Goal: Task Accomplishment & Management: Use online tool/utility

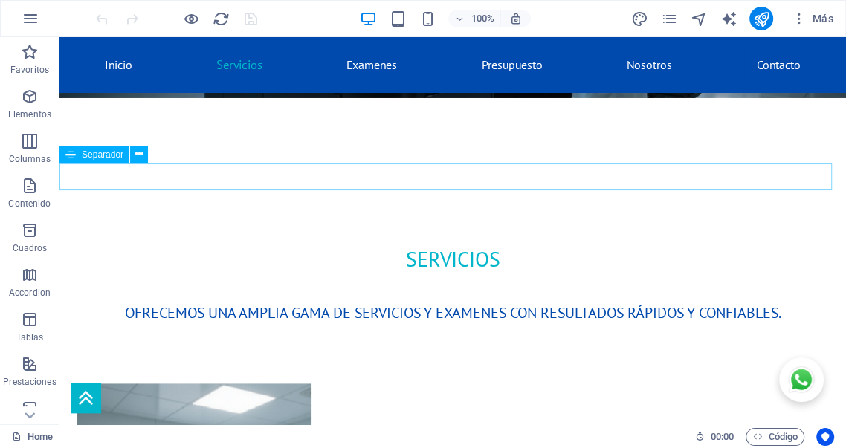
scroll to position [601, 0]
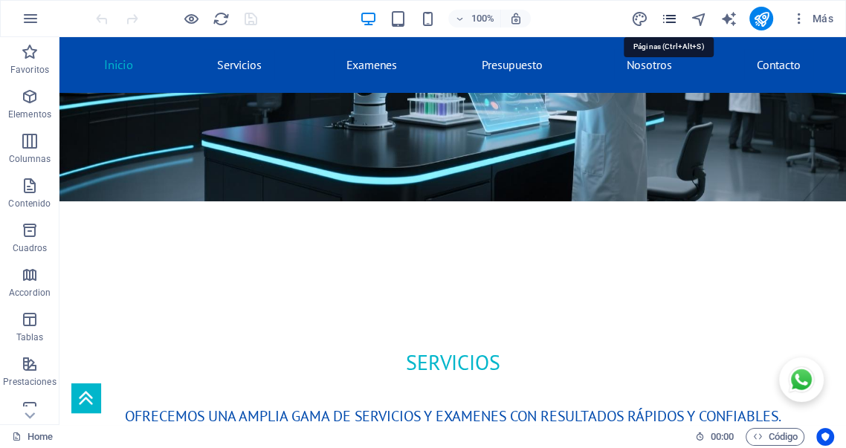
click at [0, 0] on icon "pages" at bounding box center [0, 0] width 0 height 0
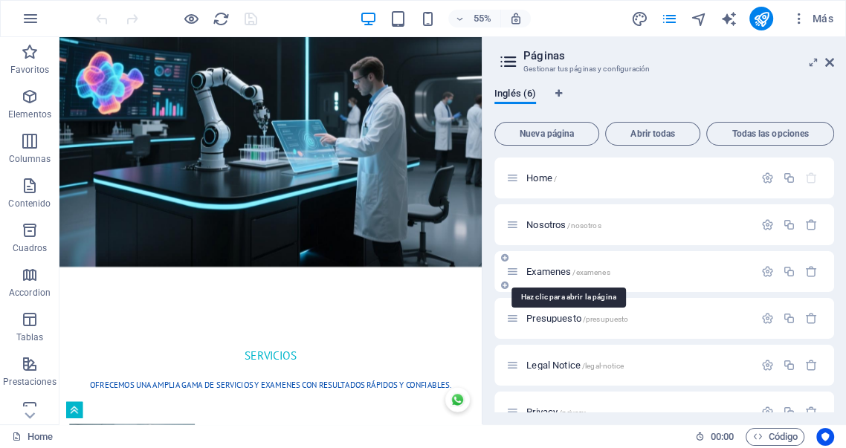
click at [542, 267] on span "Examenes /examenes" at bounding box center [567, 271] width 83 height 11
click at [542, 267] on div "Examenes /examenes" at bounding box center [664, 271] width 340 height 41
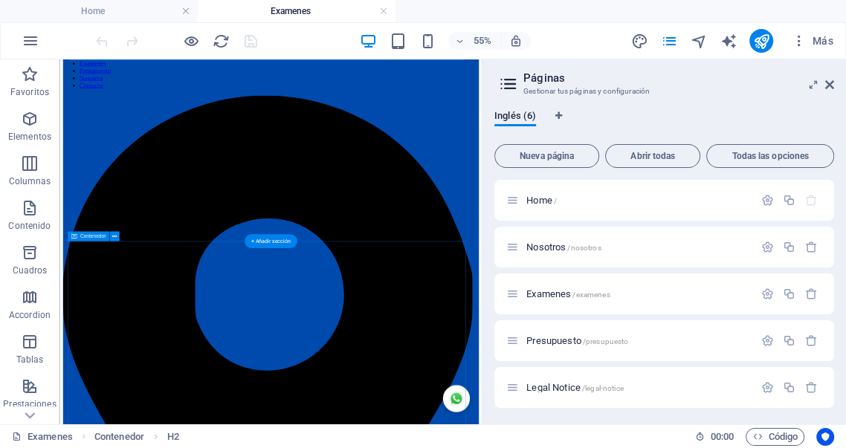
scroll to position [165, 0]
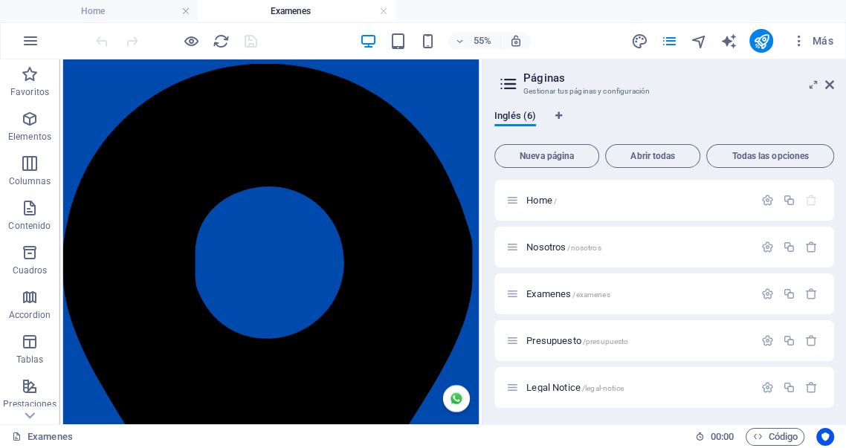
click at [834, 85] on aside "Páginas Gestionar tus páginas y configuración Inglés (6) Nueva página Abrir tod…" at bounding box center [664, 241] width 364 height 365
drag, startPoint x: 828, startPoint y: 83, endPoint x: 769, endPoint y: 22, distance: 85.1
click at [828, 83] on icon at bounding box center [829, 85] width 9 height 12
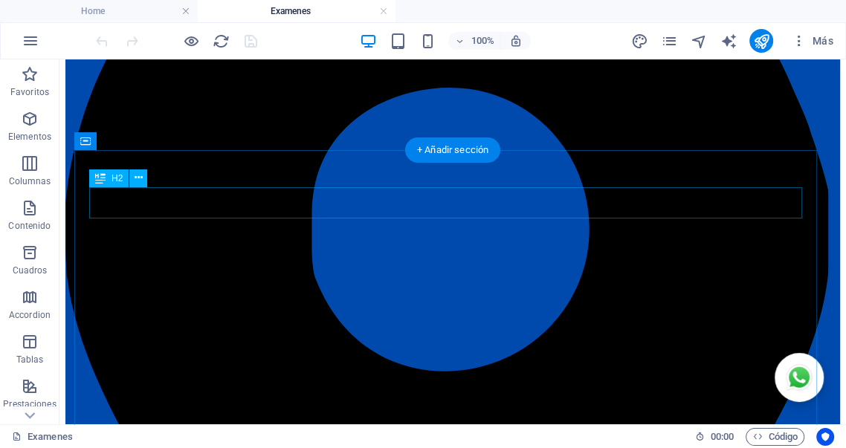
scroll to position [385, 0]
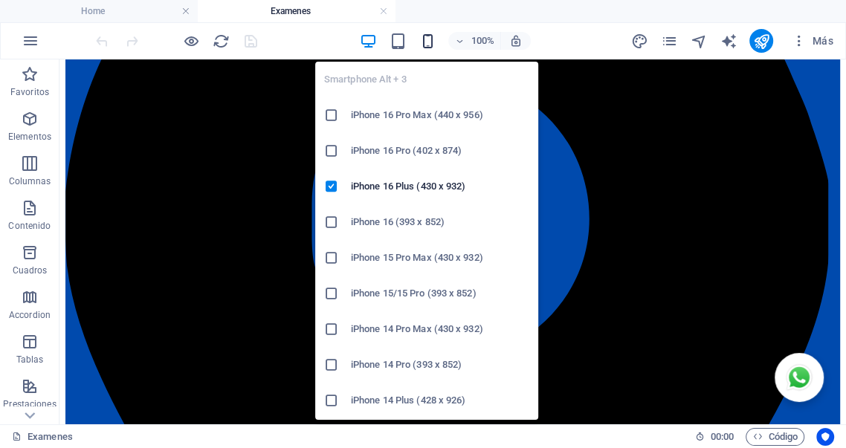
click at [427, 42] on icon "button" at bounding box center [427, 41] width 17 height 17
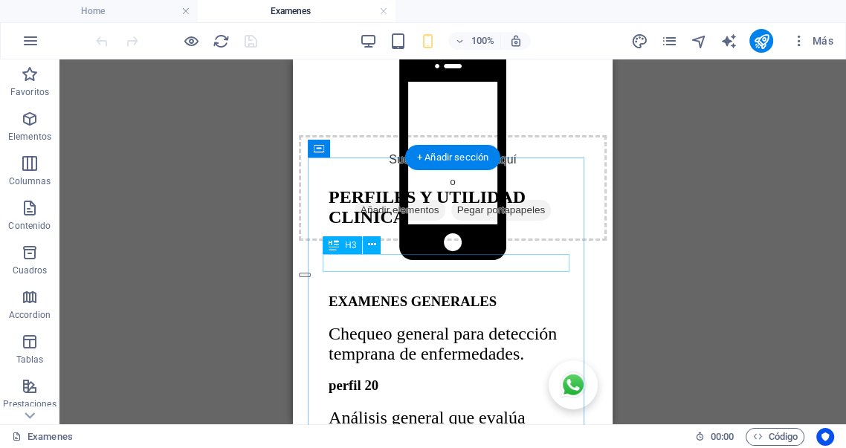
click at [476, 294] on div "EXAMENES GENERALES" at bounding box center [453, 302] width 248 height 16
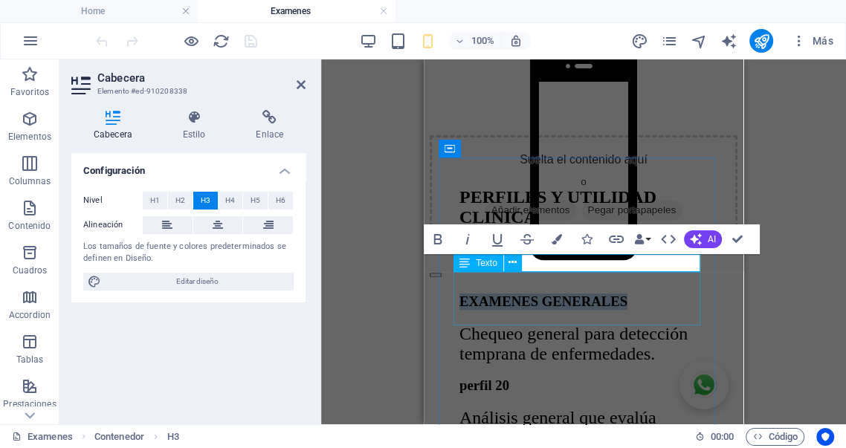
click at [518, 324] on div "Chequeo general para detección temprana de enfermedades." at bounding box center [583, 344] width 248 height 40
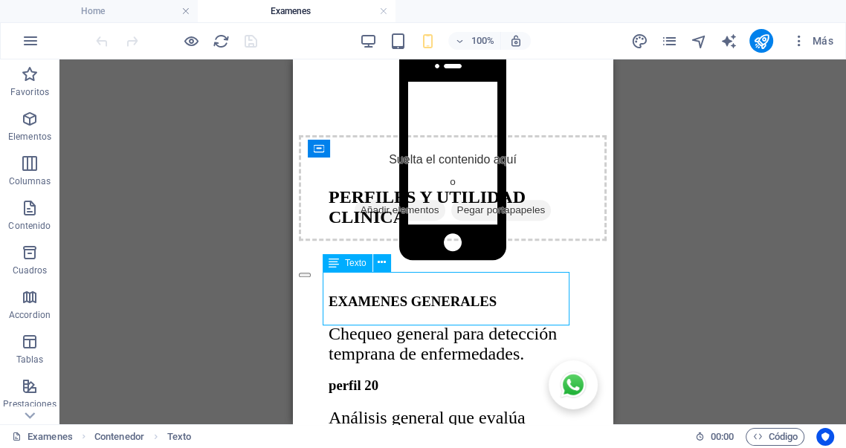
click at [456, 324] on div "Chequeo general para detección temprana de enfermedades." at bounding box center [453, 344] width 248 height 40
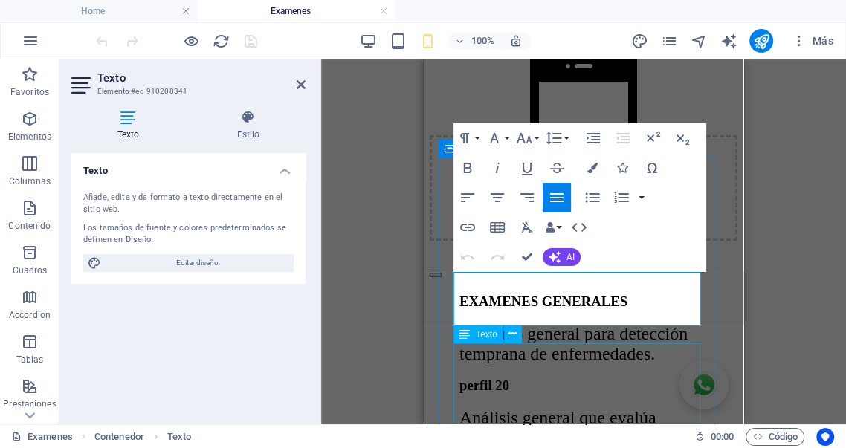
click at [514, 408] on div "Análisis general que evalúa múltiples funciones del organismo." at bounding box center [583, 438] width 248 height 60
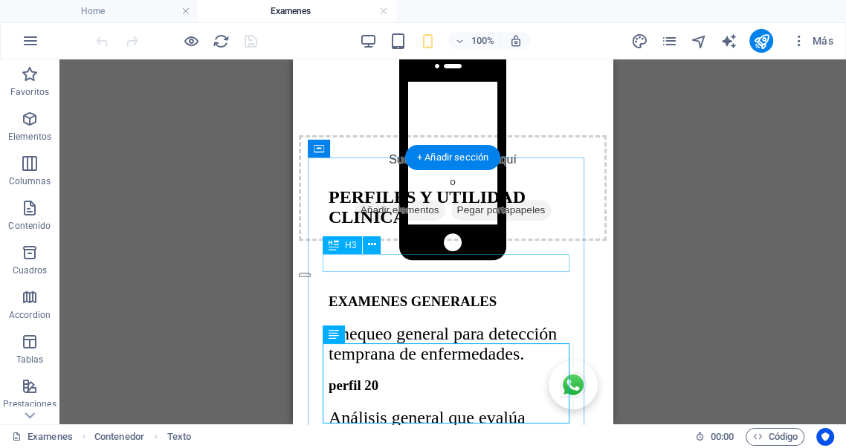
click at [437, 294] on div "EXAMENES GENERALES" at bounding box center [453, 302] width 248 height 16
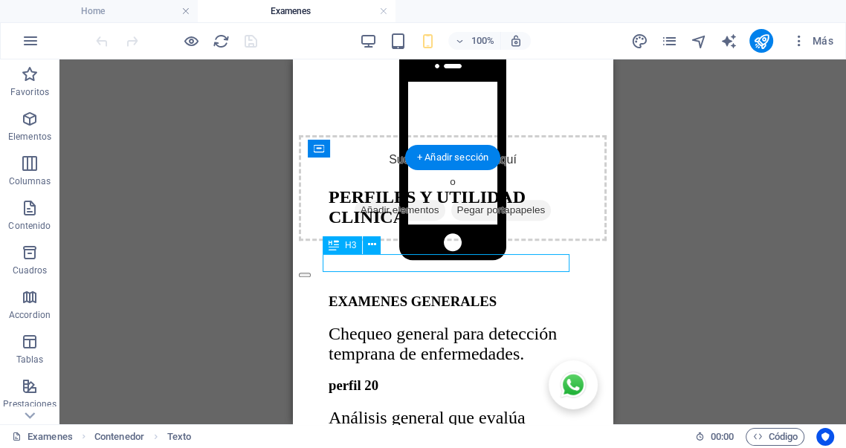
click at [437, 294] on div "EXAMENES GENERALES" at bounding box center [453, 302] width 248 height 16
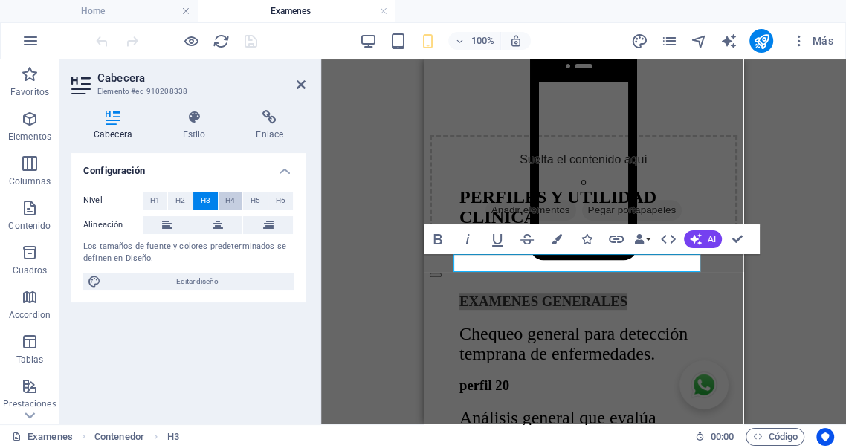
click at [232, 200] on span "H4" at bounding box center [230, 201] width 10 height 18
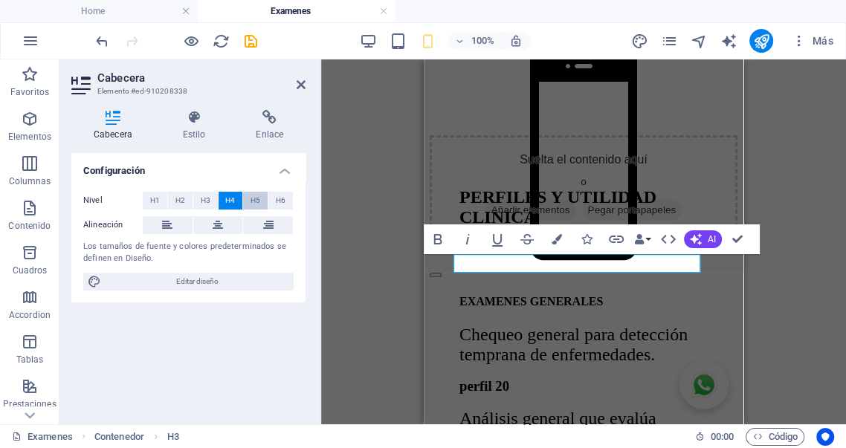
click at [258, 201] on span "H5" at bounding box center [255, 201] width 10 height 18
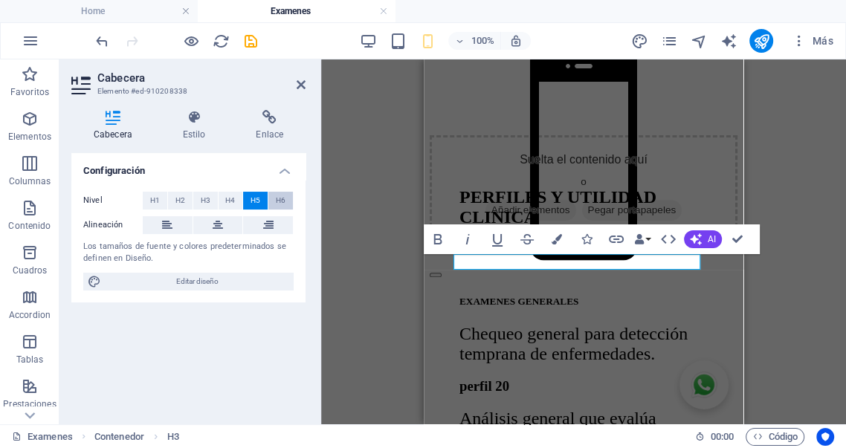
click at [278, 199] on span "H6" at bounding box center [281, 201] width 10 height 18
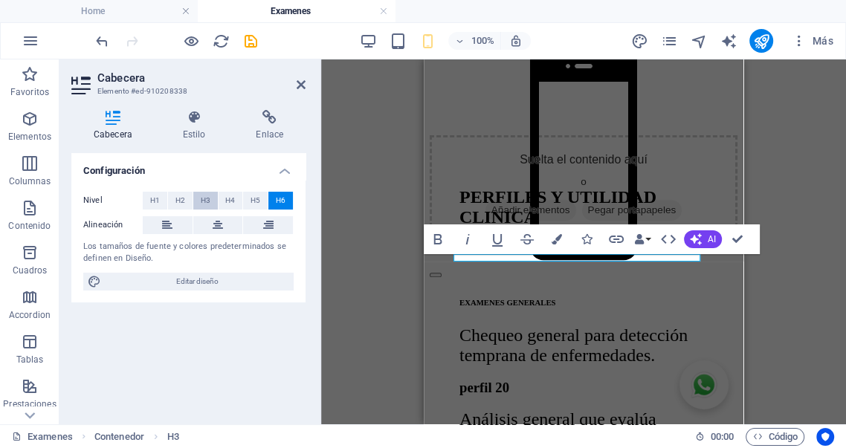
click at [204, 196] on span "H3" at bounding box center [206, 201] width 10 height 18
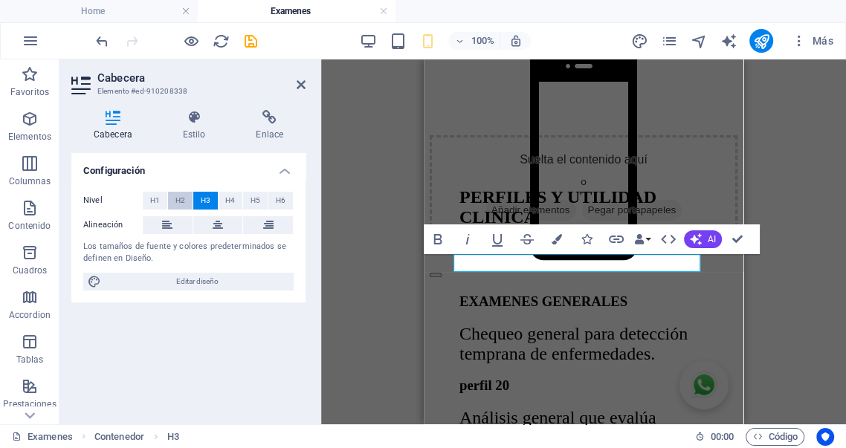
click at [181, 202] on span "H2" at bounding box center [180, 201] width 10 height 18
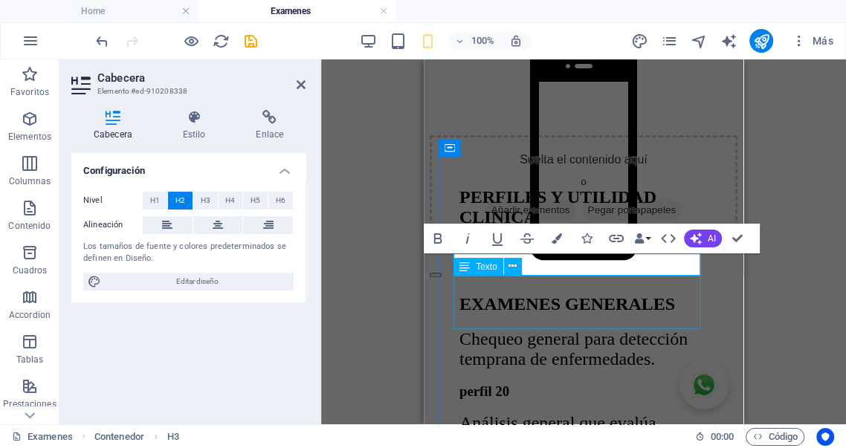
scroll to position [413, 0]
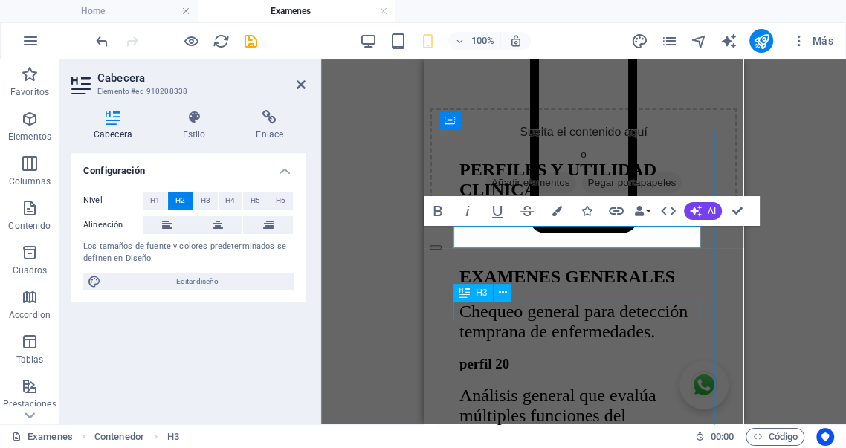
click at [577, 356] on div "perfil 20" at bounding box center [583, 364] width 248 height 16
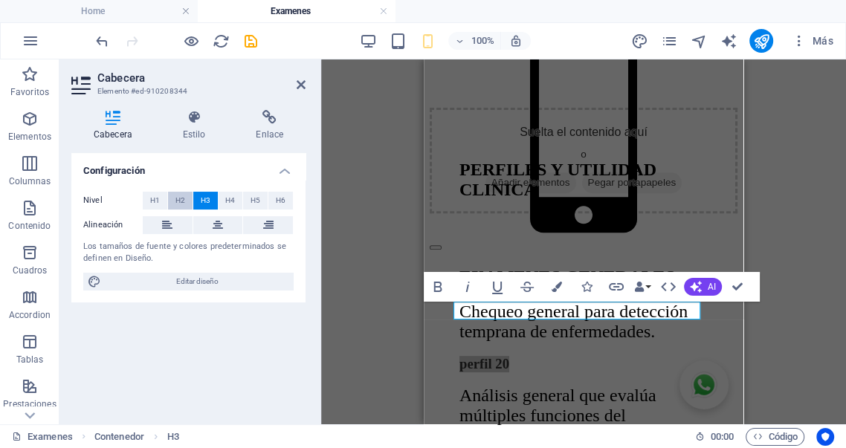
click at [180, 202] on span "H2" at bounding box center [180, 201] width 10 height 18
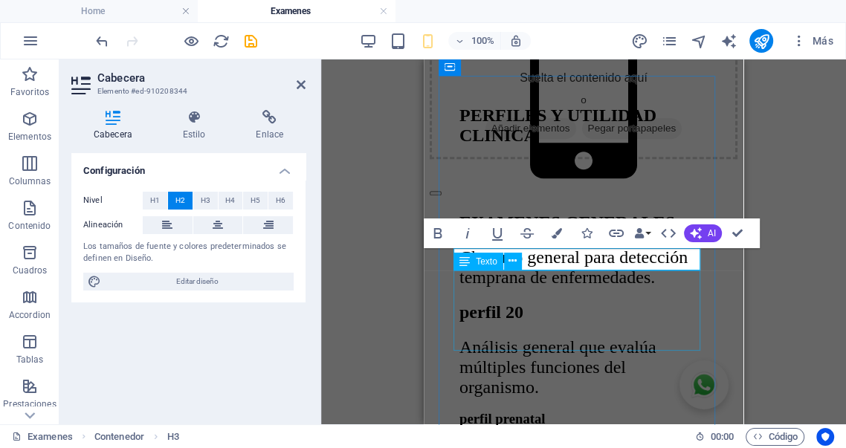
scroll to position [468, 0]
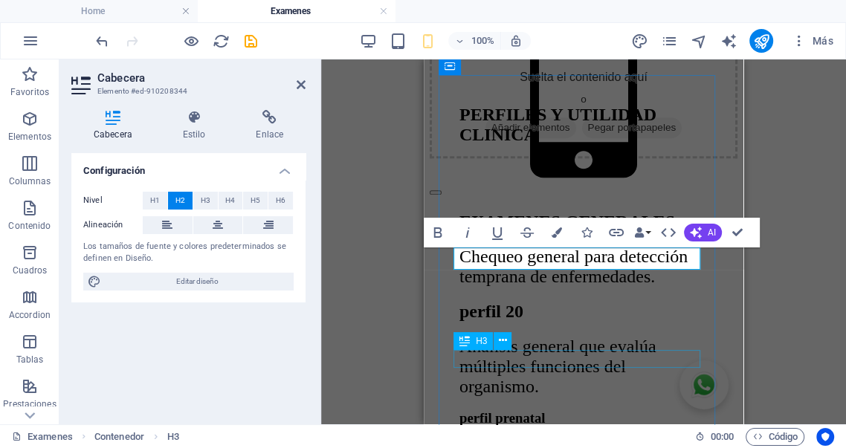
click at [564, 410] on div "perfil prenatal" at bounding box center [583, 418] width 248 height 16
drag, startPoint x: 564, startPoint y: 359, endPoint x: 761, endPoint y: 276, distance: 213.5
click at [564, 410] on div "perfil prenatal" at bounding box center [583, 418] width 248 height 16
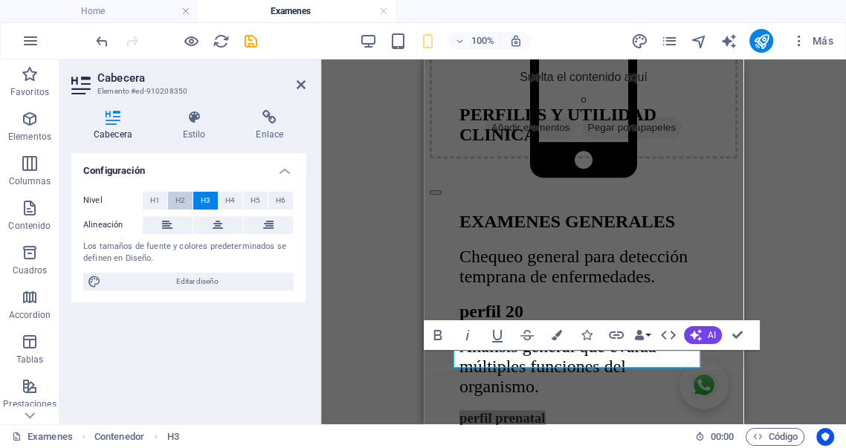
click at [182, 201] on span "H2" at bounding box center [180, 201] width 10 height 18
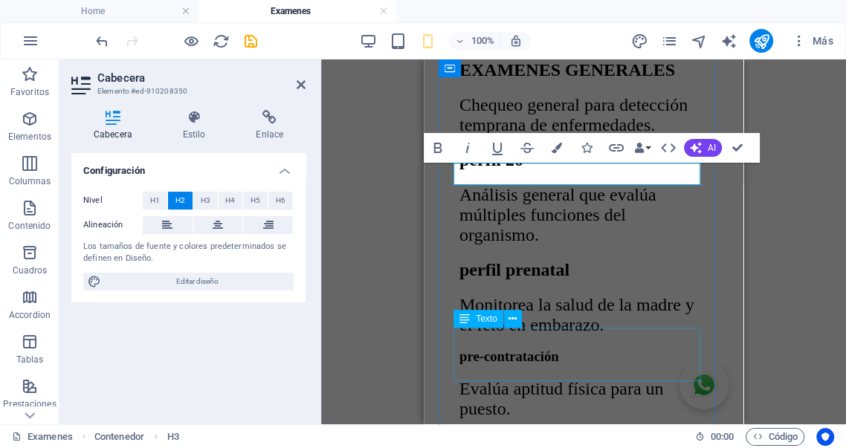
scroll to position [660, 0]
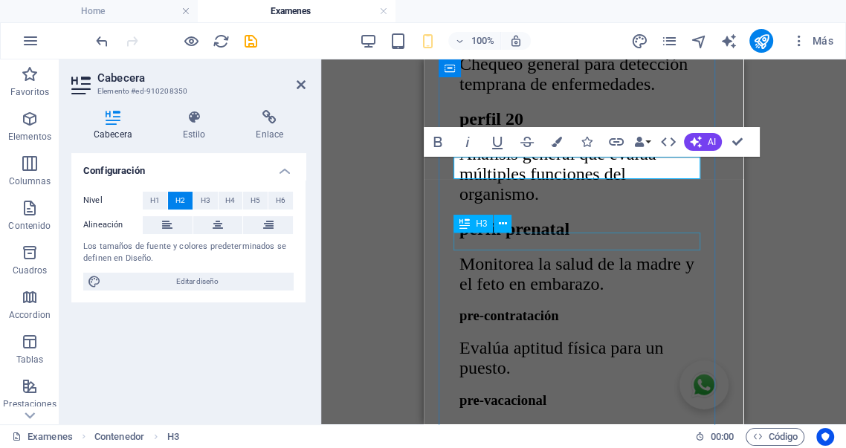
click at [572, 308] on div "pre-contratación" at bounding box center [583, 316] width 248 height 16
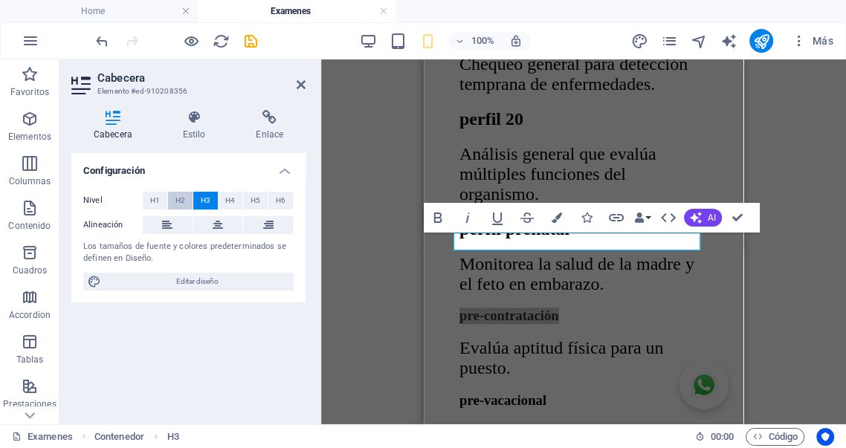
click at [178, 202] on span "H2" at bounding box center [180, 201] width 10 height 18
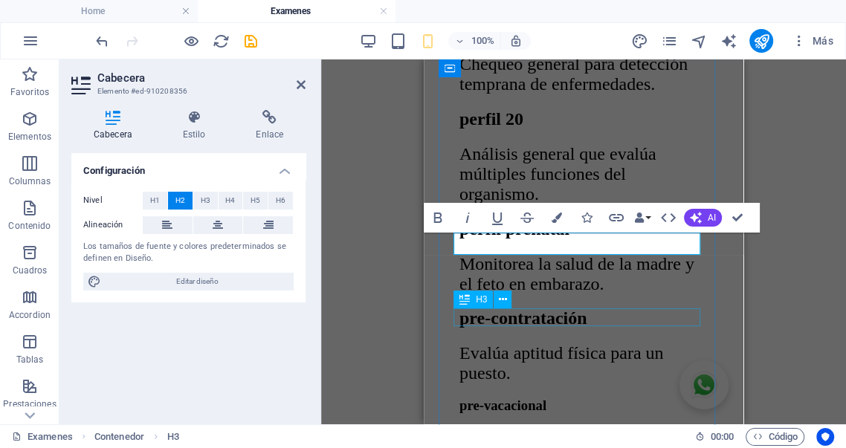
click at [550, 398] on div "pre-vacacional" at bounding box center [583, 406] width 248 height 16
click at [681, 398] on div "pre-vacacional" at bounding box center [583, 406] width 248 height 16
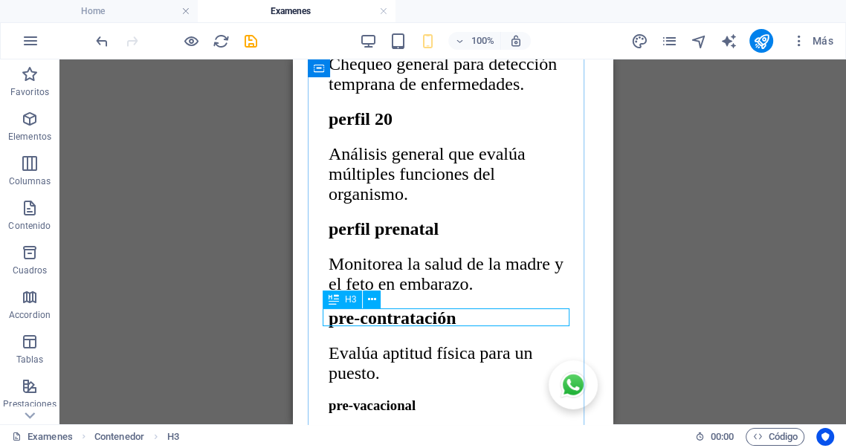
click at [447, 398] on div "pre-vacacional" at bounding box center [453, 406] width 248 height 16
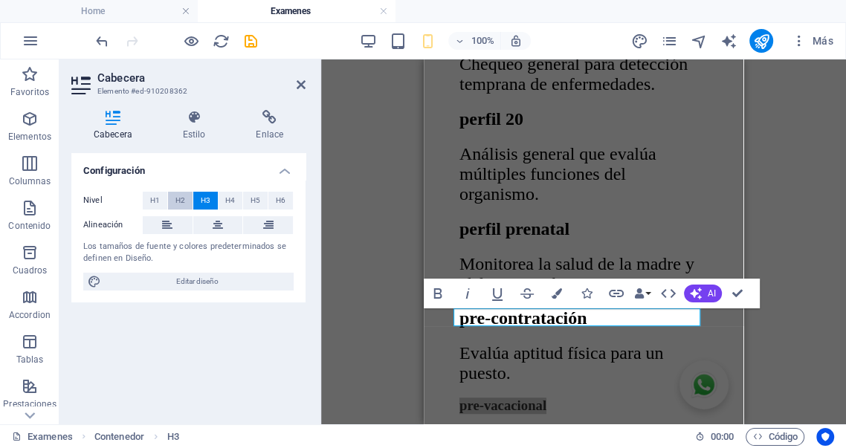
click at [187, 199] on button "H2" at bounding box center [180, 201] width 25 height 18
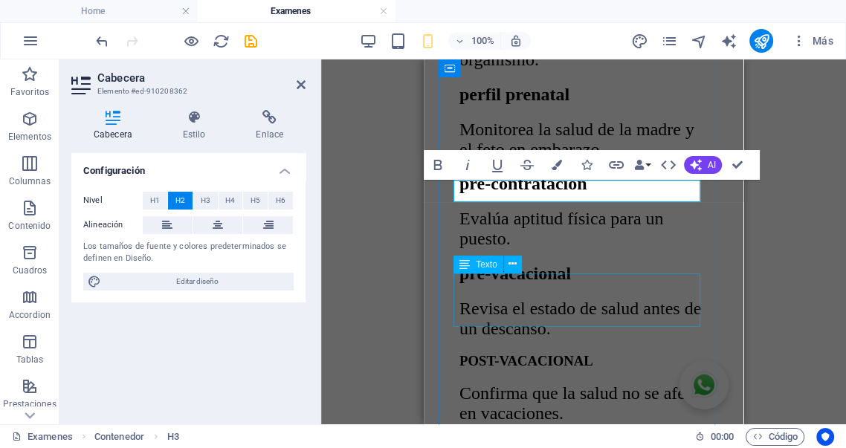
scroll to position [826, 0]
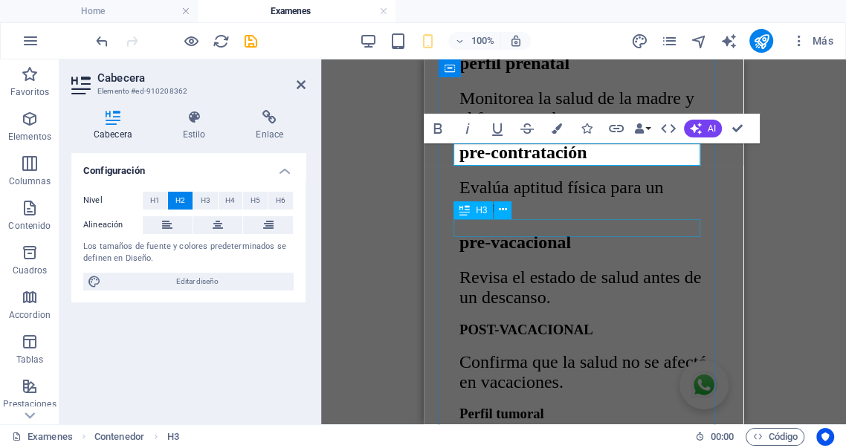
click at [589, 322] on div "POST-VACACIONAL" at bounding box center [583, 330] width 248 height 16
drag, startPoint x: 589, startPoint y: 233, endPoint x: 783, endPoint y: 259, distance: 195.7
click at [589, 322] on div "POST-VACACIONAL" at bounding box center [583, 330] width 248 height 16
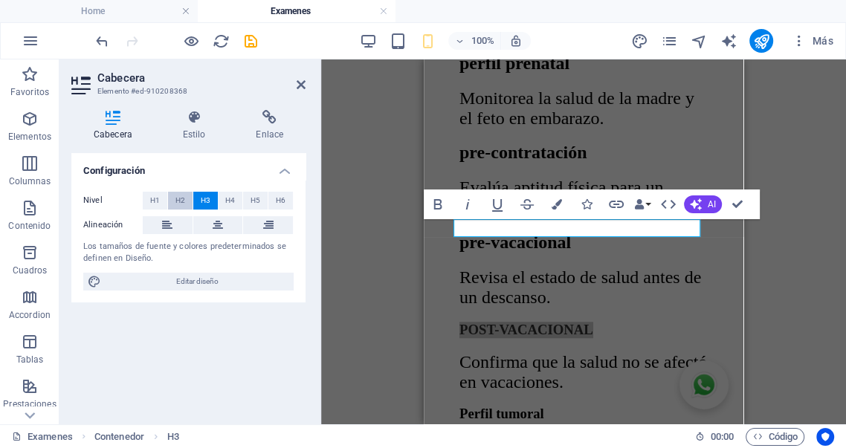
click at [183, 201] on span "H2" at bounding box center [180, 201] width 10 height 18
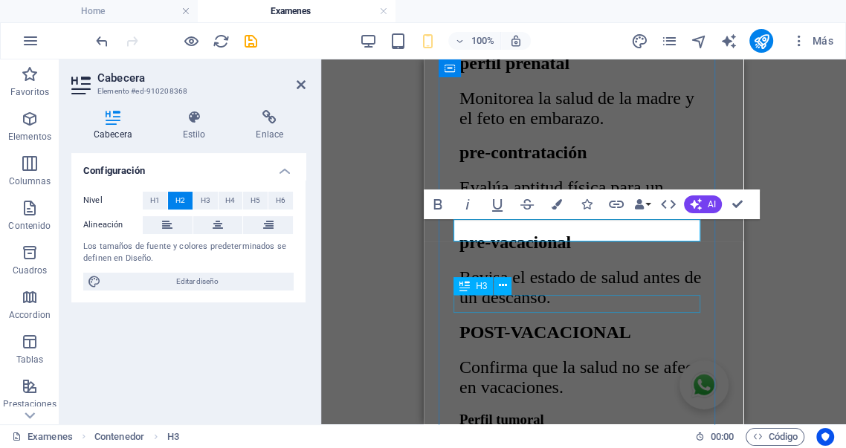
click at [547, 412] on div "Perfil tumoral" at bounding box center [583, 420] width 248 height 16
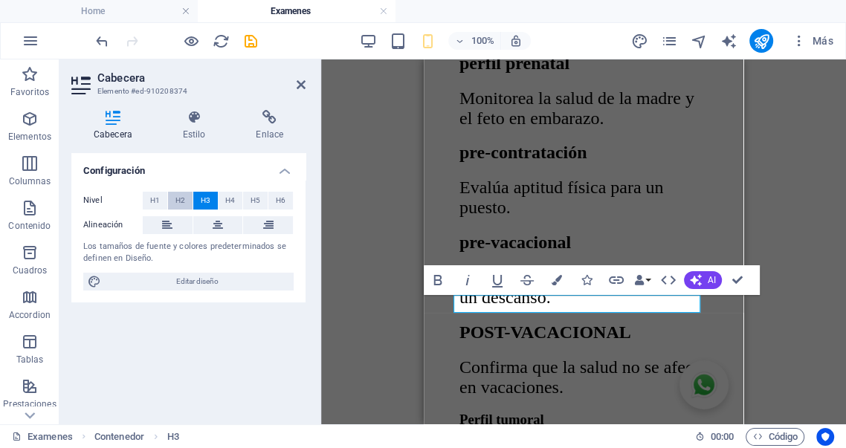
click at [181, 201] on span "H2" at bounding box center [180, 201] width 10 height 18
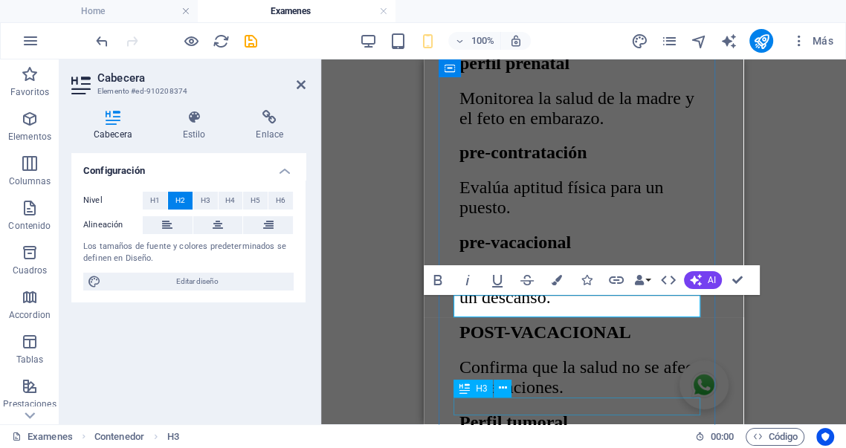
drag, startPoint x: 557, startPoint y: 407, endPoint x: 763, endPoint y: 324, distance: 222.1
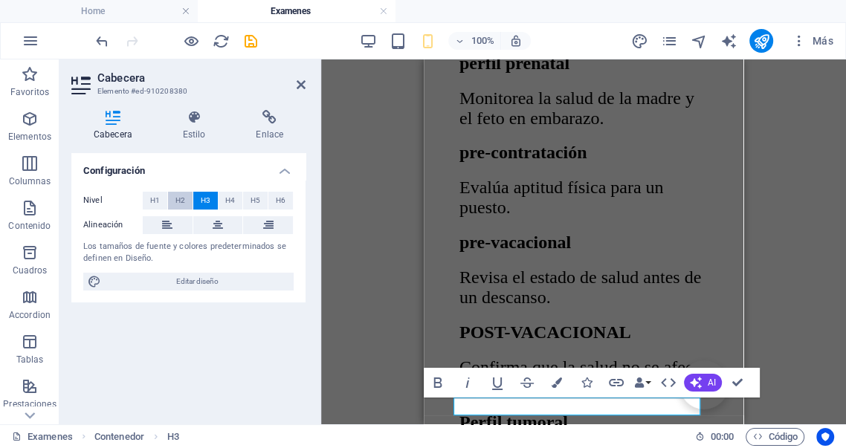
click at [181, 204] on span "H2" at bounding box center [180, 201] width 10 height 18
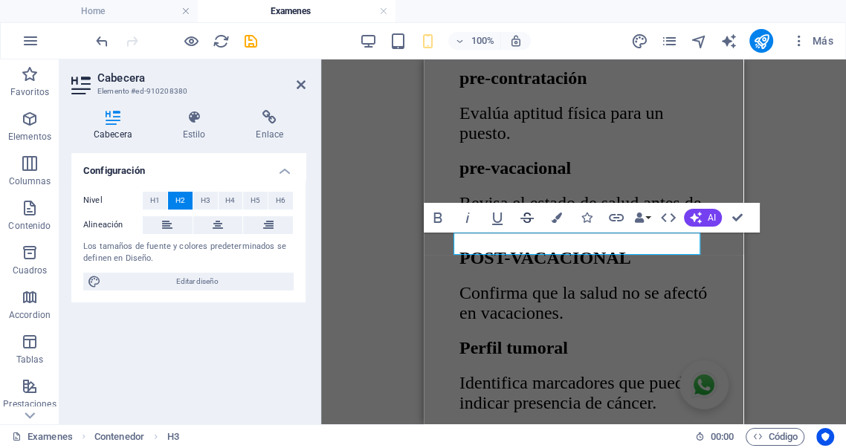
scroll to position [991, 0]
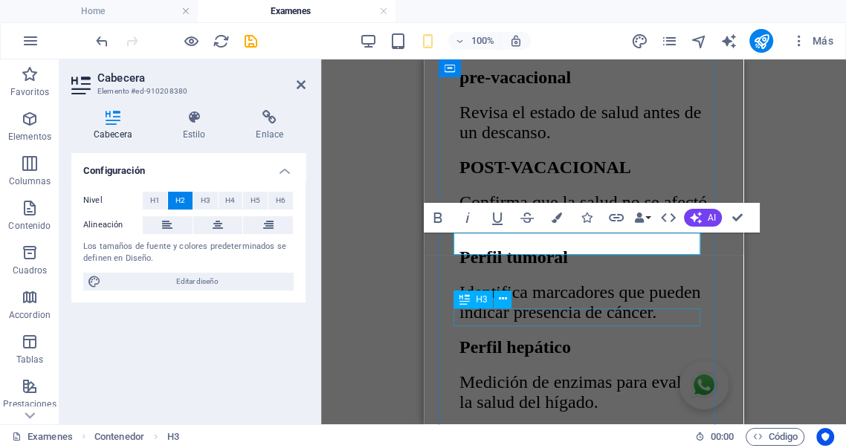
click at [583, 426] on div "Perfil renal" at bounding box center [583, 434] width 248 height 16
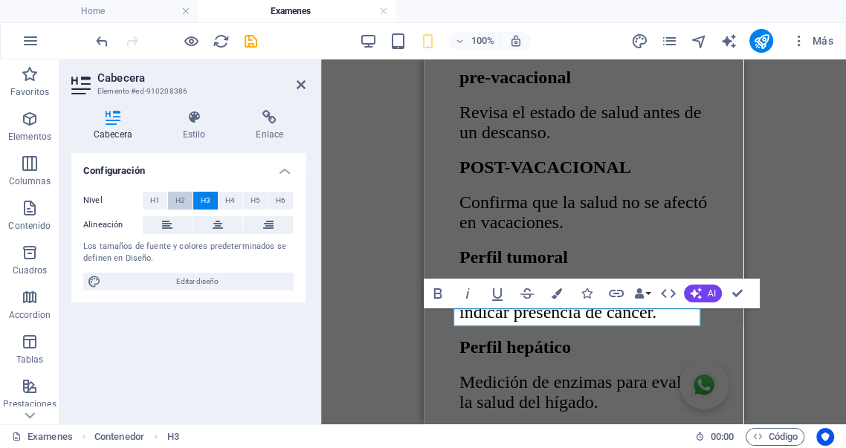
click at [181, 199] on span "H2" at bounding box center [180, 201] width 10 height 18
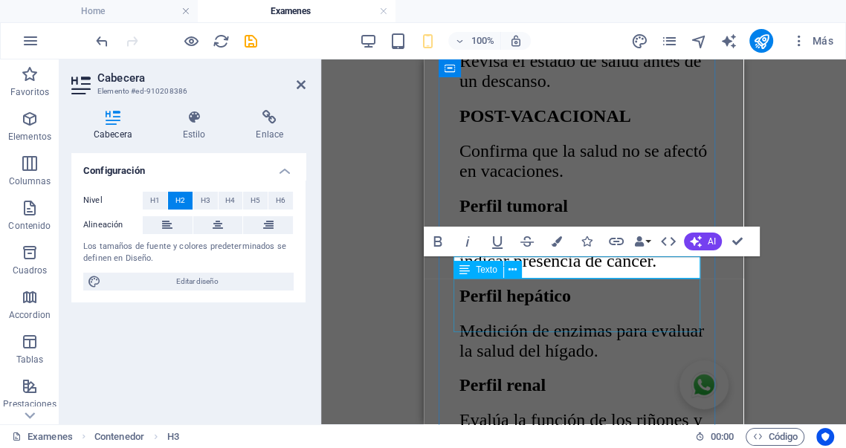
scroll to position [1073, 0]
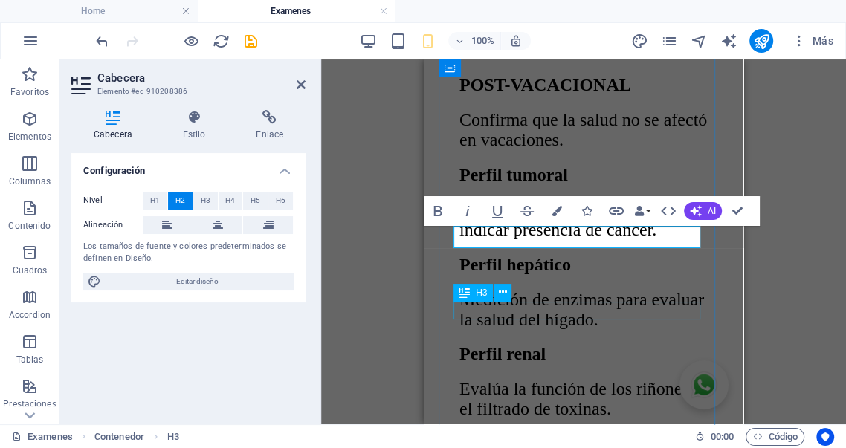
drag, startPoint x: 567, startPoint y: 312, endPoint x: 767, endPoint y: 296, distance: 200.6
click at [567, 433] on div "[MEDICAL_DATA]" at bounding box center [583, 441] width 248 height 16
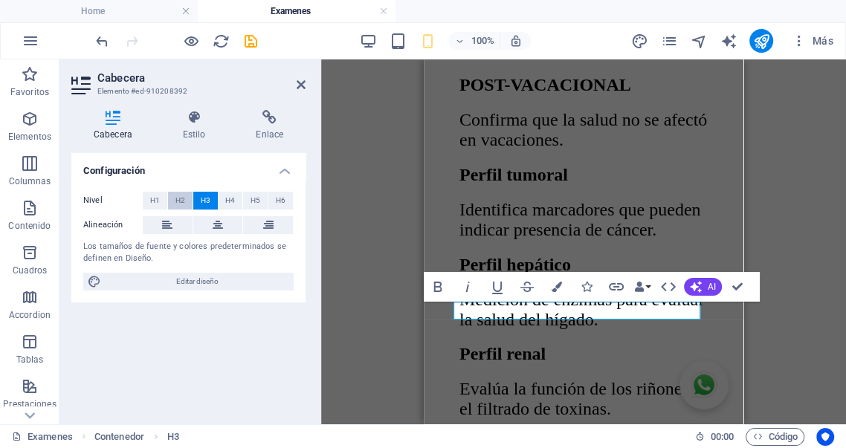
click at [182, 204] on span "H2" at bounding box center [180, 201] width 10 height 18
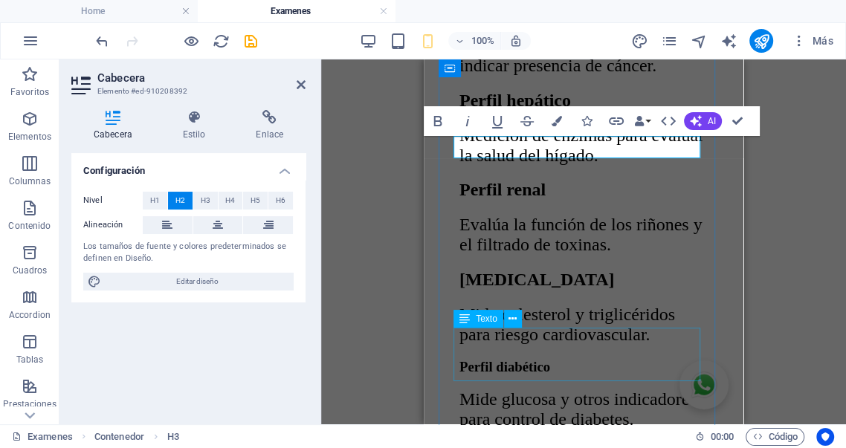
scroll to position [1238, 0]
click at [565, 358] on div "Perfil diabético" at bounding box center [583, 366] width 248 height 16
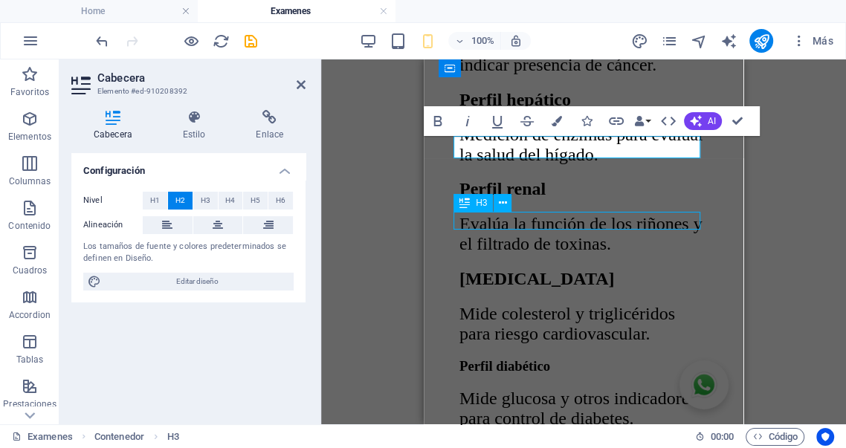
click at [565, 358] on div "Perfil diabético" at bounding box center [583, 366] width 248 height 16
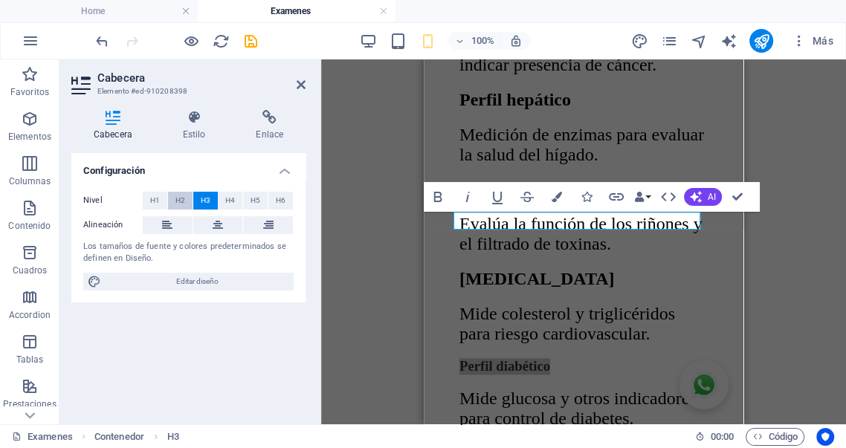
click at [184, 199] on span "H2" at bounding box center [180, 201] width 10 height 18
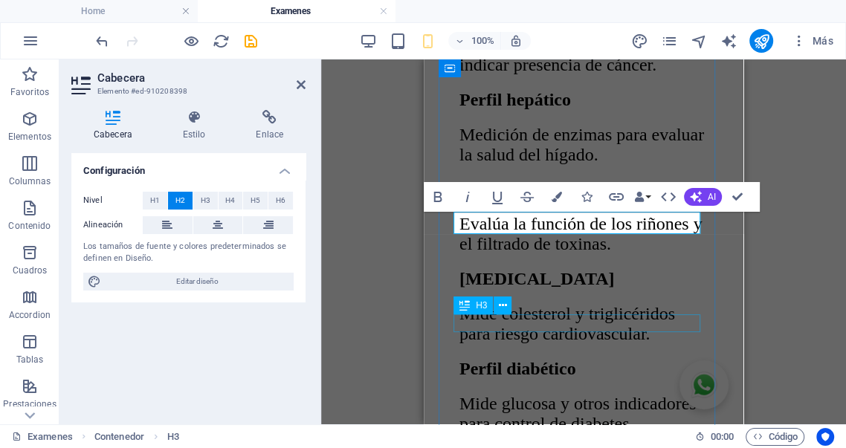
click at [589, 447] on div "Perfil cardíaco" at bounding box center [583, 456] width 248 height 16
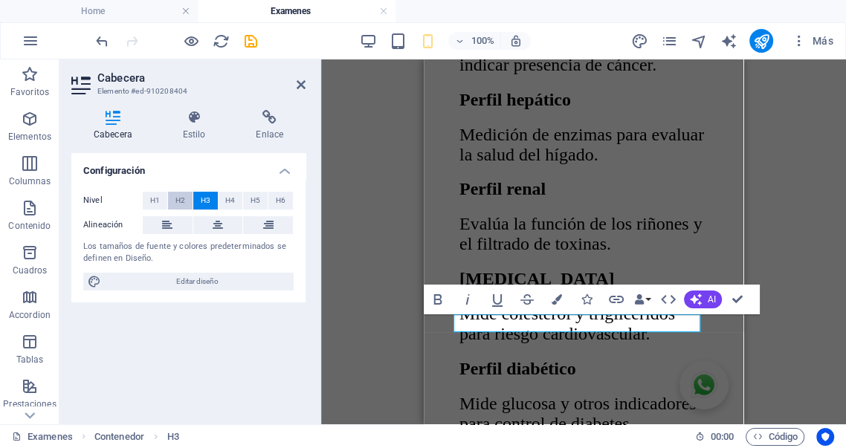
click at [184, 199] on button "H2" at bounding box center [180, 201] width 25 height 18
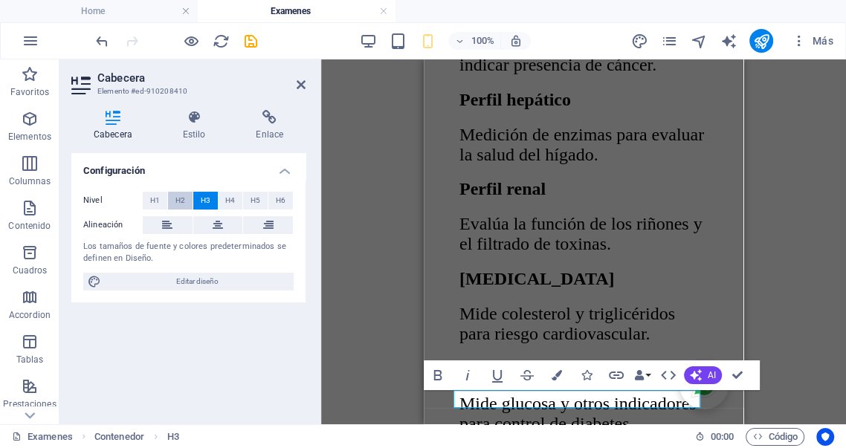
click at [184, 199] on span "H2" at bounding box center [180, 201] width 10 height 18
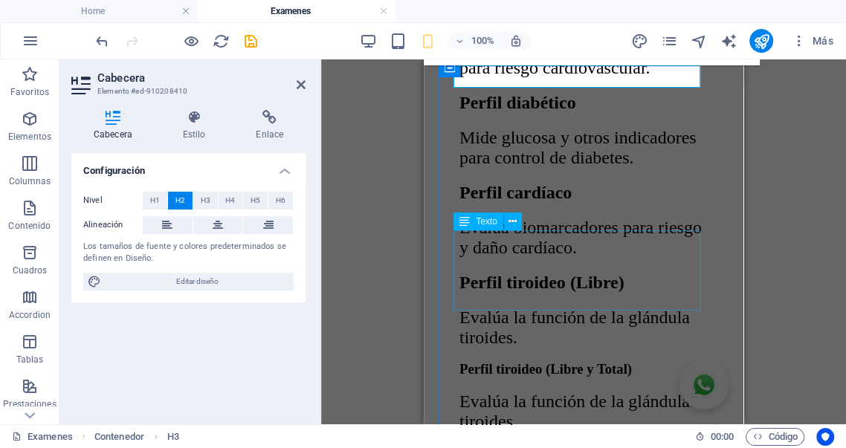
scroll to position [1569, 0]
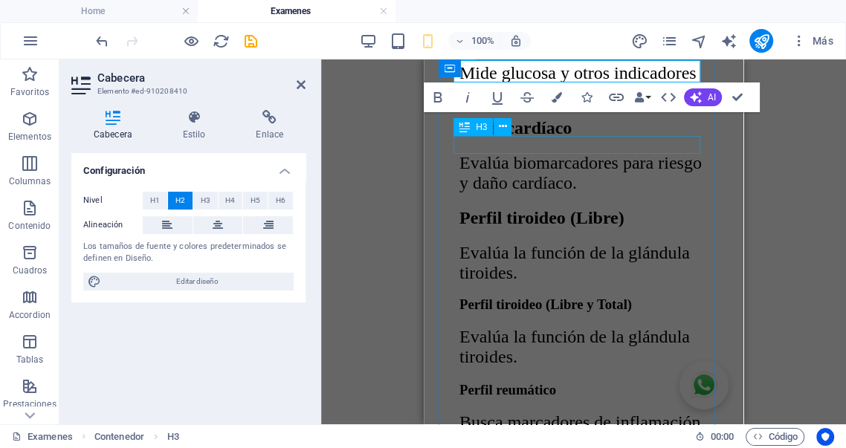
click at [578, 297] on div "Perfil tiroideo (Libre y Total)" at bounding box center [583, 305] width 248 height 16
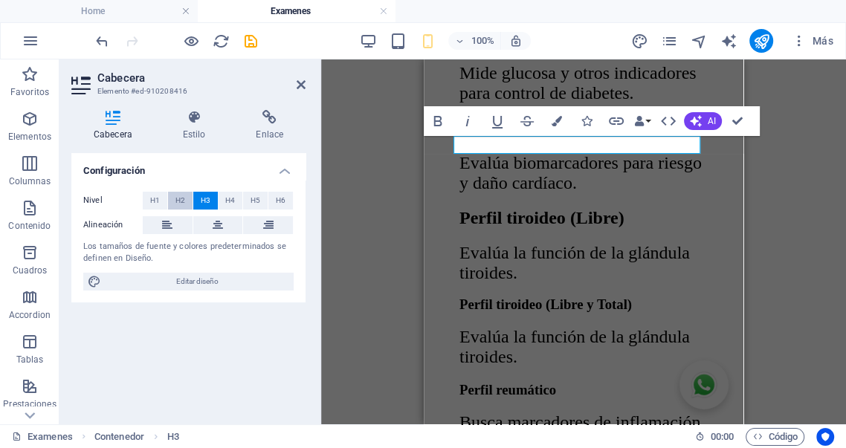
click at [184, 199] on button "H2" at bounding box center [180, 201] width 25 height 18
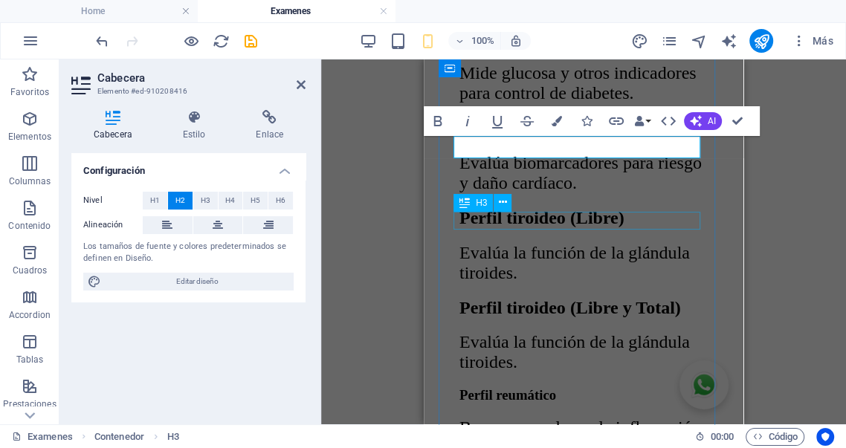
click at [537, 386] on div "Perfil reumático" at bounding box center [583, 394] width 248 height 16
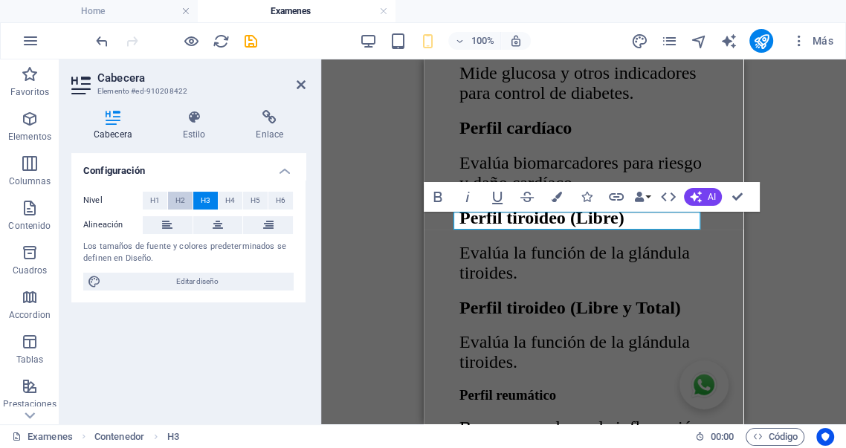
click at [183, 197] on span "H2" at bounding box center [180, 201] width 10 height 18
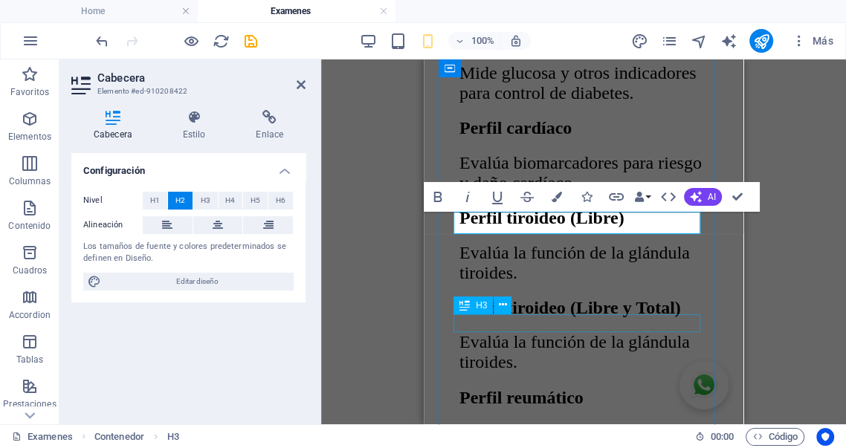
drag, startPoint x: 536, startPoint y: 324, endPoint x: 527, endPoint y: 321, distance: 9.4
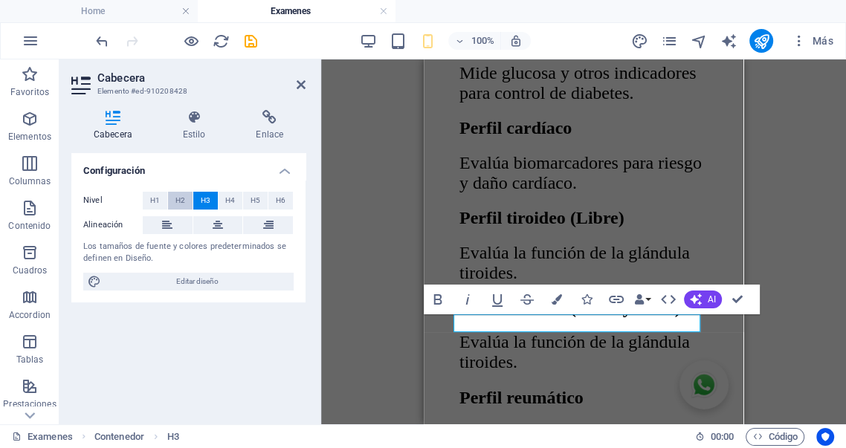
click at [184, 205] on span "H2" at bounding box center [180, 201] width 10 height 18
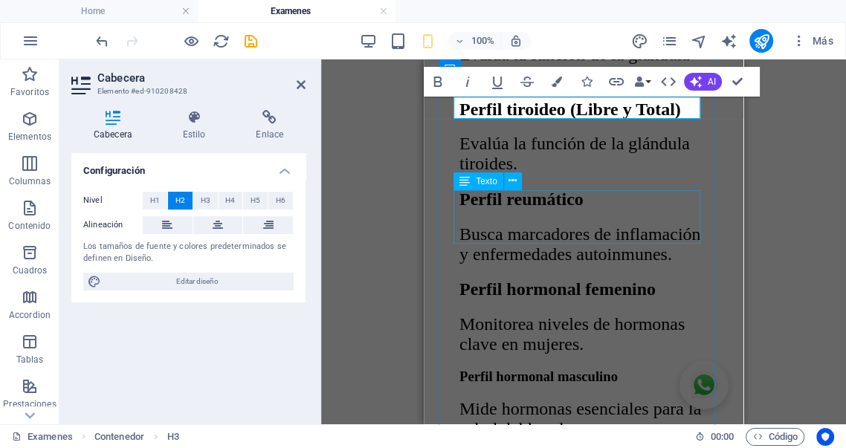
scroll to position [1789, 0]
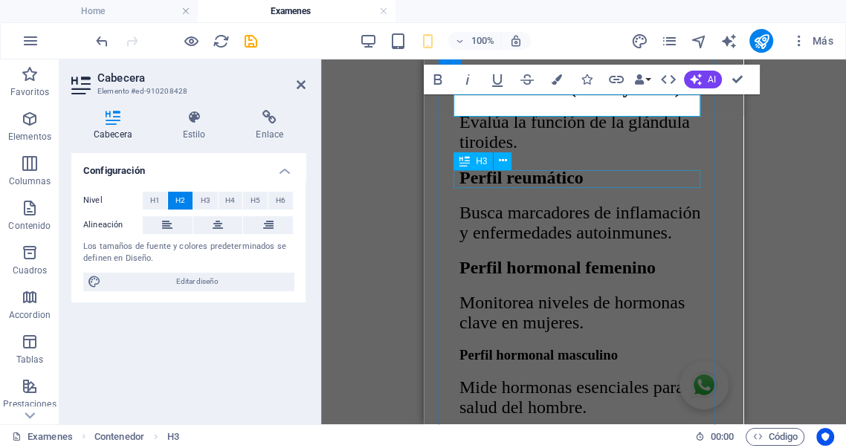
click at [552, 346] on div "Perfil hormonal masculino" at bounding box center [583, 354] width 248 height 16
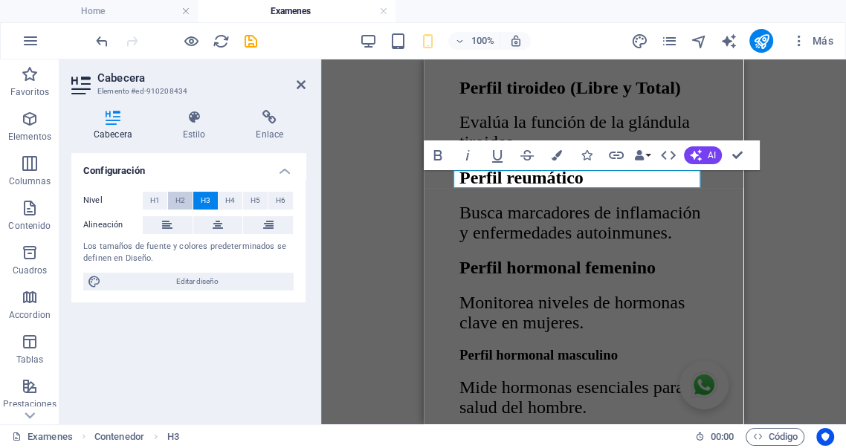
click at [180, 203] on span "H2" at bounding box center [180, 201] width 10 height 18
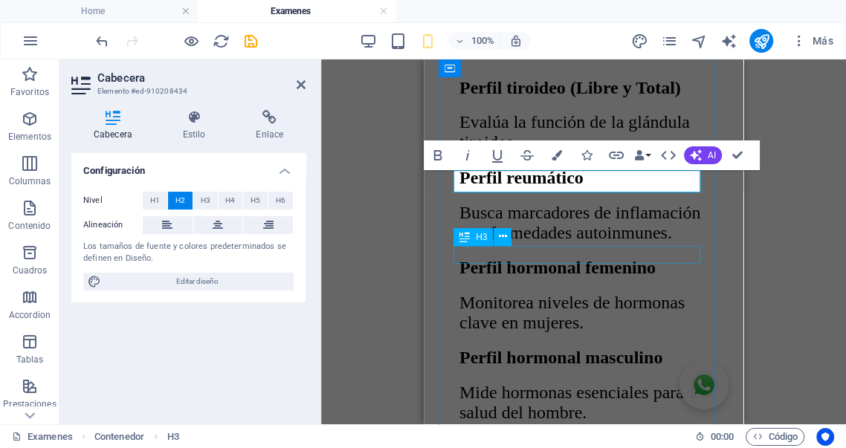
click at [560, 436] on div "Perfil prostático" at bounding box center [583, 444] width 248 height 16
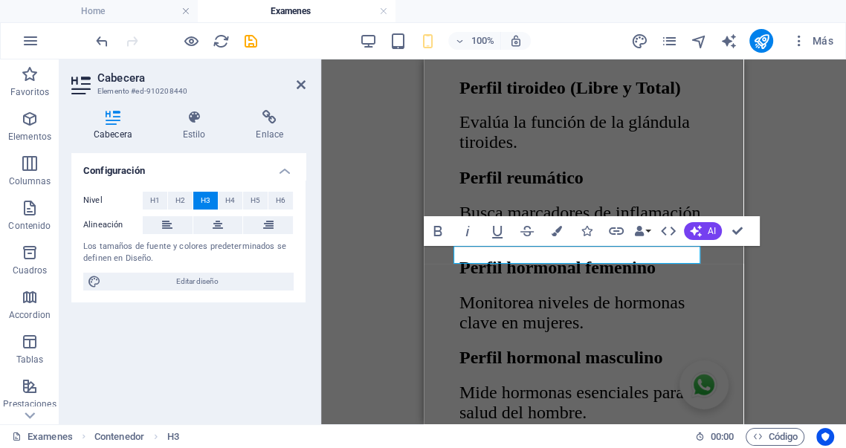
click at [182, 202] on span "H2" at bounding box center [180, 201] width 10 height 18
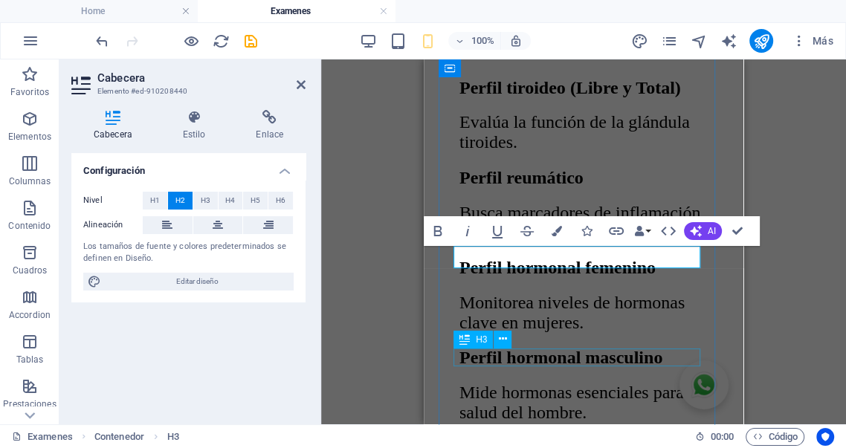
drag, startPoint x: 551, startPoint y: 358, endPoint x: 769, endPoint y: 312, distance: 221.7
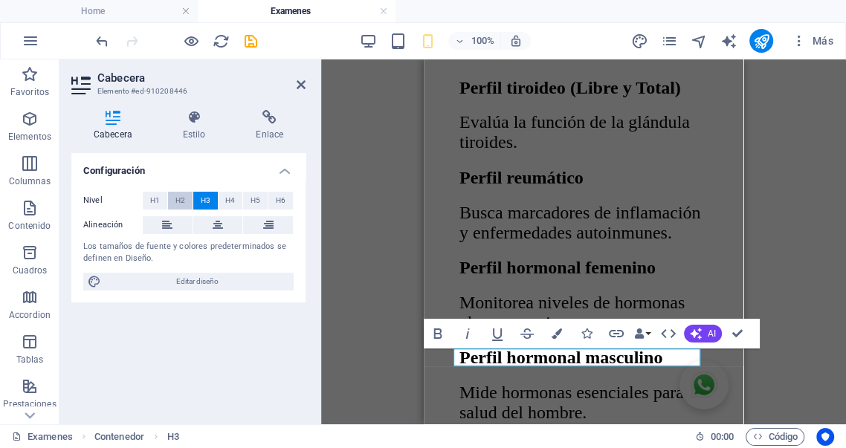
click at [181, 199] on span "H2" at bounding box center [180, 201] width 10 height 18
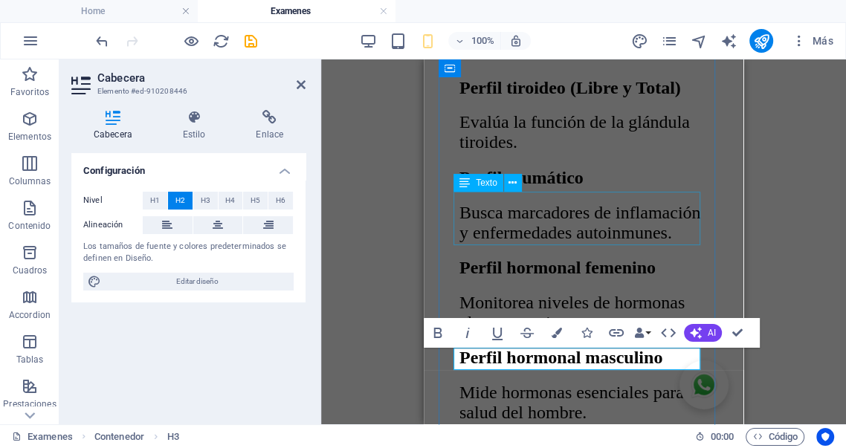
scroll to position [1899, 0]
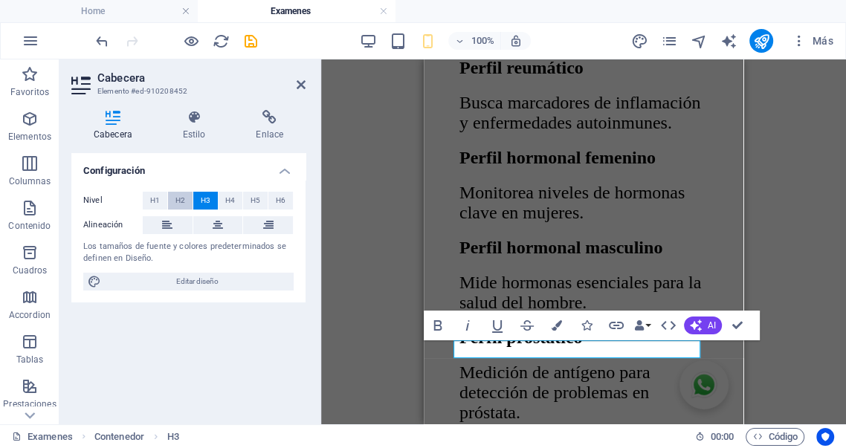
click at [185, 202] on button "H2" at bounding box center [180, 201] width 25 height 18
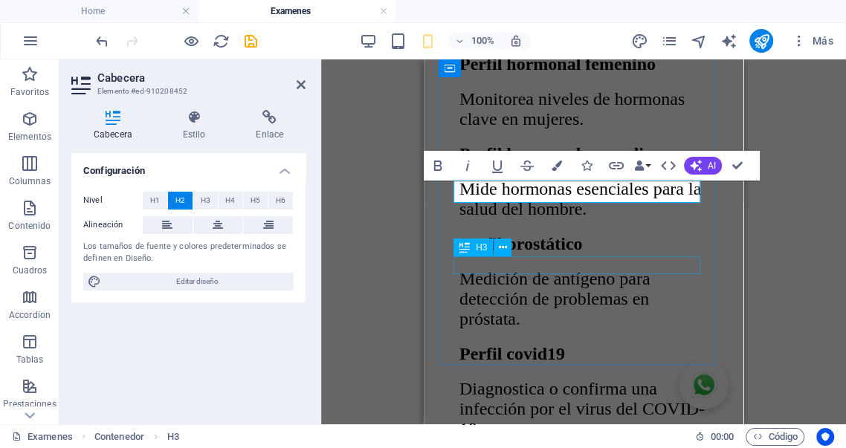
scroll to position [2092, 0]
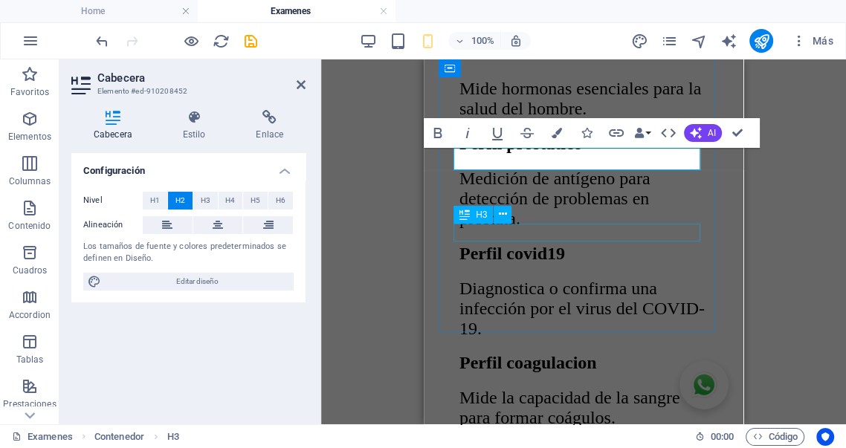
click at [567, 442] on div "Perfil preoperatorio" at bounding box center [583, 450] width 248 height 16
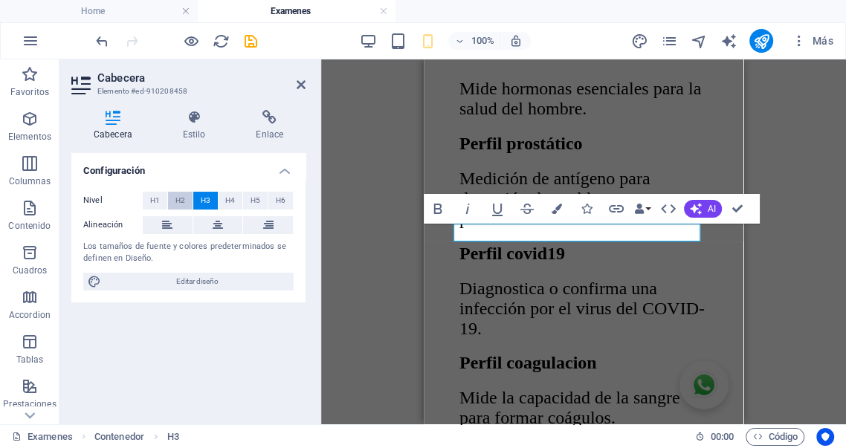
click at [178, 199] on span "H2" at bounding box center [180, 201] width 10 height 18
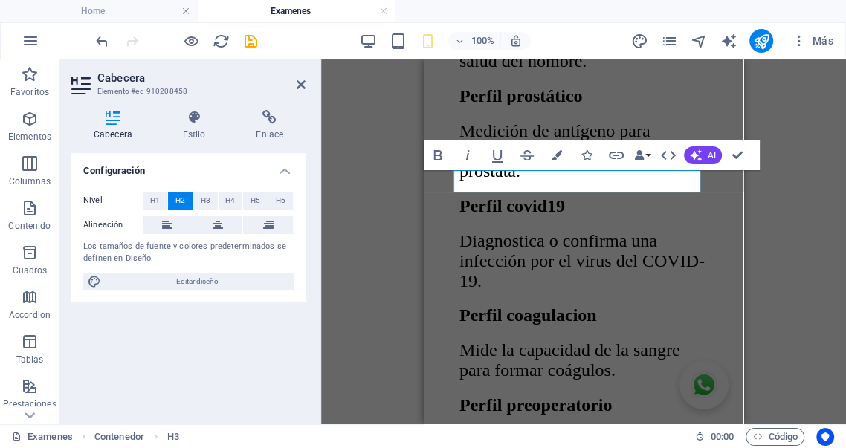
scroll to position [2147, 0]
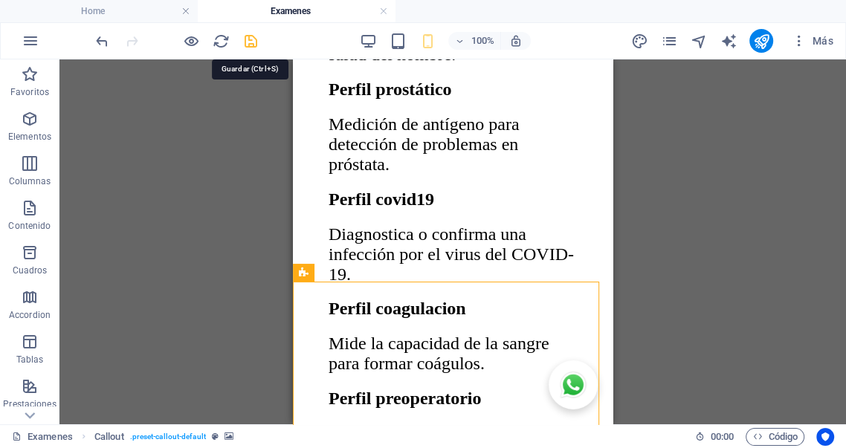
click at [250, 43] on icon "save" at bounding box center [250, 41] width 17 height 17
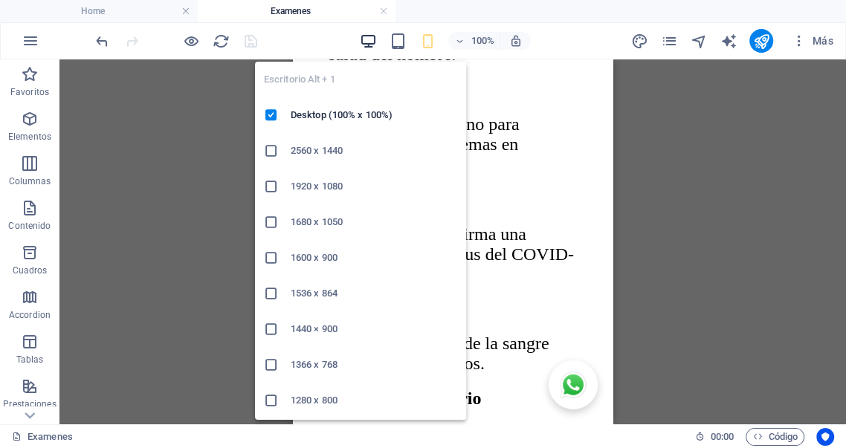
click at [370, 36] on icon "button" at bounding box center [368, 41] width 17 height 17
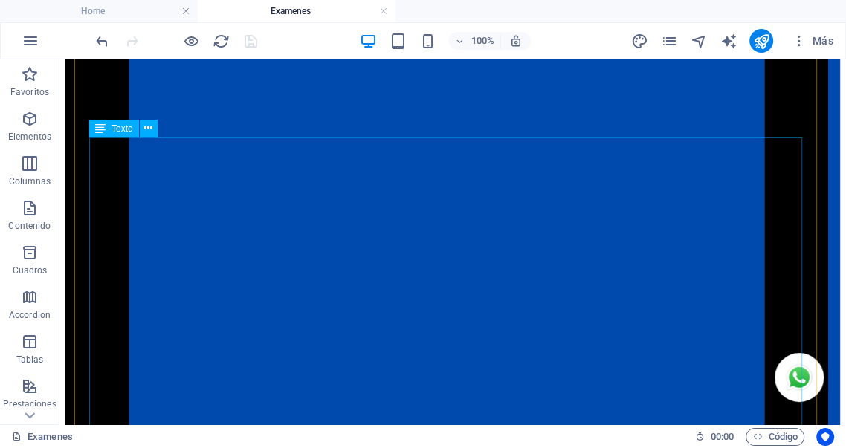
scroll to position [2117, 0]
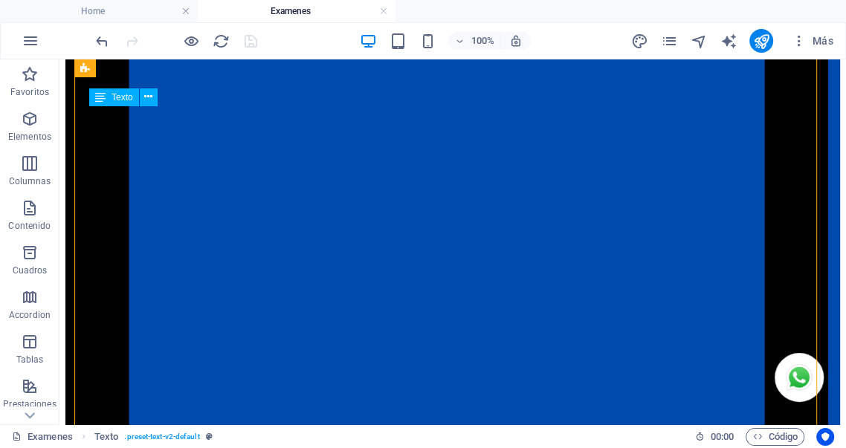
drag, startPoint x: 459, startPoint y: 282, endPoint x: 97, endPoint y: 146, distance: 386.7
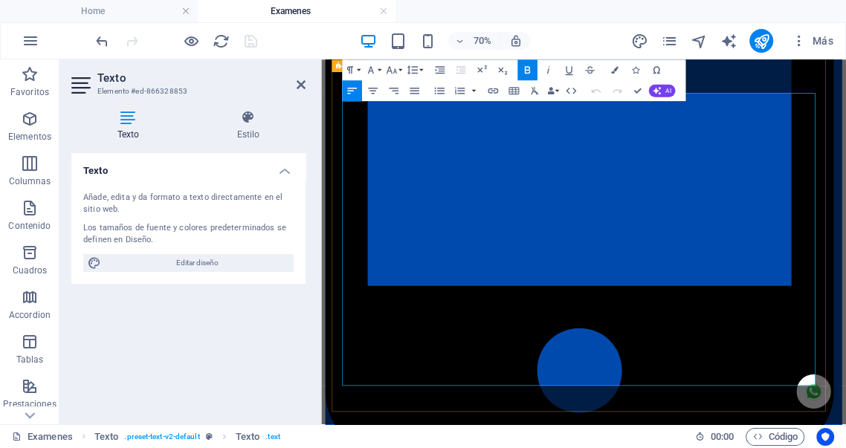
scroll to position [2063, 0]
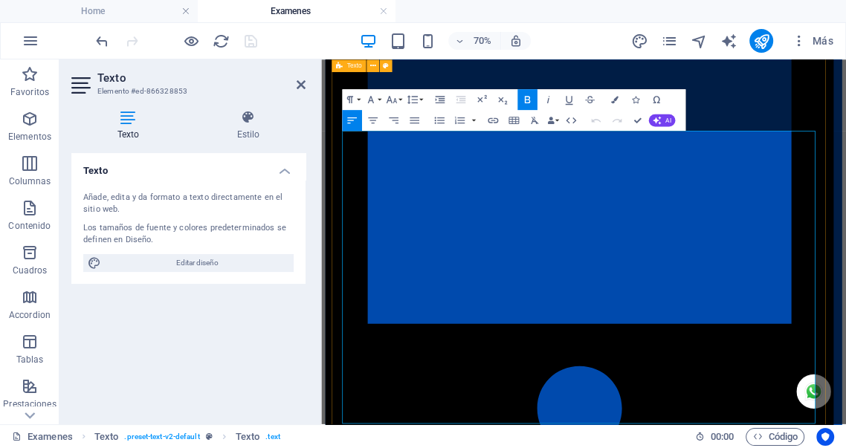
drag, startPoint x: 719, startPoint y: 326, endPoint x: 346, endPoint y: 209, distance: 390.9
click at [413, 98] on icon "button" at bounding box center [412, 99] width 13 height 13
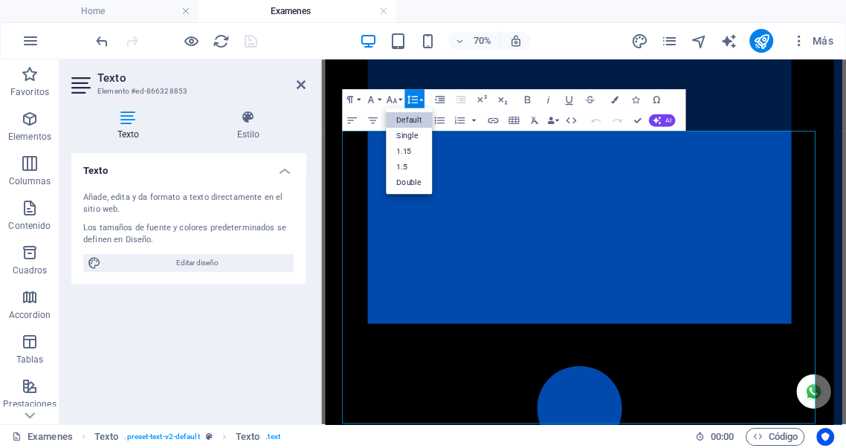
scroll to position [0, 0]
click at [441, 97] on icon "button" at bounding box center [440, 99] width 10 height 7
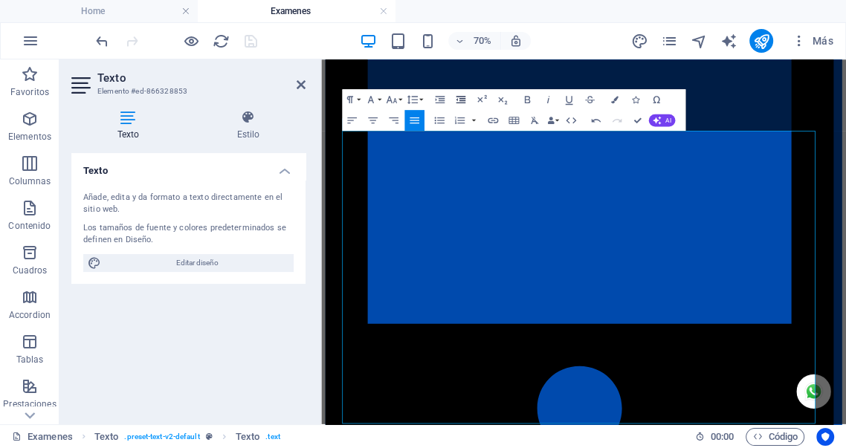
click at [461, 100] on icon "button" at bounding box center [460, 99] width 13 height 13
click at [440, 119] on icon "button" at bounding box center [439, 120] width 13 height 13
click at [460, 122] on icon "button" at bounding box center [459, 120] width 13 height 13
click at [461, 121] on icon "button" at bounding box center [459, 120] width 13 height 13
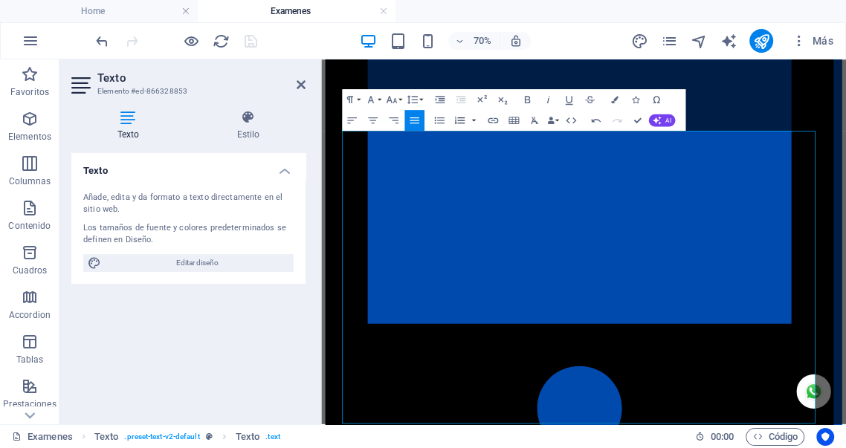
click at [474, 120] on button "button" at bounding box center [474, 120] width 8 height 21
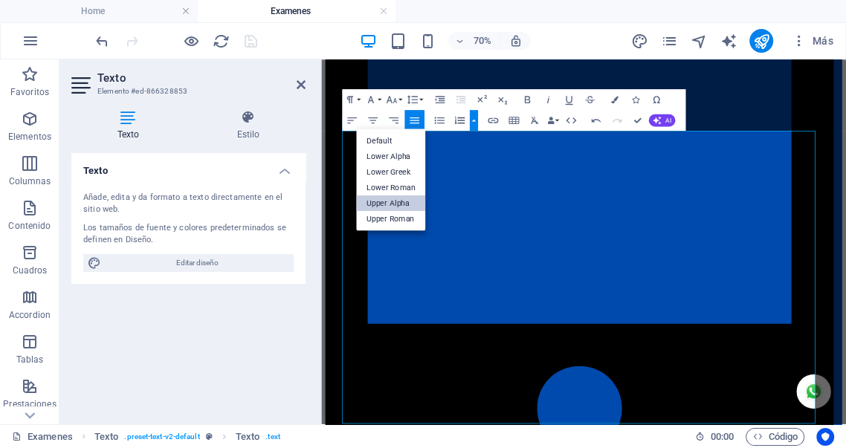
click at [386, 203] on link "Upper Alpha" at bounding box center [390, 203] width 69 height 16
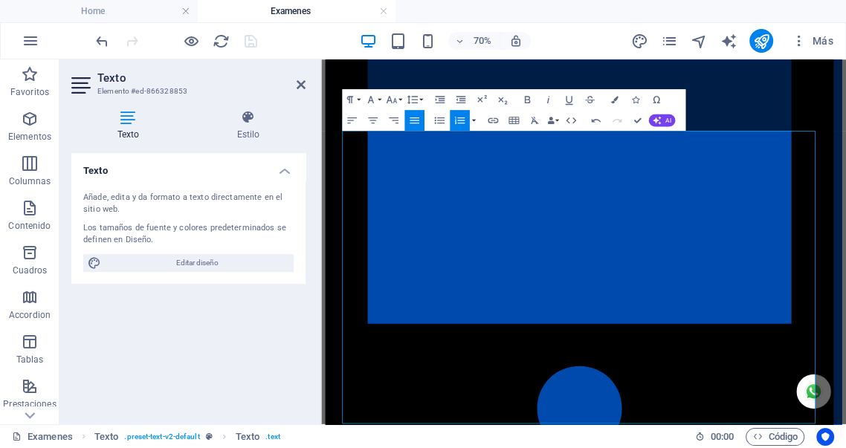
click at [473, 117] on button "button" at bounding box center [474, 120] width 8 height 21
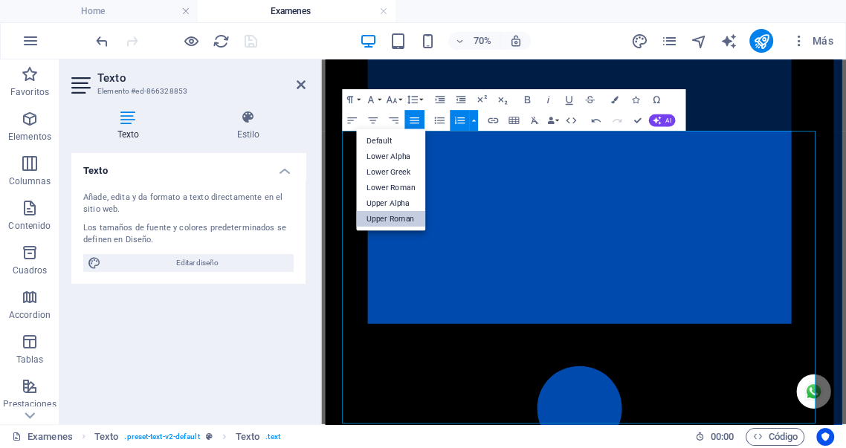
click at [389, 221] on link "Upper Roman" at bounding box center [390, 219] width 69 height 16
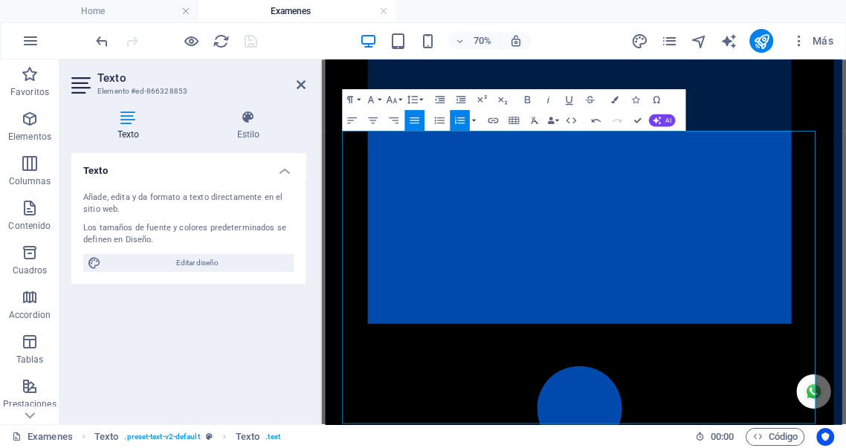
click at [473, 121] on button "button" at bounding box center [474, 120] width 8 height 21
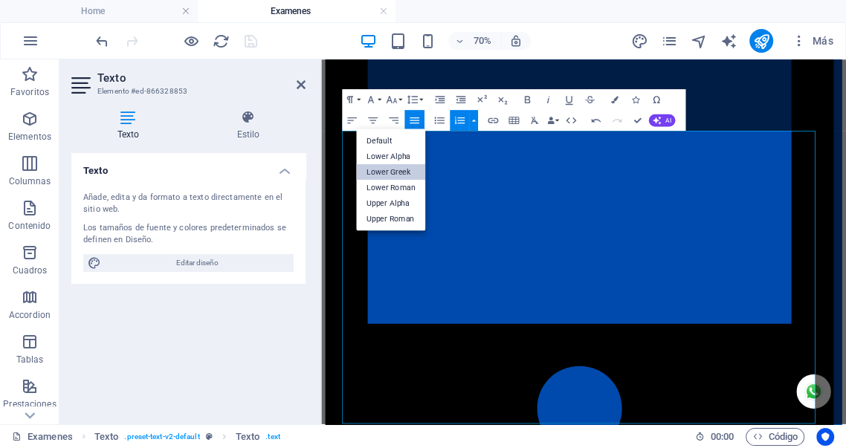
click at [400, 169] on link "Lower Greek" at bounding box center [390, 172] width 69 height 16
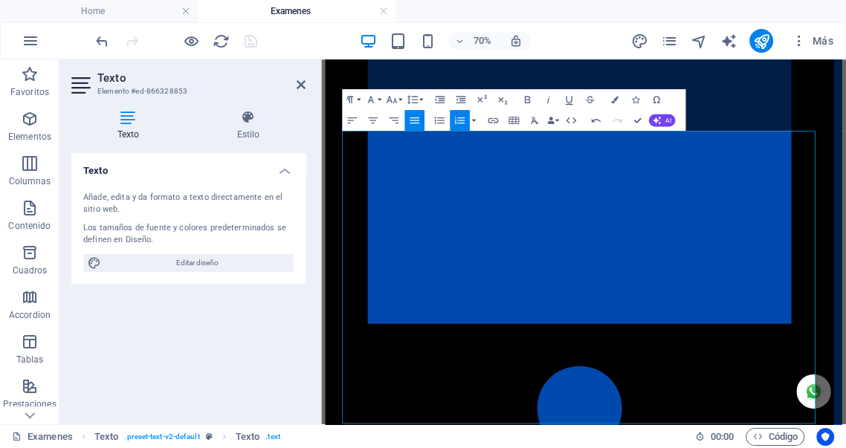
click at [473, 120] on button "button" at bounding box center [474, 120] width 8 height 21
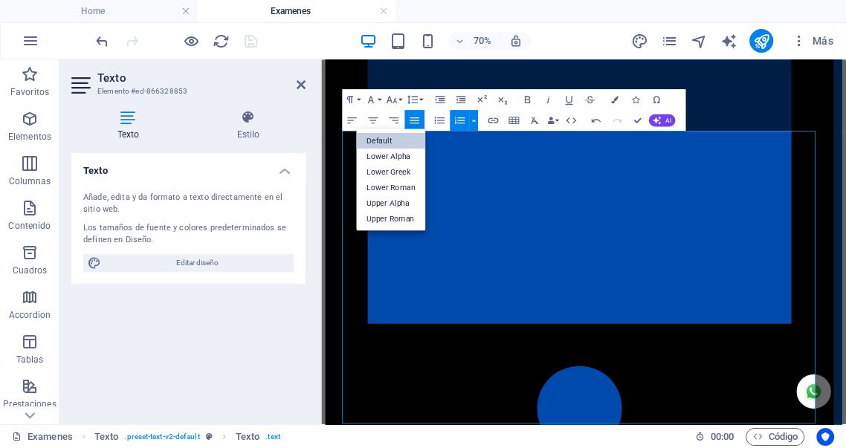
click at [381, 140] on link "Default" at bounding box center [390, 141] width 69 height 16
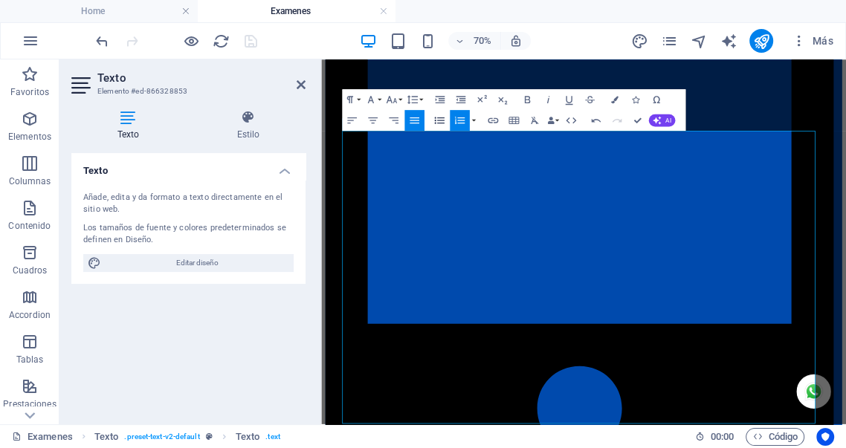
click at [441, 122] on icon "button" at bounding box center [439, 120] width 13 height 13
click at [438, 102] on icon "button" at bounding box center [439, 99] width 13 height 13
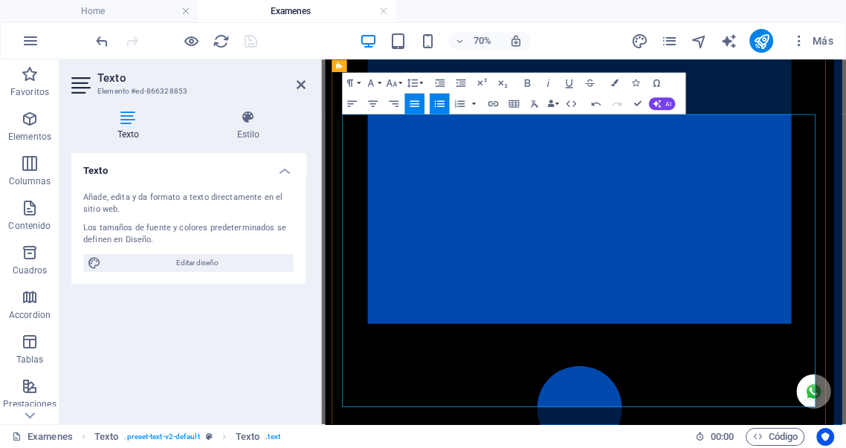
scroll to position [2089, 0]
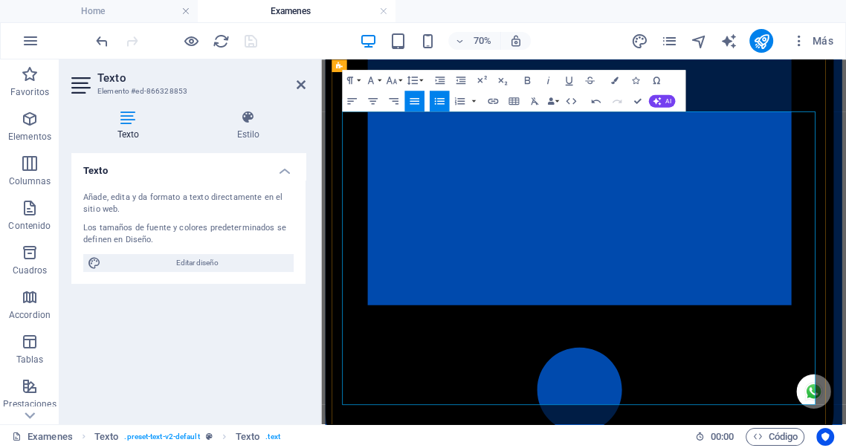
drag, startPoint x: 780, startPoint y: 476, endPoint x: 617, endPoint y: 333, distance: 217.0
click at [439, 102] on icon "button" at bounding box center [439, 101] width 13 height 13
click at [440, 81] on icon "button" at bounding box center [440, 80] width 10 height 7
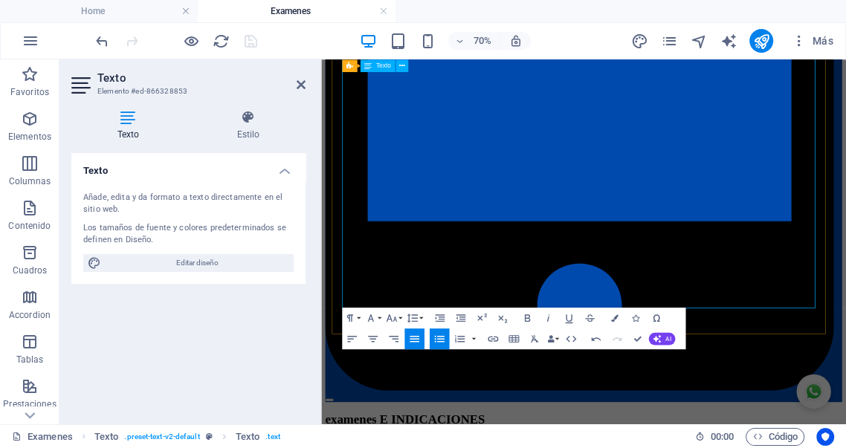
scroll to position [2228, 0]
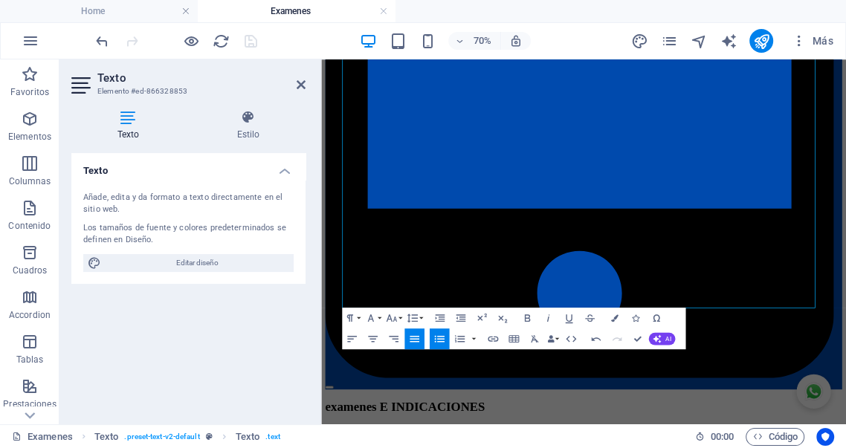
drag, startPoint x: 876, startPoint y: 403, endPoint x: 638, endPoint y: 361, distance: 242.2
click at [439, 338] on icon "button" at bounding box center [439, 339] width 13 height 13
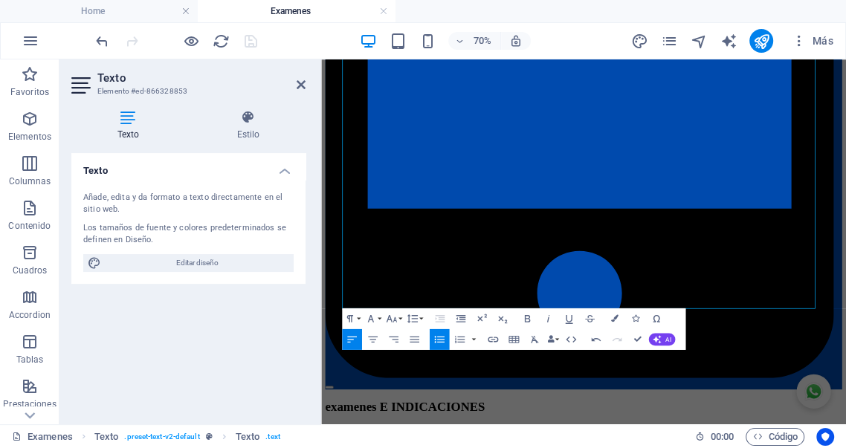
click at [440, 339] on icon "button" at bounding box center [439, 340] width 13 height 13
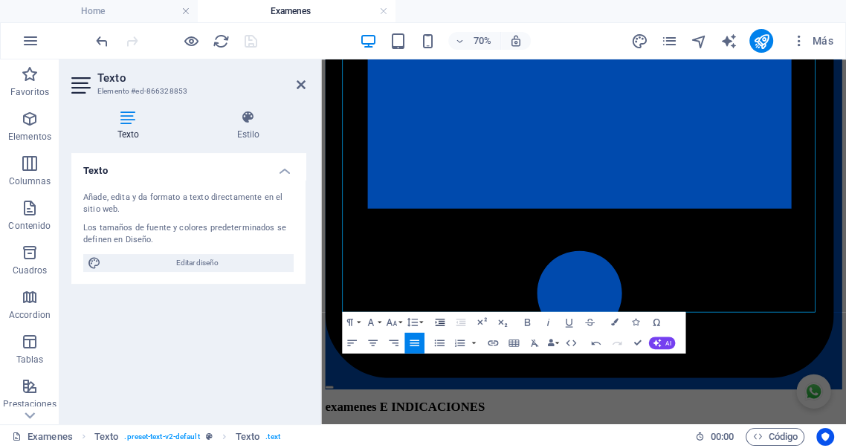
click at [439, 324] on icon "button" at bounding box center [440, 322] width 10 height 7
click at [437, 343] on icon "button" at bounding box center [439, 343] width 10 height 7
click at [437, 322] on icon "button" at bounding box center [439, 322] width 13 height 13
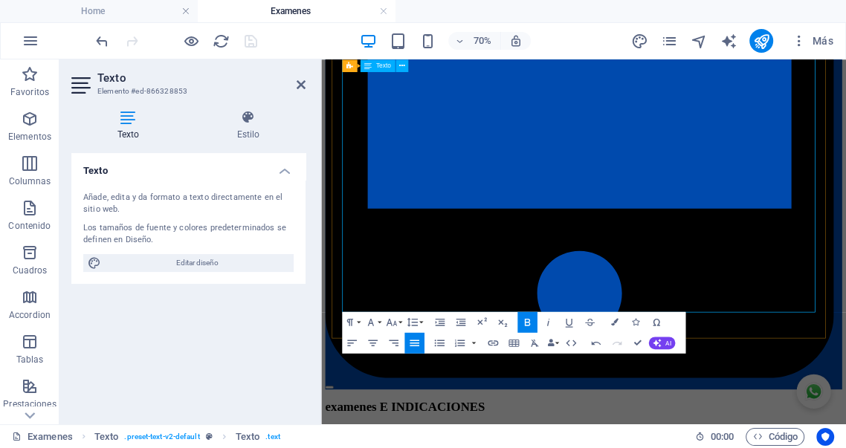
click at [436, 323] on icon "button" at bounding box center [439, 322] width 13 height 13
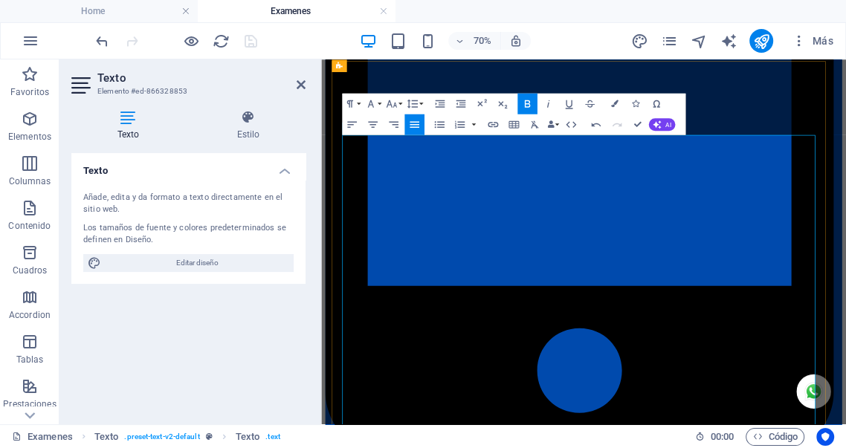
scroll to position [2034, 0]
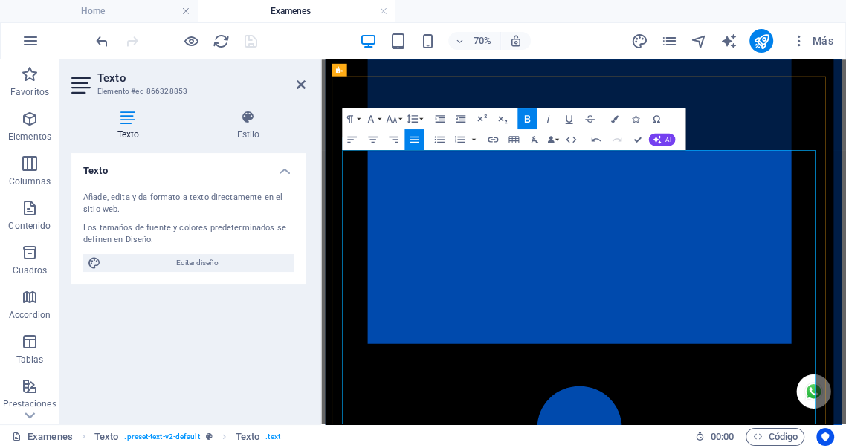
click at [439, 119] on icon "button" at bounding box center [439, 119] width 13 height 13
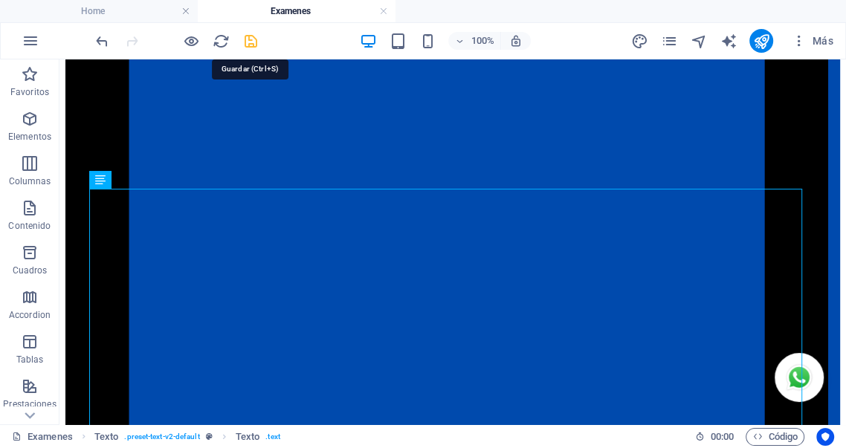
click at [250, 40] on icon "save" at bounding box center [250, 41] width 17 height 17
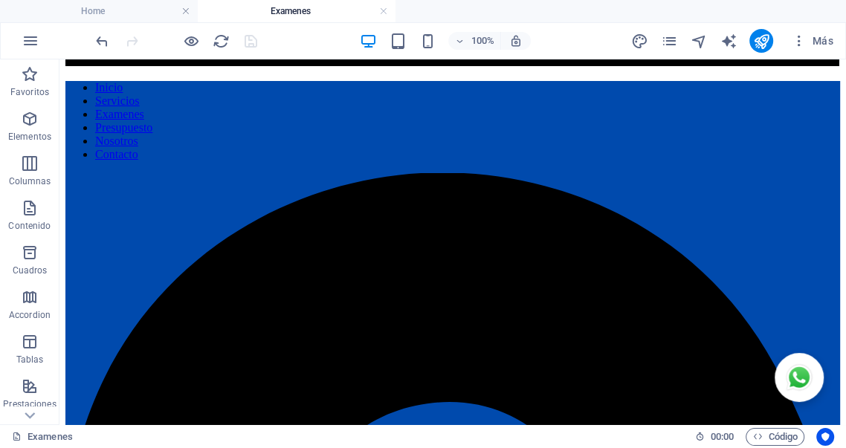
scroll to position [0, 0]
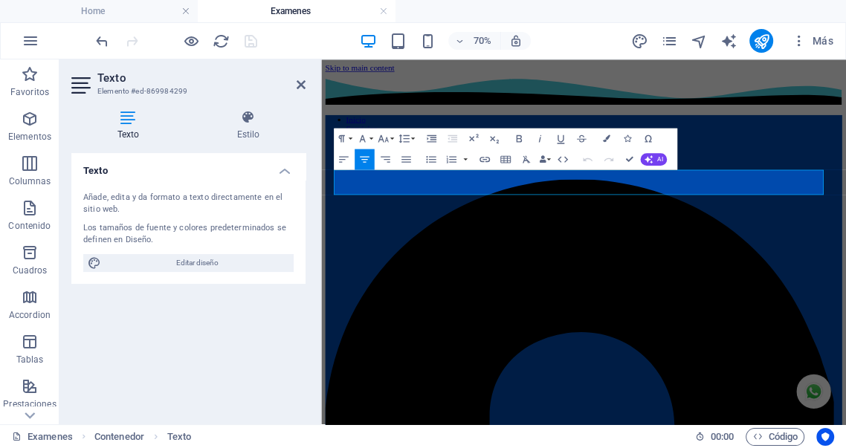
drag, startPoint x: 795, startPoint y: 245, endPoint x: 604, endPoint y: 202, distance: 195.8
click at [407, 160] on icon "button" at bounding box center [406, 159] width 13 height 13
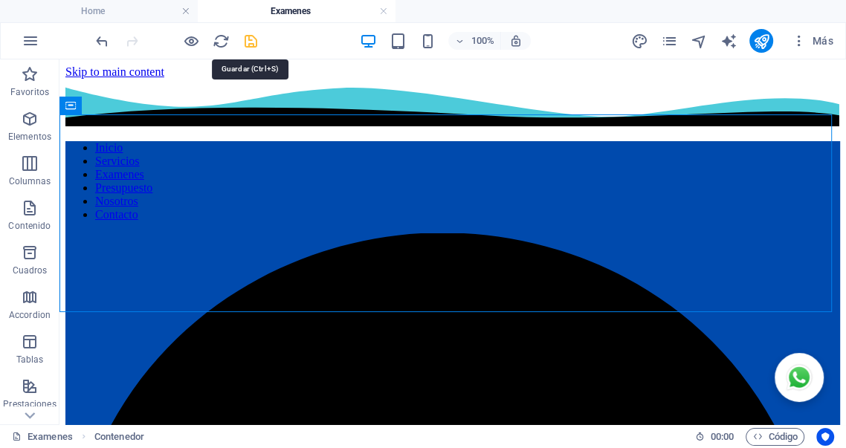
click at [250, 39] on icon "save" at bounding box center [250, 41] width 17 height 17
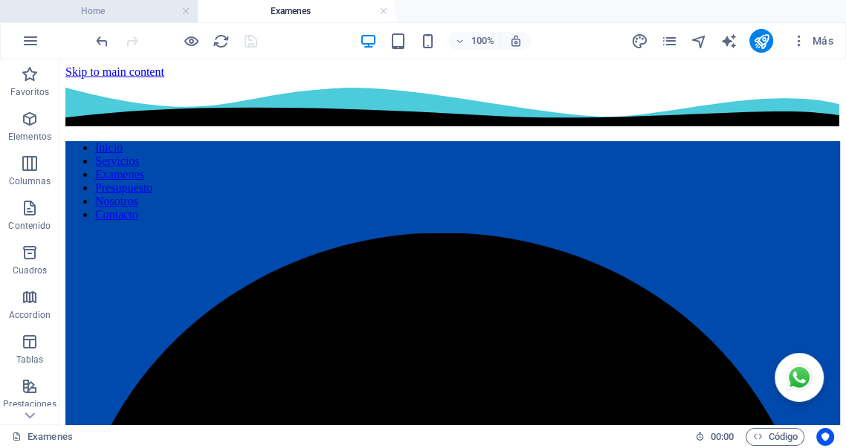
click at [123, 13] on h4 "Home" at bounding box center [99, 11] width 198 height 16
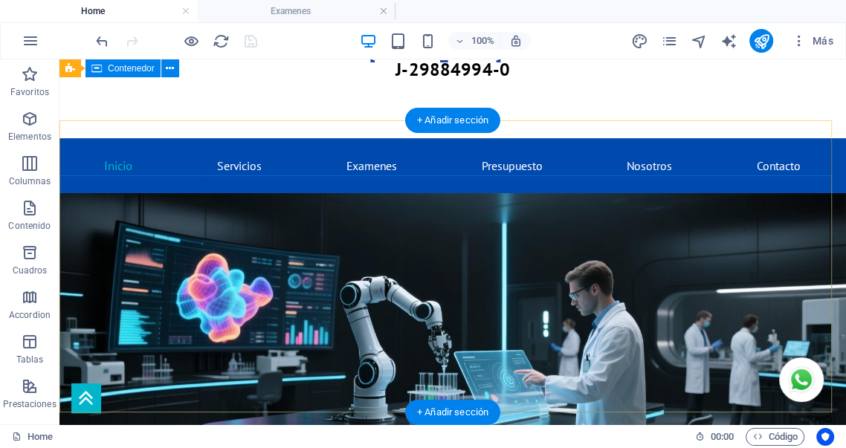
scroll to position [243, 0]
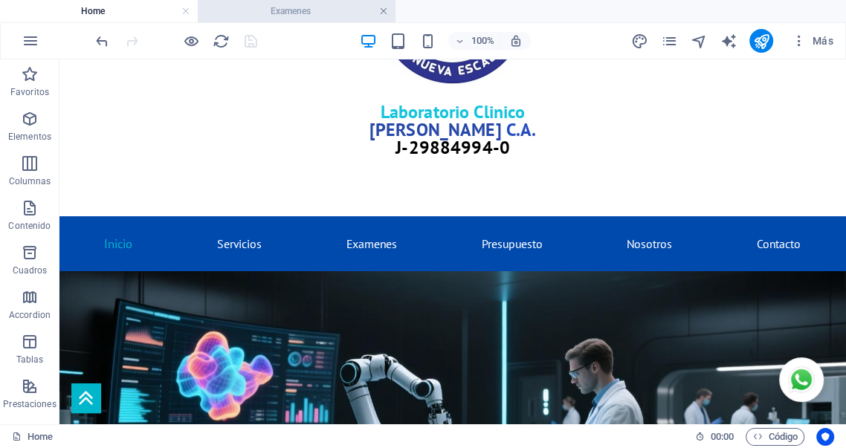
click at [384, 12] on link at bounding box center [383, 11] width 9 height 14
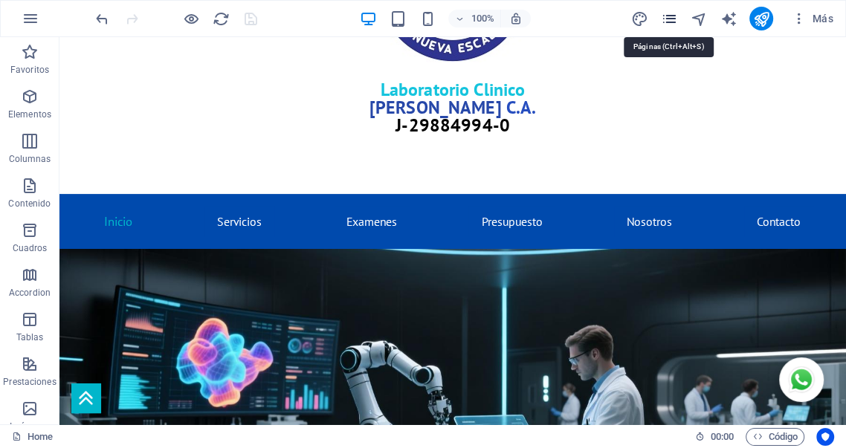
click at [0, 0] on icon "pages" at bounding box center [0, 0] width 0 height 0
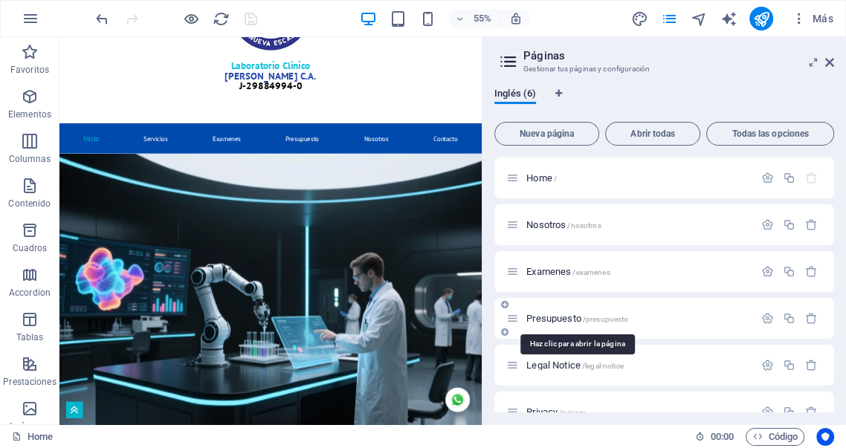
click at [548, 318] on span "Presupuesto /presupuesto" at bounding box center [577, 318] width 102 height 11
click at [548, 318] on div "Presupuesto /presupuesto" at bounding box center [664, 318] width 340 height 41
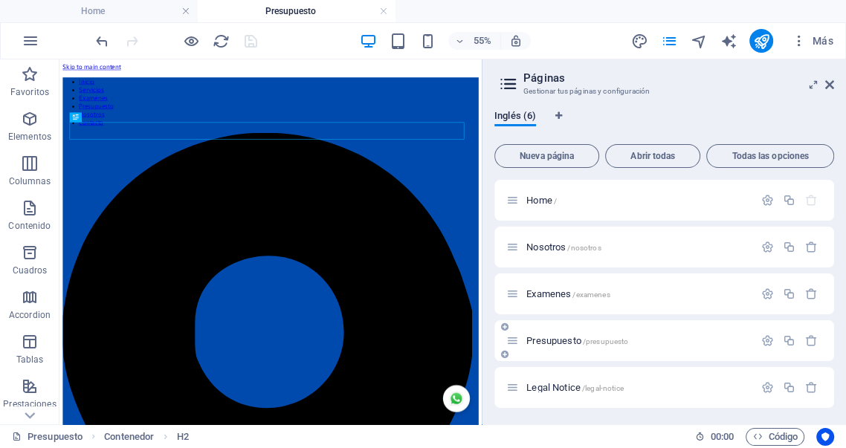
scroll to position [0, 0]
drag, startPoint x: 444, startPoint y: 231, endPoint x: 331, endPoint y: 213, distance: 114.5
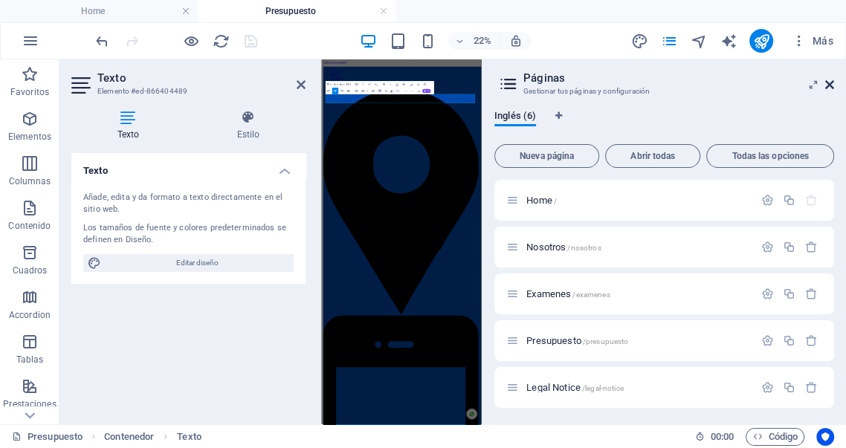
click at [832, 85] on icon at bounding box center [829, 85] width 9 height 12
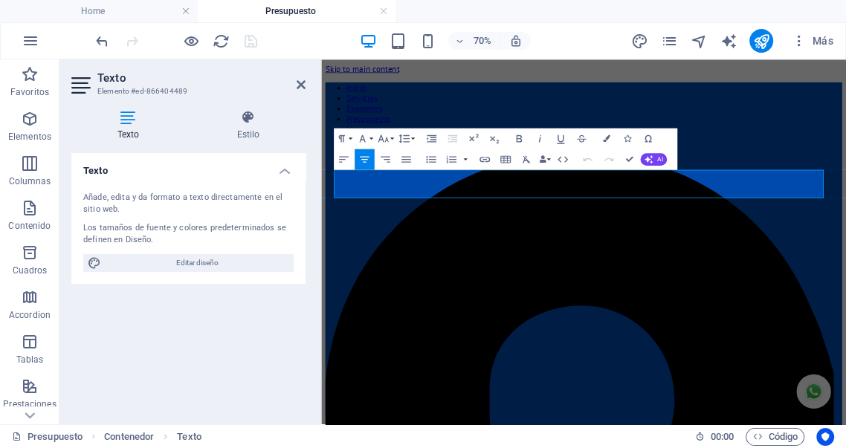
drag, startPoint x: 766, startPoint y: 251, endPoint x: 282, endPoint y: 207, distance: 485.9
click at [404, 158] on icon "button" at bounding box center [406, 159] width 13 height 13
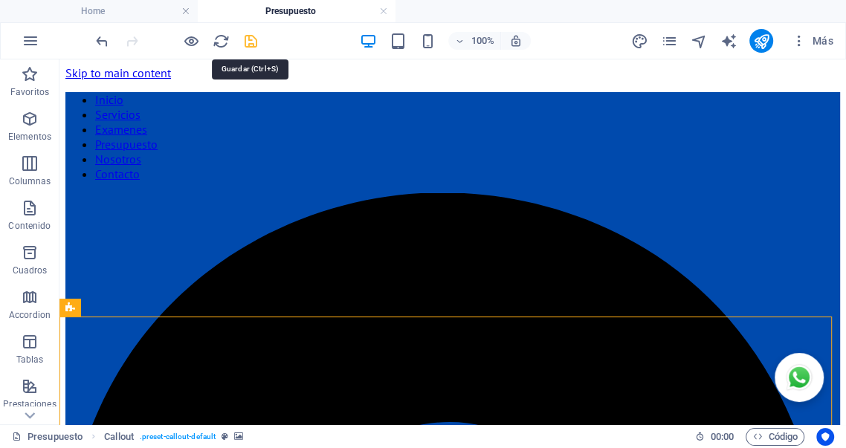
click at [250, 42] on icon "save" at bounding box center [250, 41] width 17 height 17
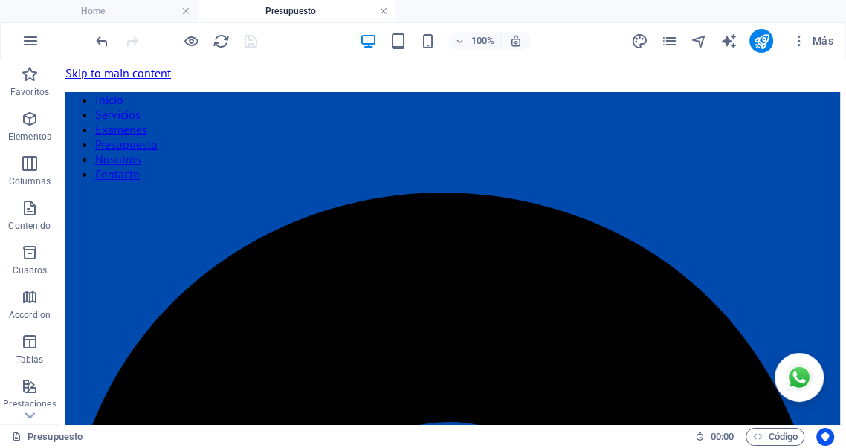
click at [384, 12] on link at bounding box center [383, 11] width 9 height 14
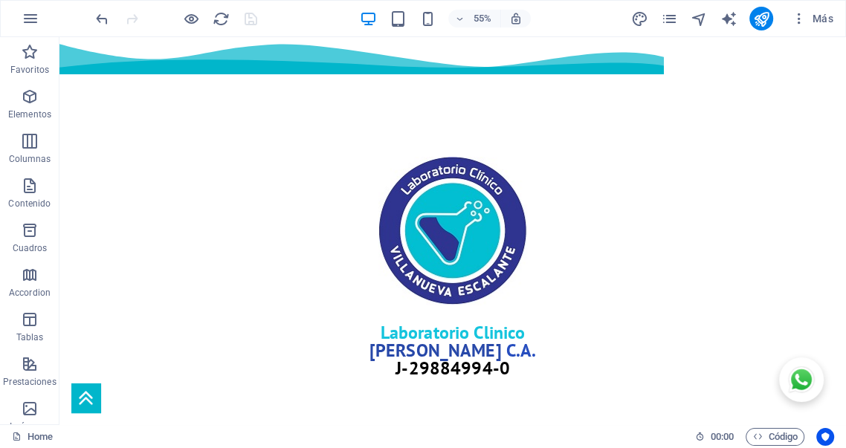
scroll to position [243, 0]
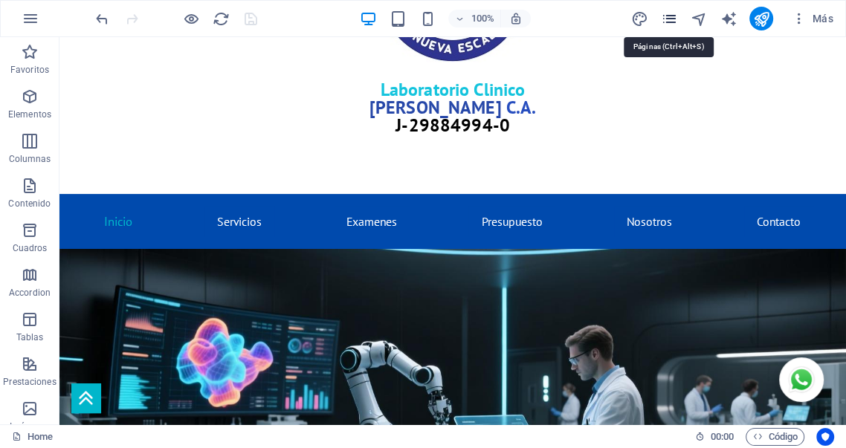
click at [0, 0] on icon "pages" at bounding box center [0, 0] width 0 height 0
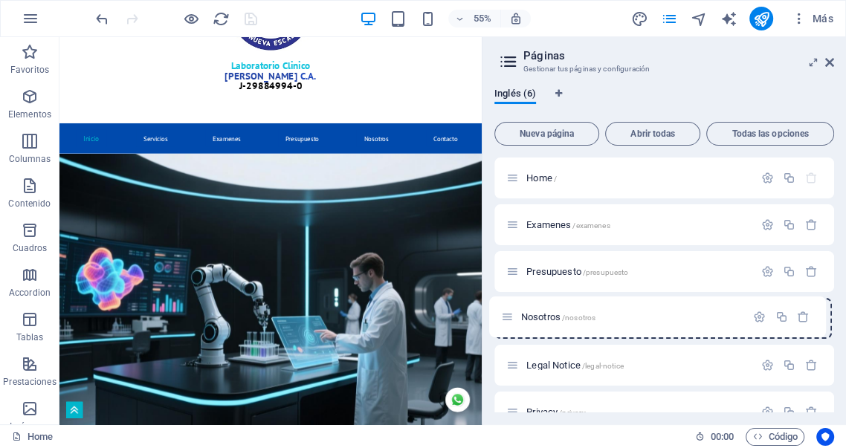
drag, startPoint x: 511, startPoint y: 224, endPoint x: 507, endPoint y: 318, distance: 93.7
click at [505, 320] on div "Home / Nosotros /nosotros Examenes /examenes Presupuesto /presupuesto Legal Not…" at bounding box center [664, 295] width 340 height 275
click at [573, 318] on span "/nosotros" at bounding box center [583, 319] width 33 height 8
click at [573, 318] on div "Nosotros /nosotros" at bounding box center [664, 318] width 340 height 41
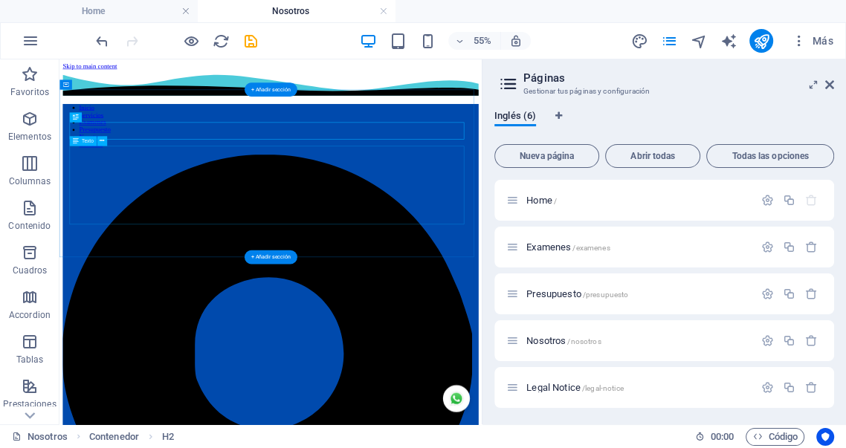
scroll to position [0, 0]
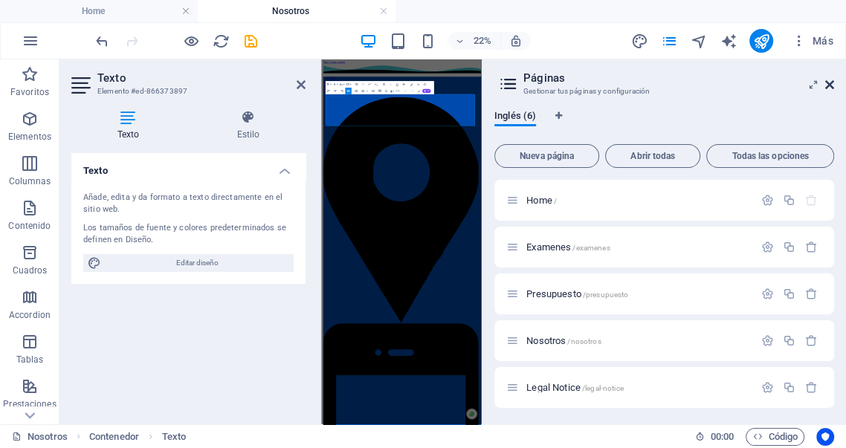
click at [832, 85] on icon at bounding box center [829, 85] width 9 height 12
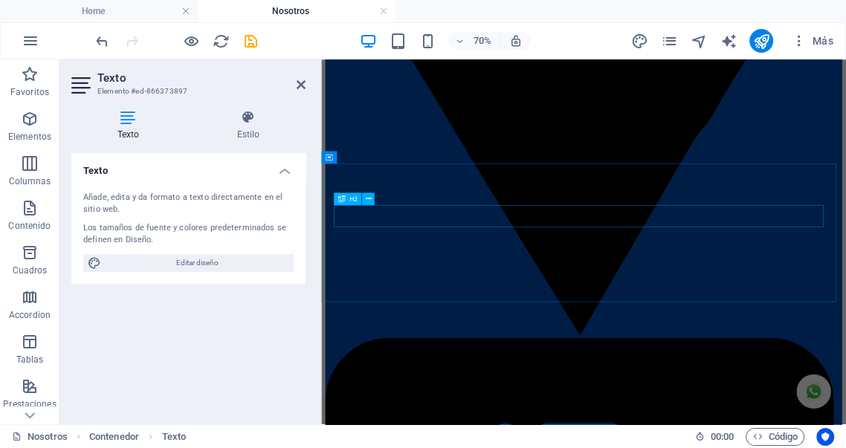
scroll to position [963, 0]
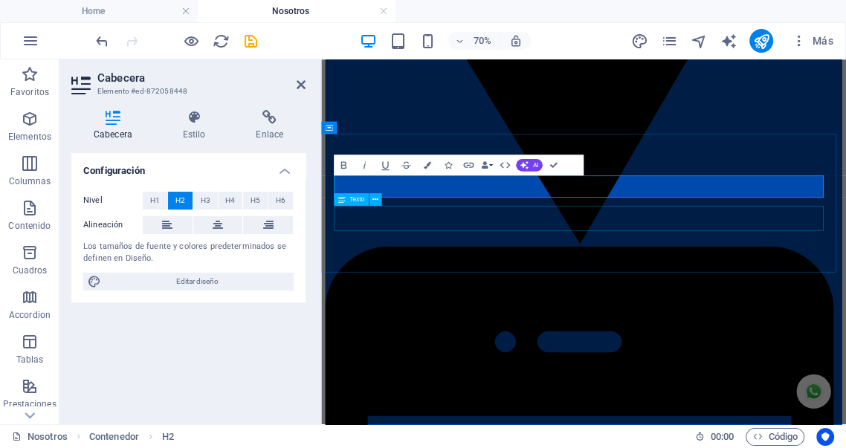
scroll to position [1001, 0]
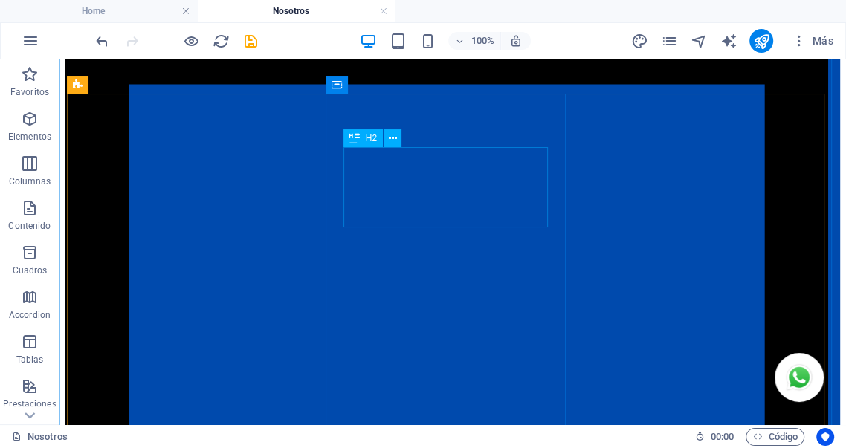
scroll to position [1542, 0]
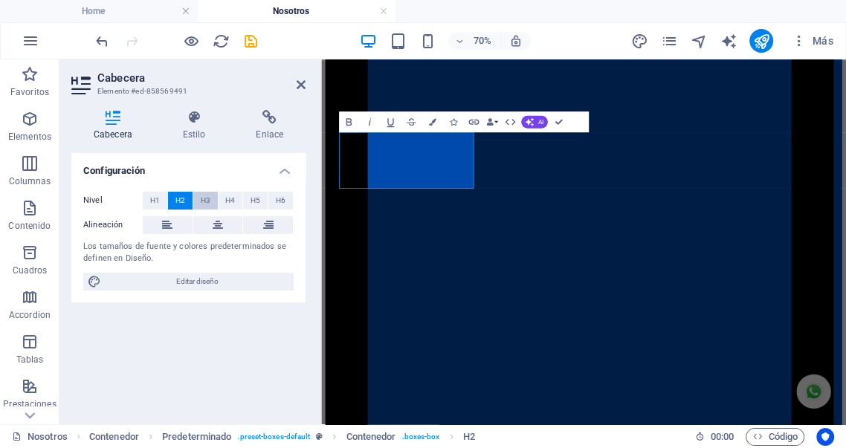
scroll to position [1579, 0]
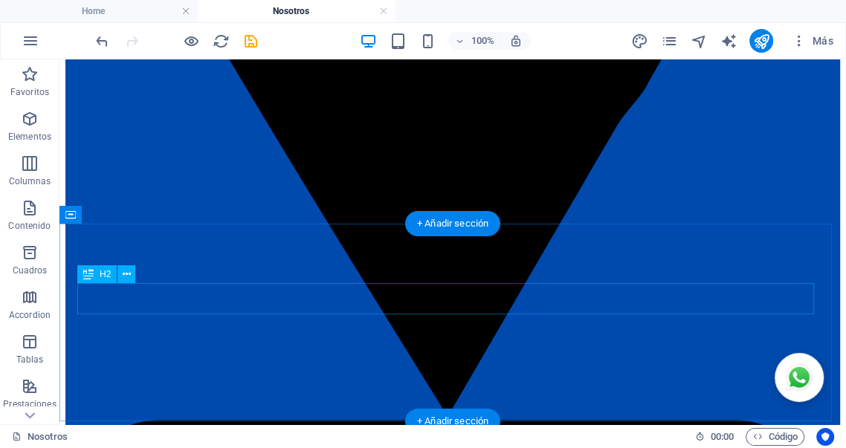
scroll to position [854, 0]
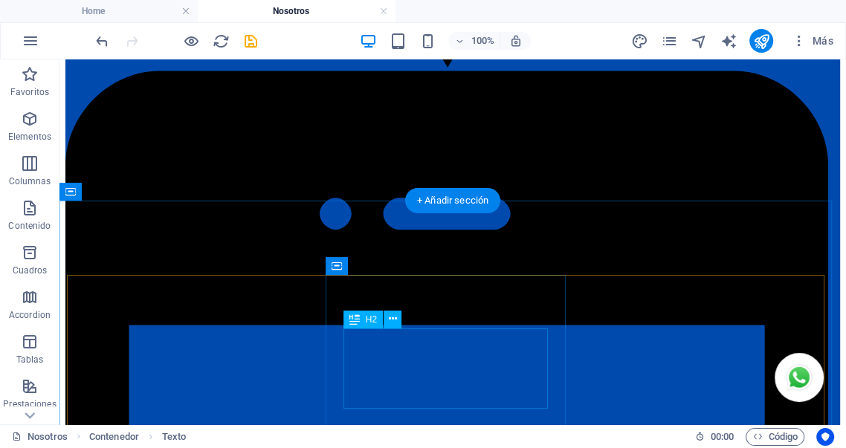
scroll to position [1350, 0]
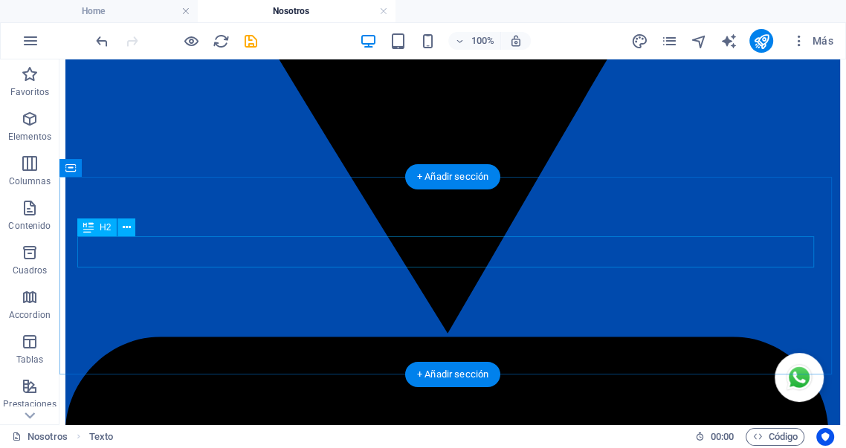
scroll to position [932, 0]
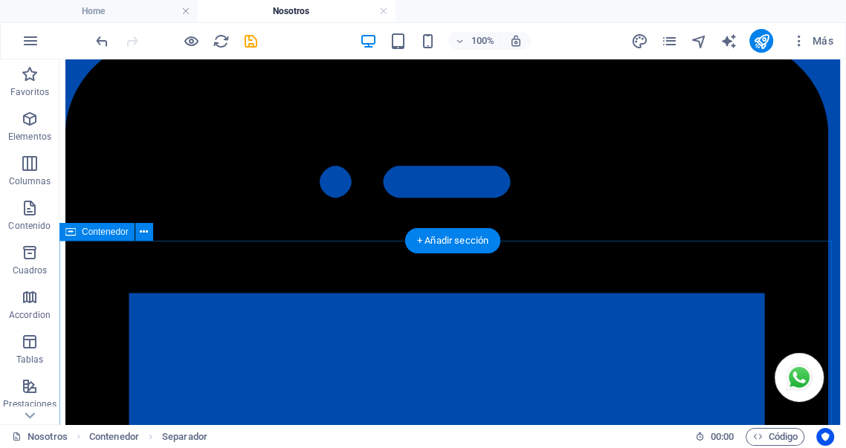
scroll to position [1345, 0]
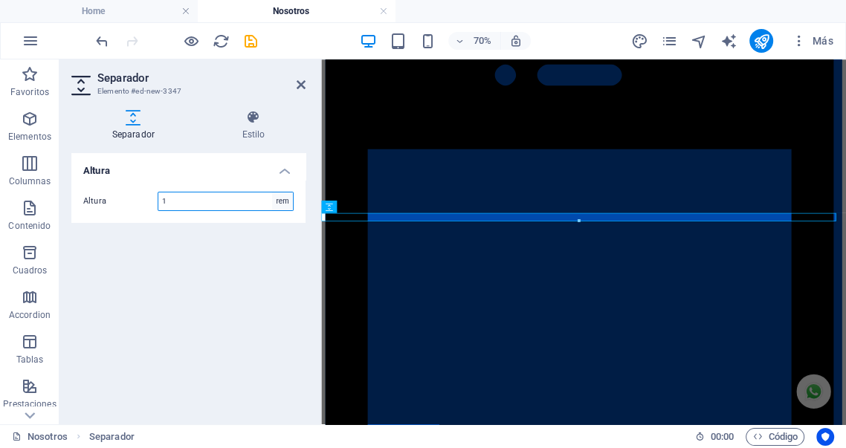
click at [285, 201] on select "px rem vh vw" at bounding box center [282, 202] width 21 height 18
select select "px"
click at [272, 193] on select "px rem vh vw" at bounding box center [282, 202] width 21 height 18
drag, startPoint x: 180, startPoint y: 201, endPoint x: 77, endPoint y: 174, distance: 106.0
click at [77, 174] on li "Altura Altura 25 px rem vh vw" at bounding box center [188, 188] width 234 height 70
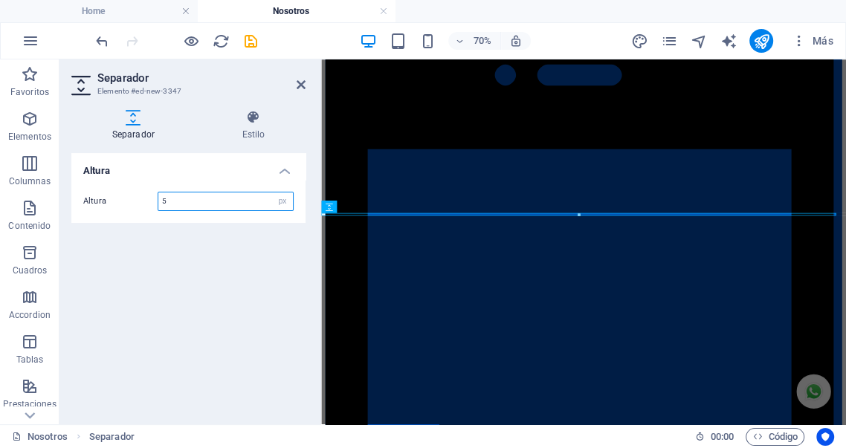
click at [183, 199] on input "5" at bounding box center [225, 202] width 135 height 18
type input "50"
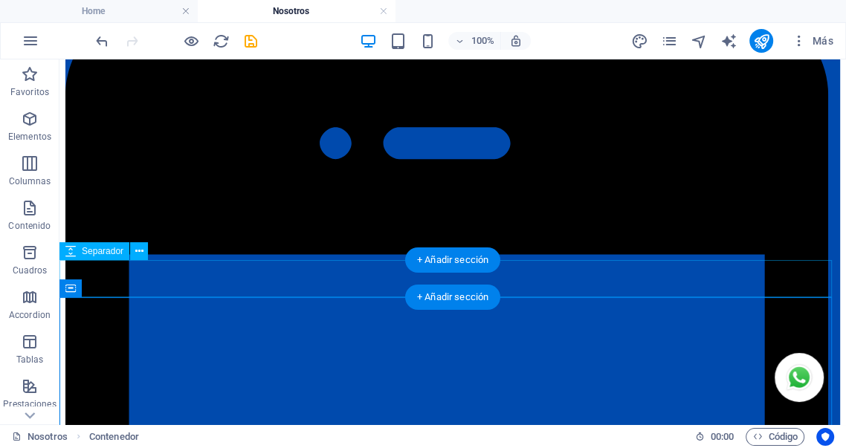
select select "px"
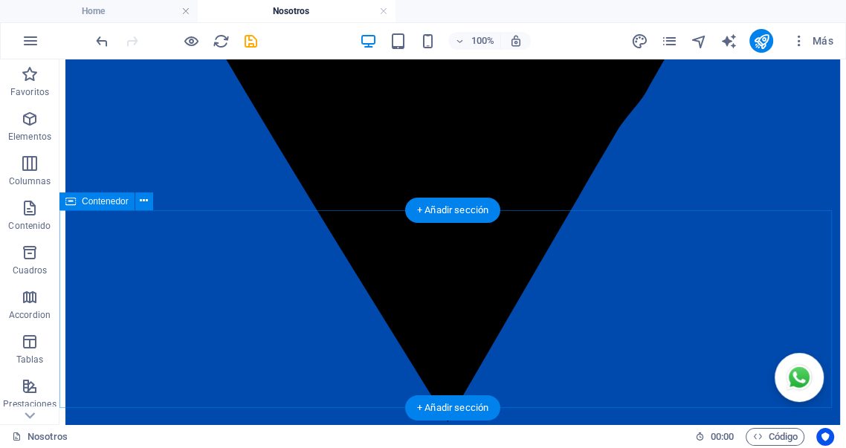
scroll to position [877, 0]
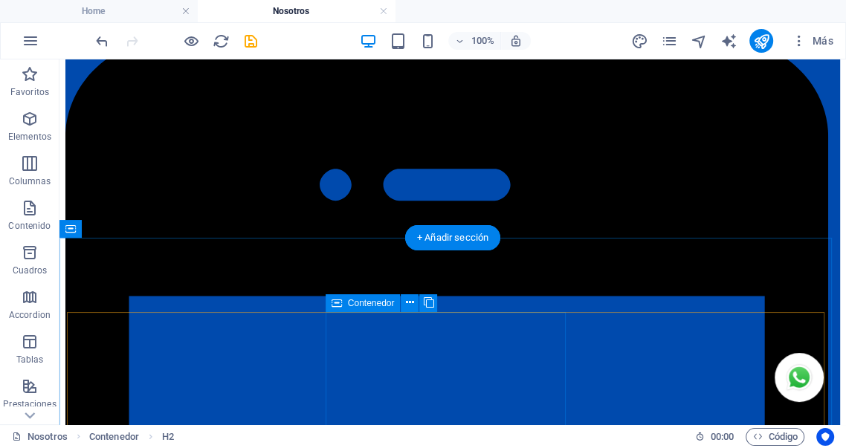
scroll to position [1373, 0]
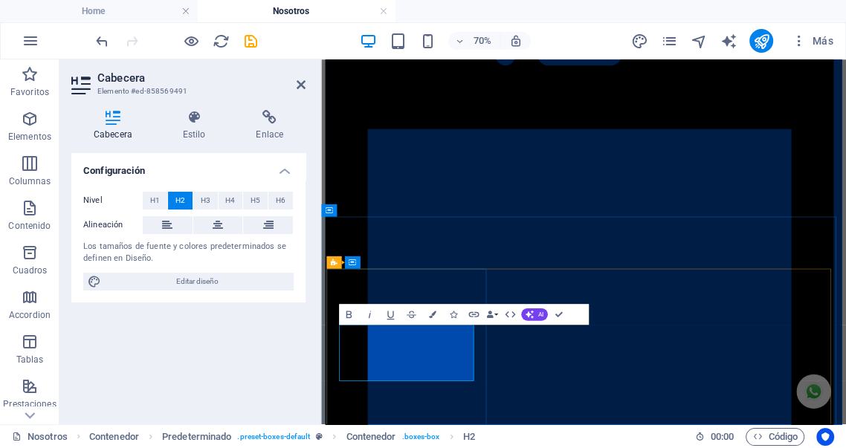
drag, startPoint x: 450, startPoint y: 465, endPoint x: 462, endPoint y: 472, distance: 14.0
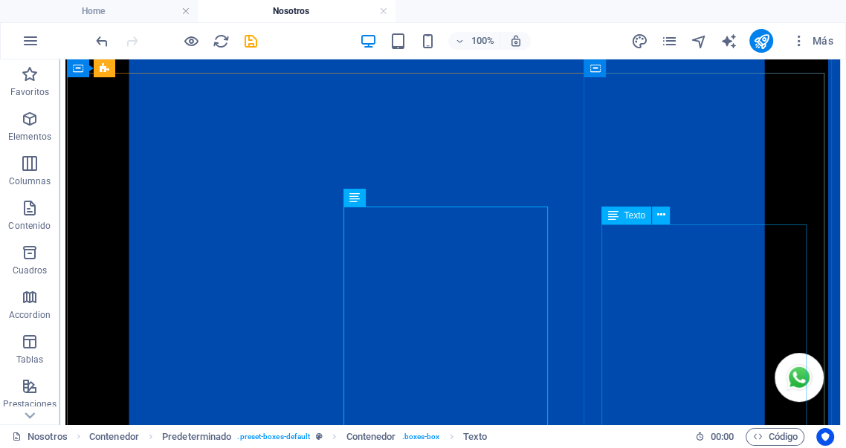
scroll to position [1581, 0]
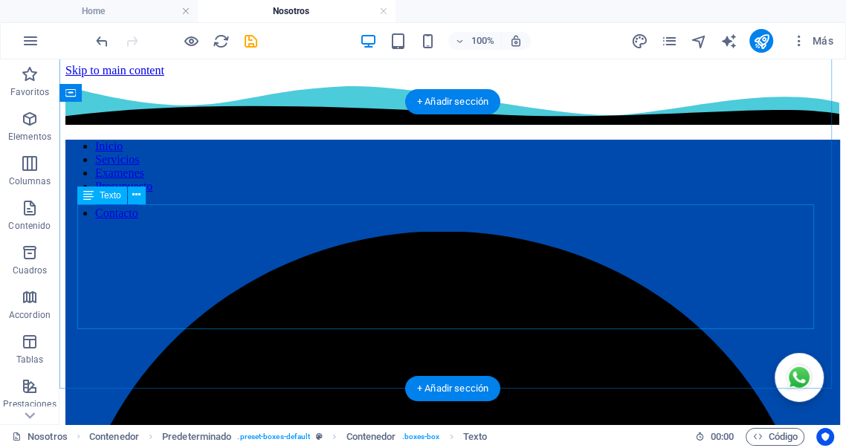
scroll to position [0, 0]
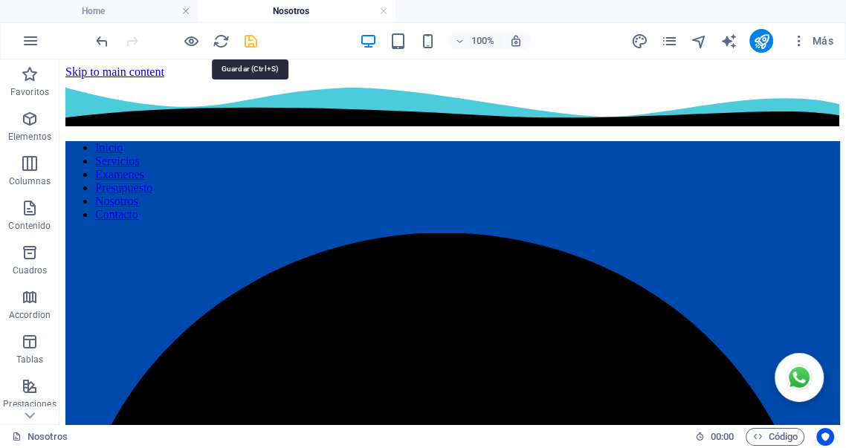
click at [253, 45] on icon "save" at bounding box center [250, 41] width 17 height 17
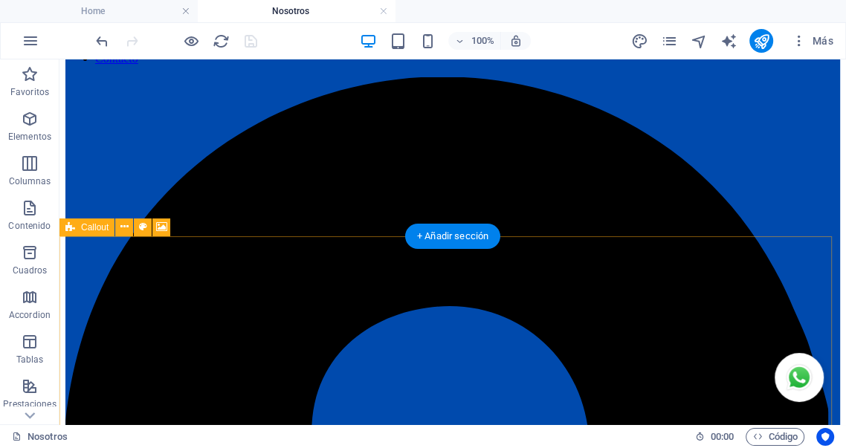
scroll to position [165, 0]
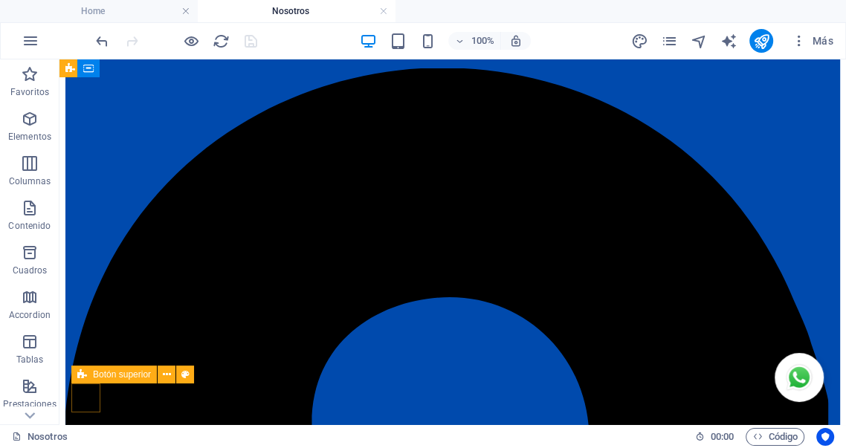
click at [65, 143] on figure at bounding box center [65, 135] width 0 height 13
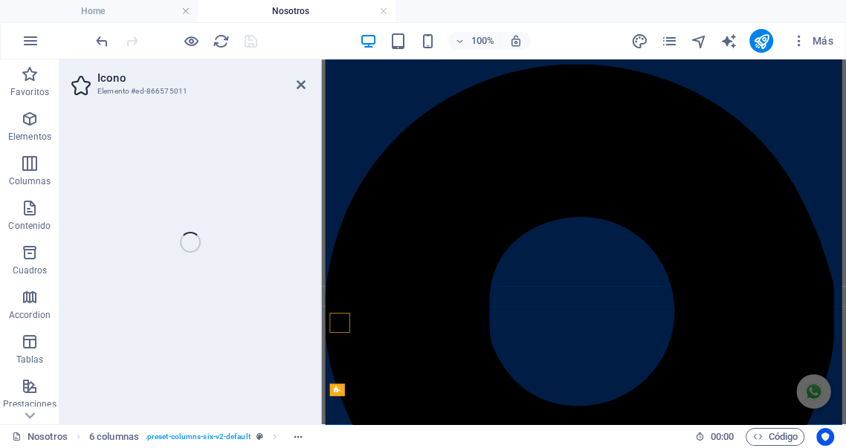
select select "xMidYMid"
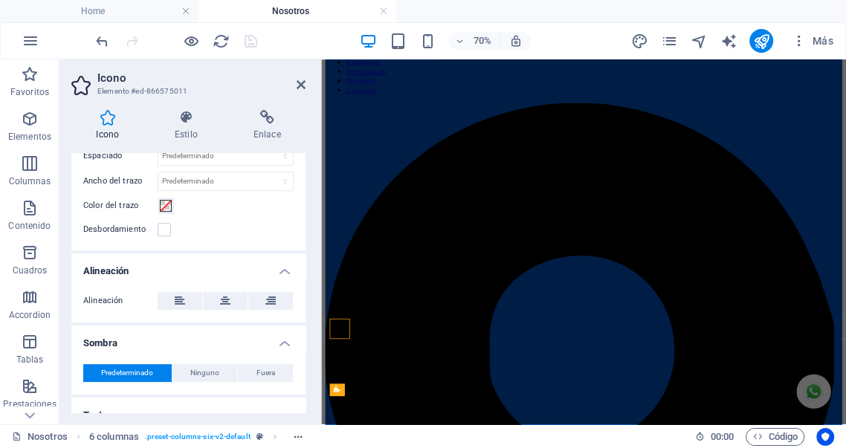
scroll to position [520, 0]
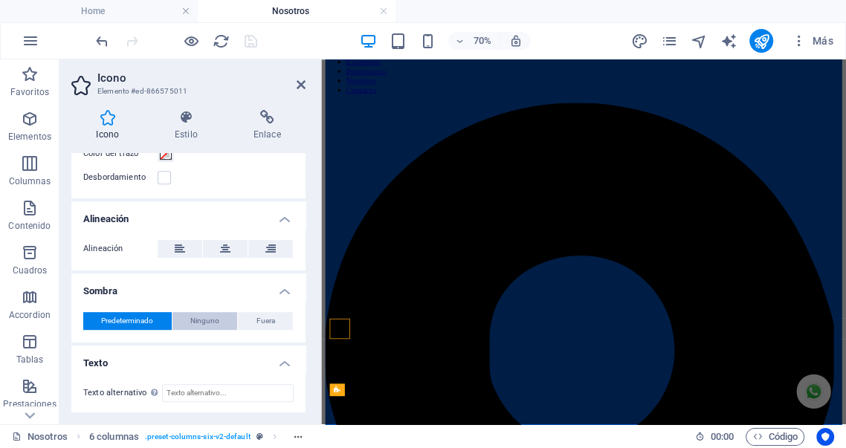
click at [213, 319] on span "Ninguno" at bounding box center [204, 321] width 29 height 18
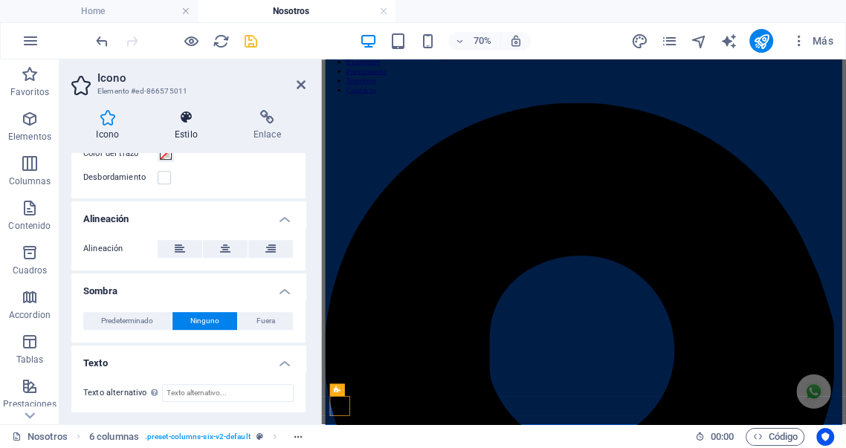
click at [190, 120] on icon at bounding box center [186, 117] width 73 height 15
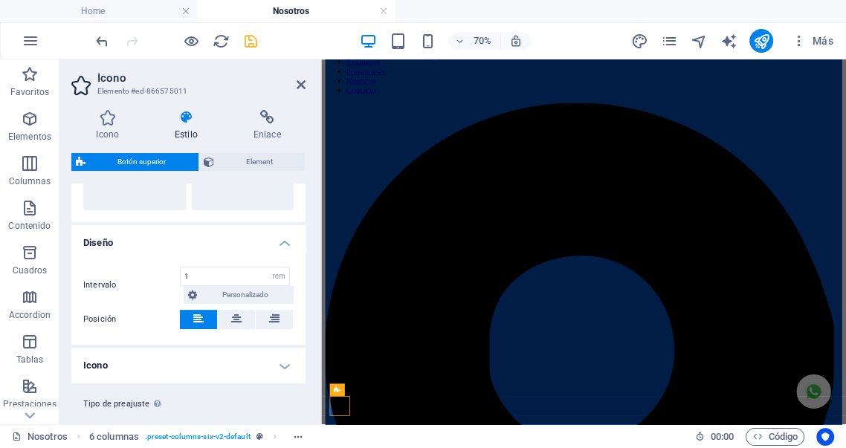
scroll to position [140, 0]
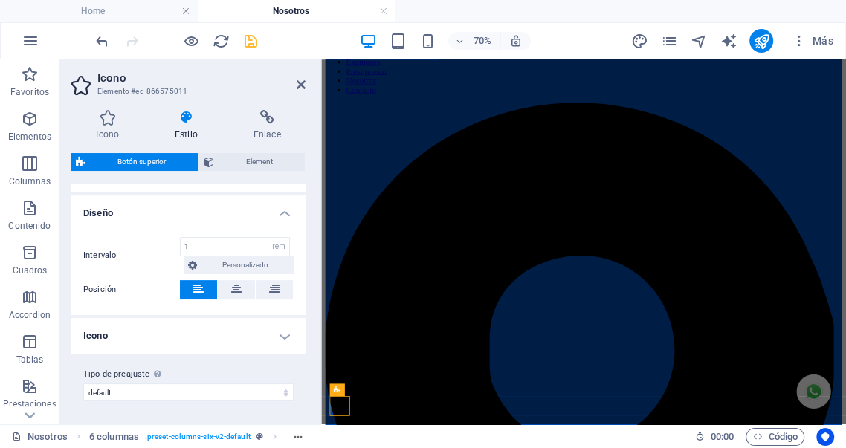
click at [279, 332] on h4 "Icono" at bounding box center [188, 336] width 234 height 36
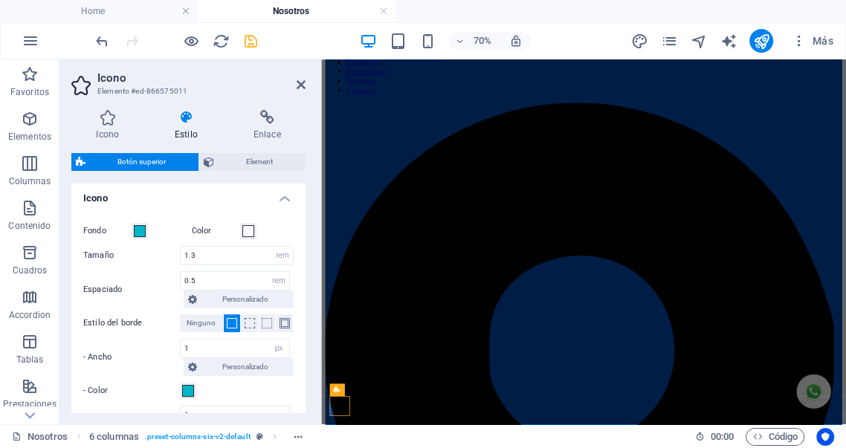
scroll to position [268, 0]
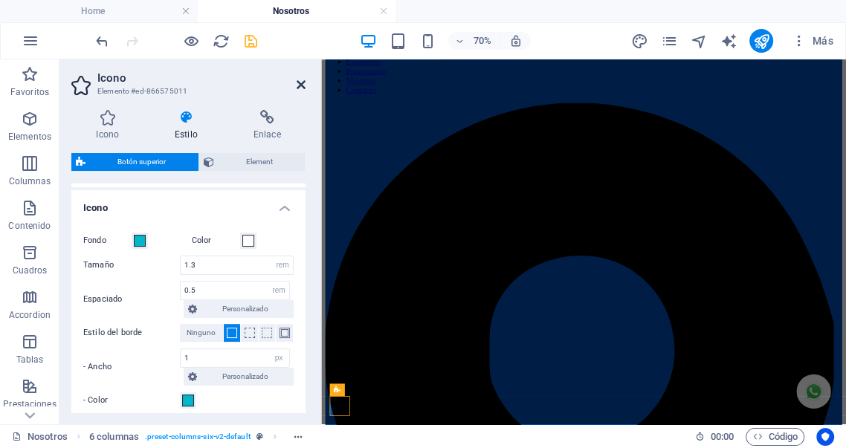
click at [301, 86] on icon at bounding box center [301, 85] width 9 height 12
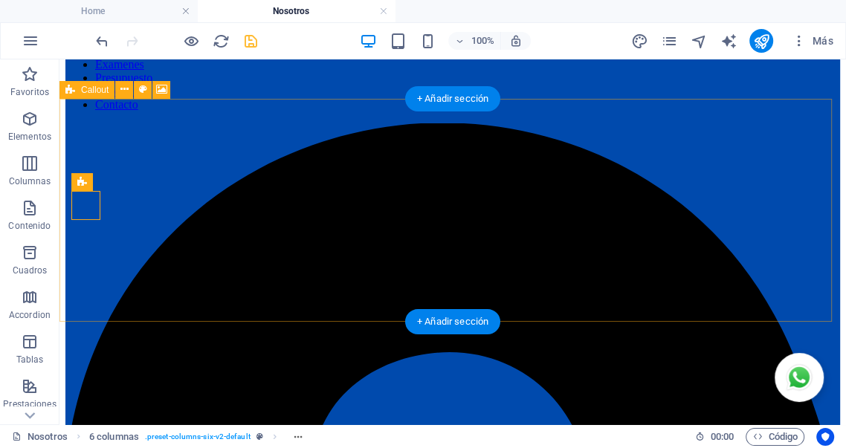
scroll to position [303, 0]
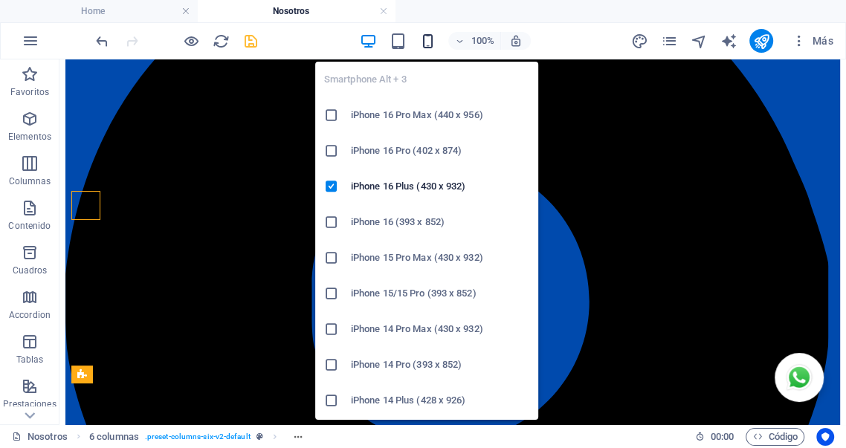
click at [430, 37] on icon "button" at bounding box center [427, 41] width 17 height 17
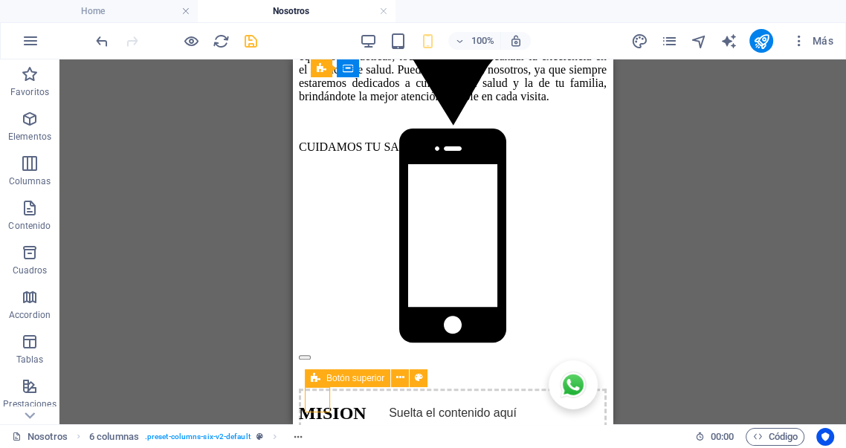
click at [299, 114] on figure at bounding box center [299, 106] width 0 height 13
select select "rem"
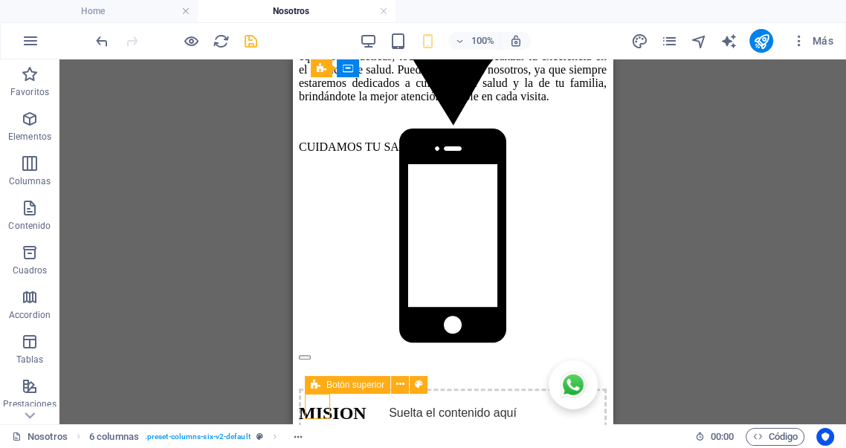
select select "px"
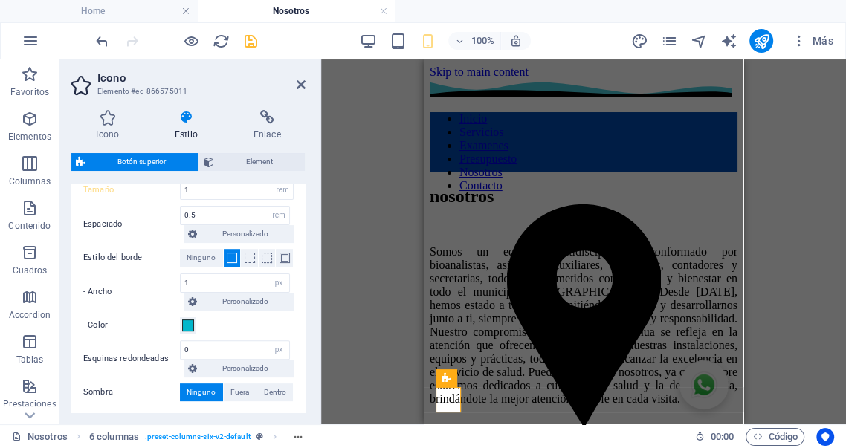
scroll to position [323, 0]
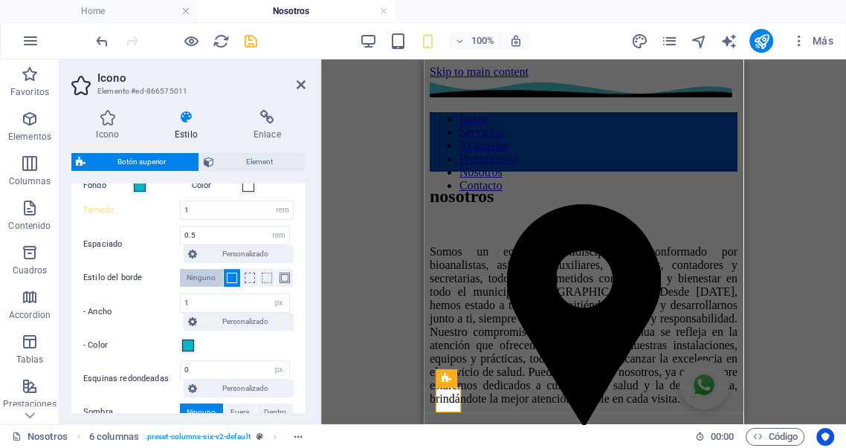
click at [204, 278] on span "Ninguno" at bounding box center [201, 278] width 29 height 18
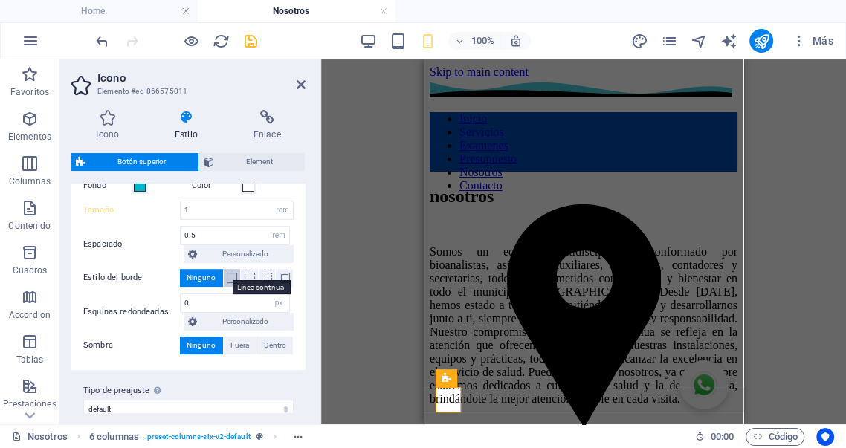
click at [228, 278] on span at bounding box center [232, 278] width 10 height 10
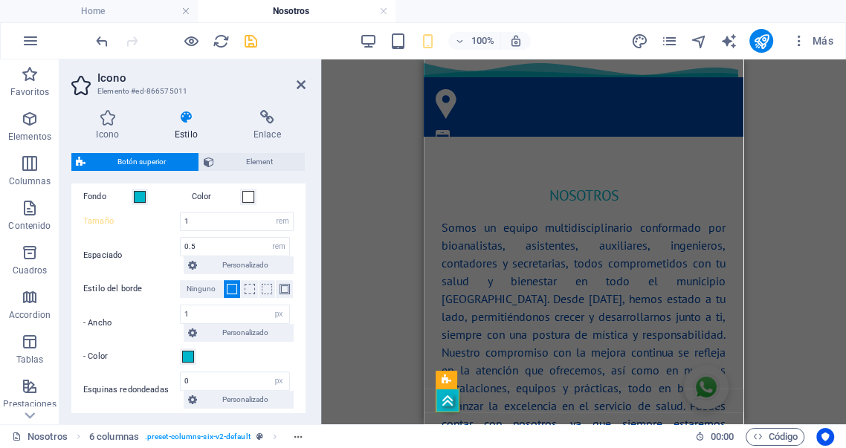
scroll to position [295, 0]
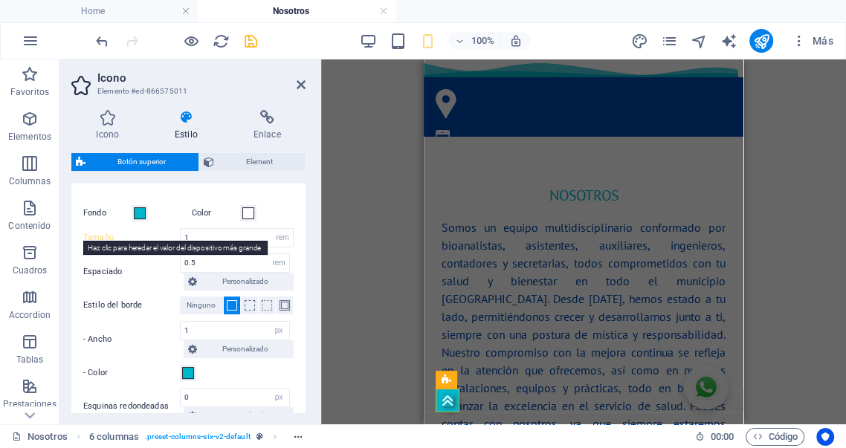
click at [95, 237] on label "Tamaño" at bounding box center [131, 237] width 97 height 8
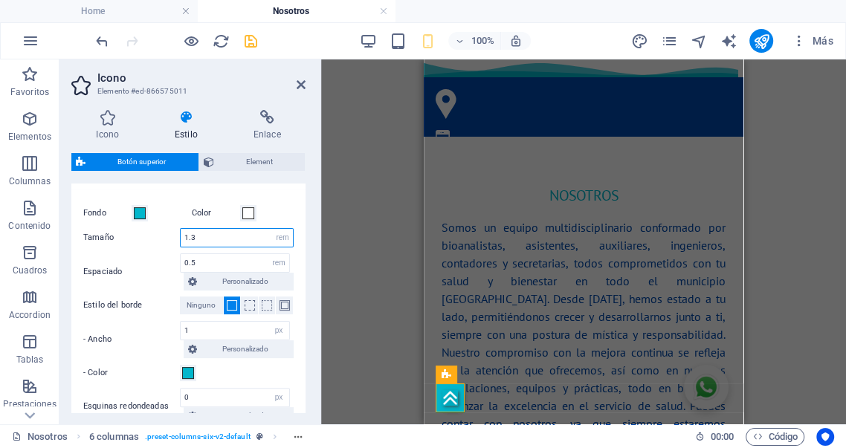
click at [239, 236] on input "1.3" at bounding box center [237, 238] width 112 height 18
type input "1"
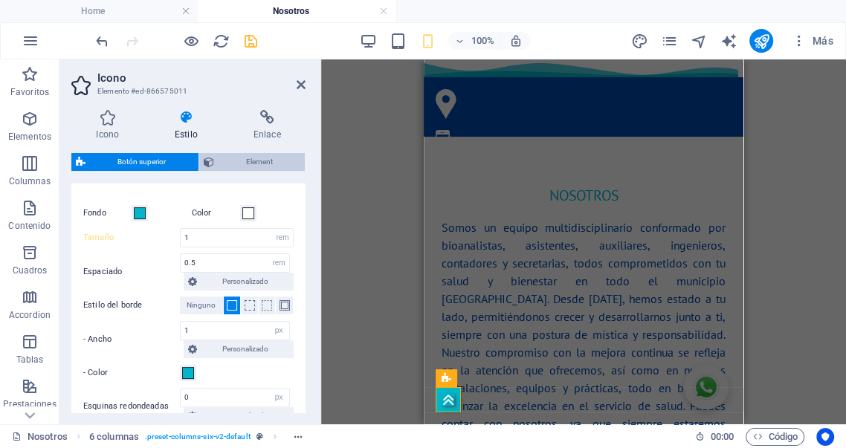
click at [251, 166] on span "Element" at bounding box center [260, 162] width 83 height 18
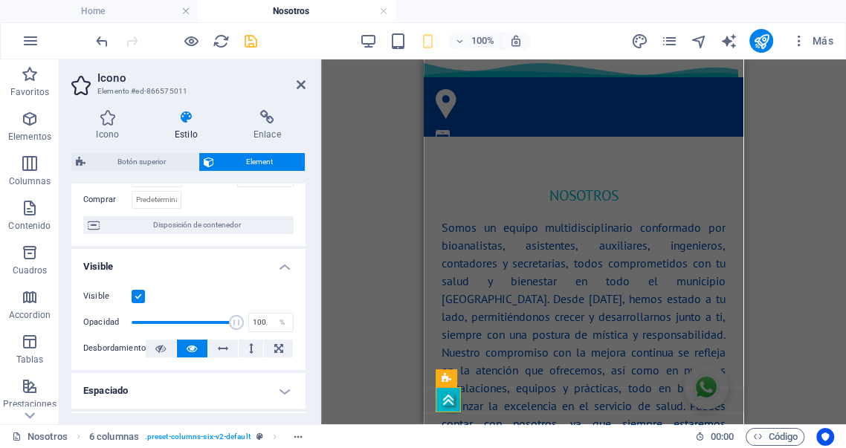
scroll to position [110, 0]
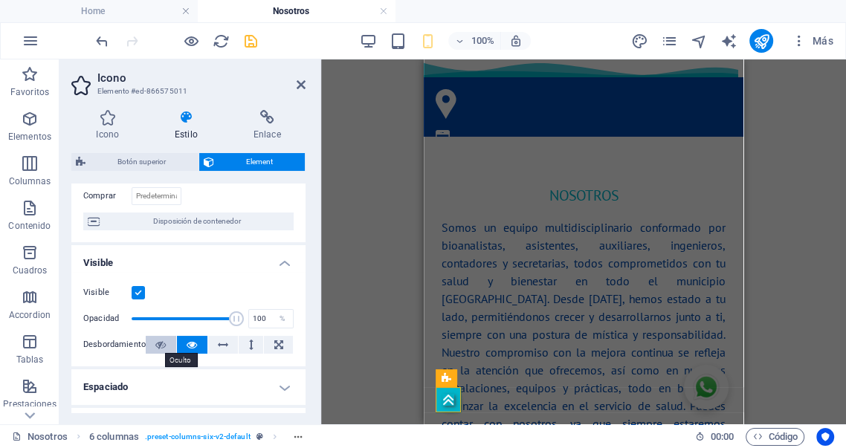
click at [161, 344] on icon at bounding box center [160, 345] width 10 height 18
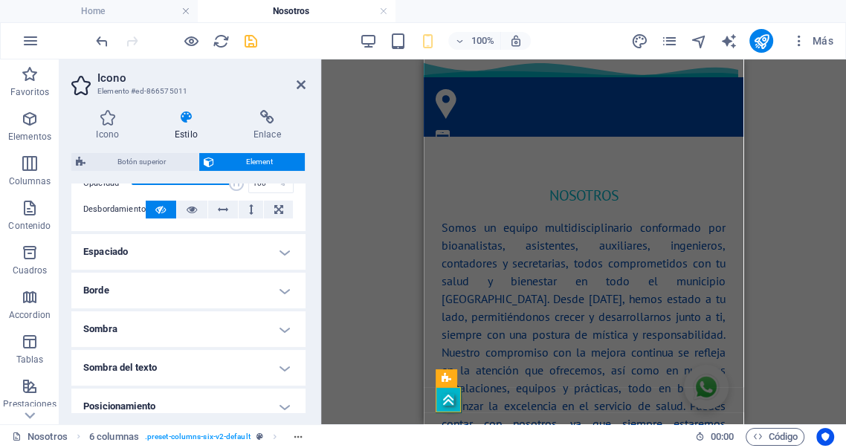
scroll to position [248, 0]
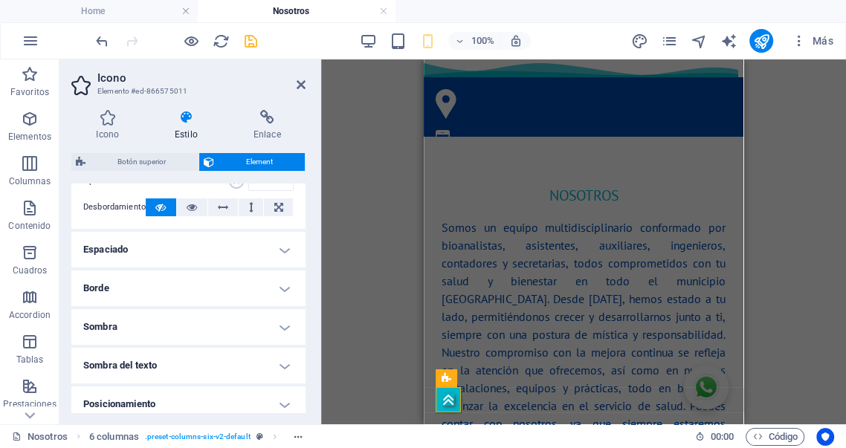
click at [175, 318] on h4 "Sombra" at bounding box center [188, 327] width 234 height 36
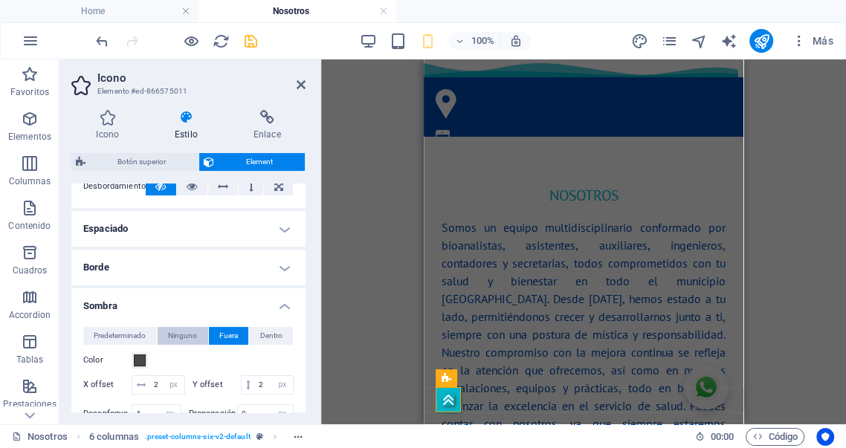
scroll to position [303, 0]
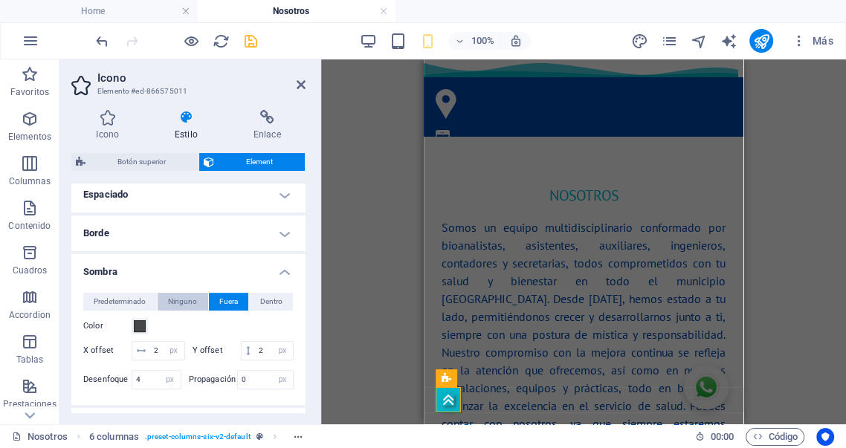
click at [184, 304] on span "Ninguno" at bounding box center [182, 302] width 29 height 18
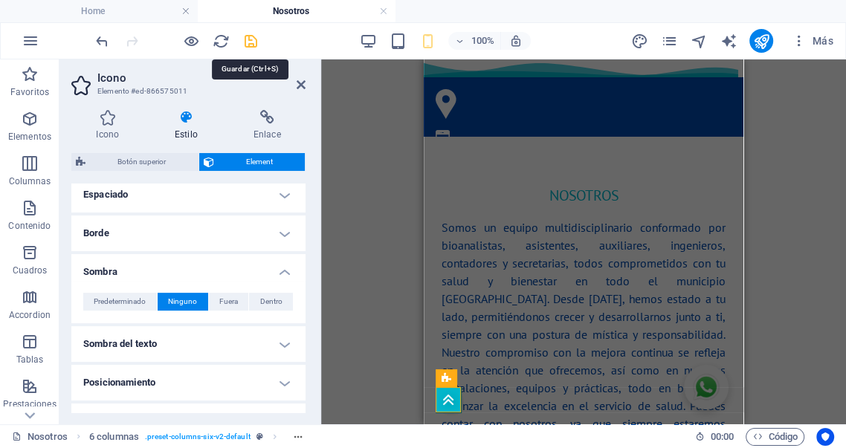
click at [250, 44] on icon "save" at bounding box center [250, 41] width 17 height 17
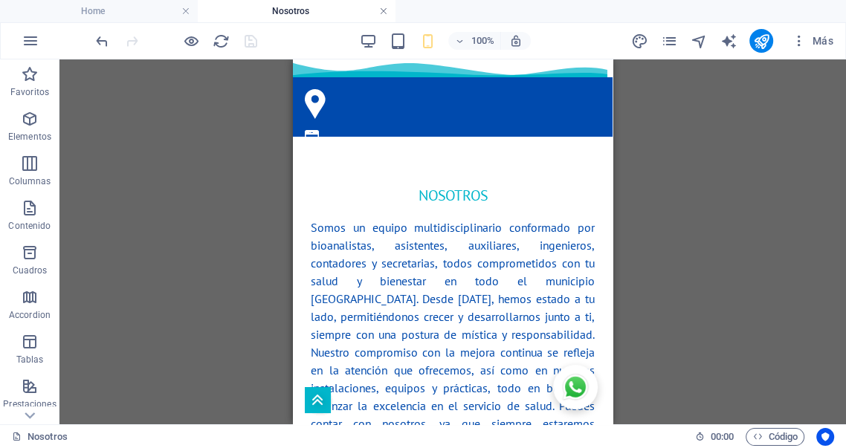
click at [383, 13] on link at bounding box center [383, 11] width 9 height 14
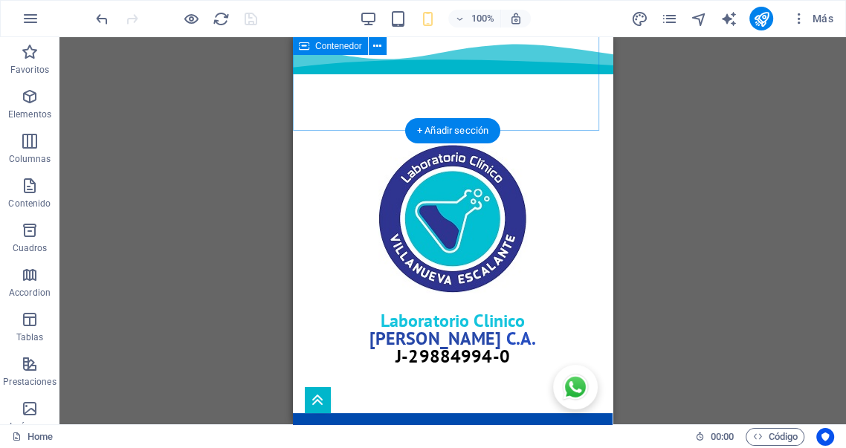
scroll to position [243, 0]
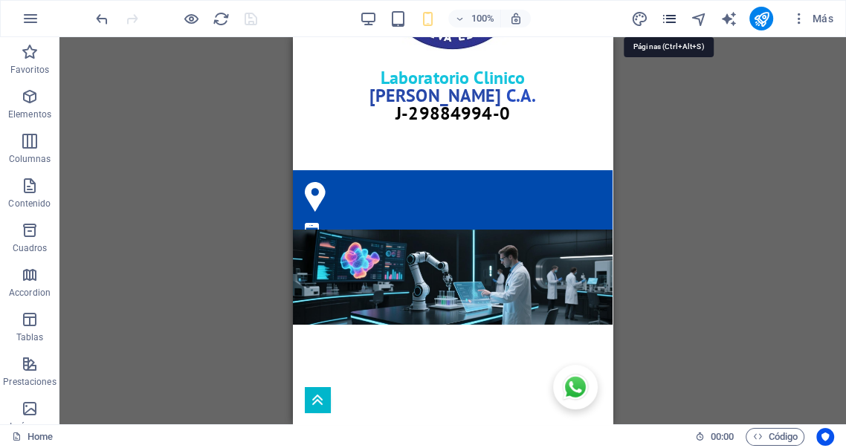
click at [0, 0] on icon "pages" at bounding box center [0, 0] width 0 height 0
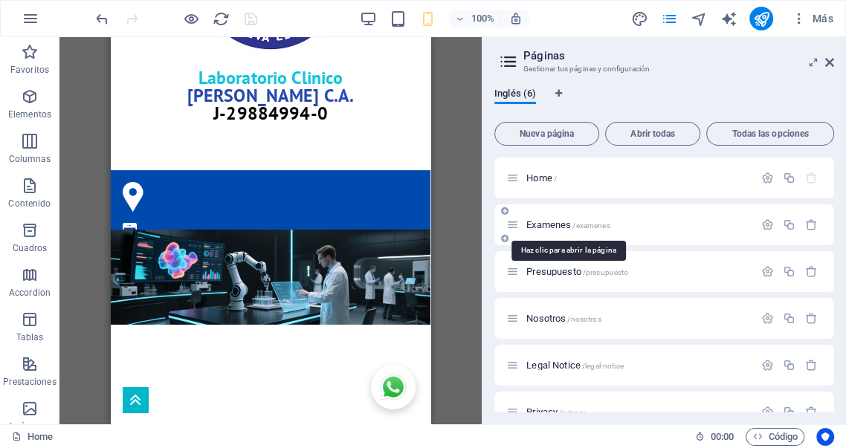
click at [550, 225] on span "Examenes /examenes" at bounding box center [567, 224] width 83 height 11
click at [550, 225] on div "Examenes /examenes" at bounding box center [664, 224] width 340 height 41
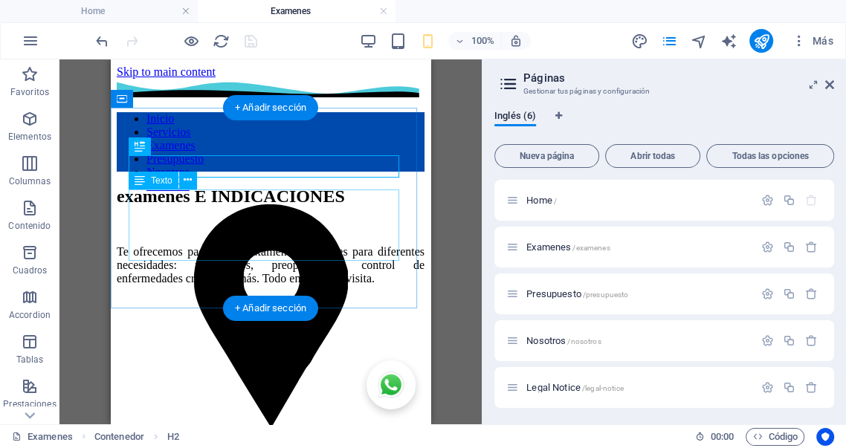
scroll to position [137, 0]
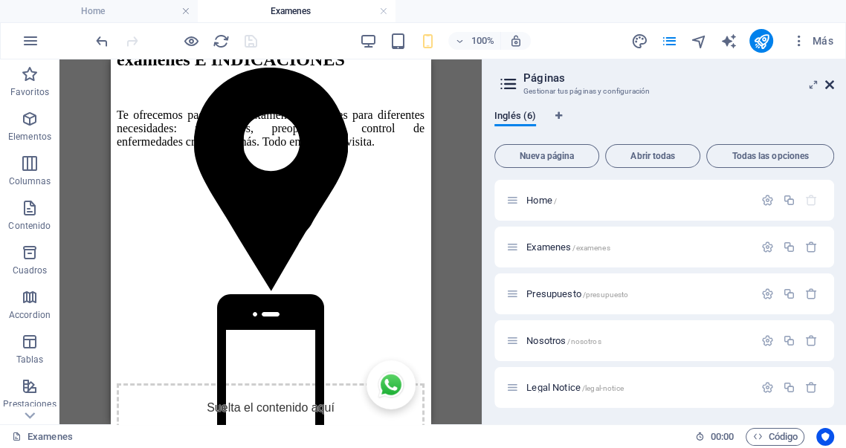
click at [832, 86] on icon at bounding box center [829, 85] width 9 height 12
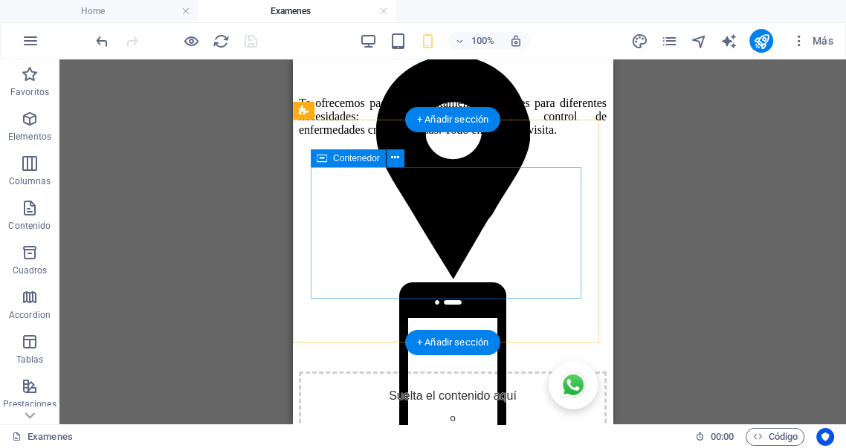
scroll to position [248, 0]
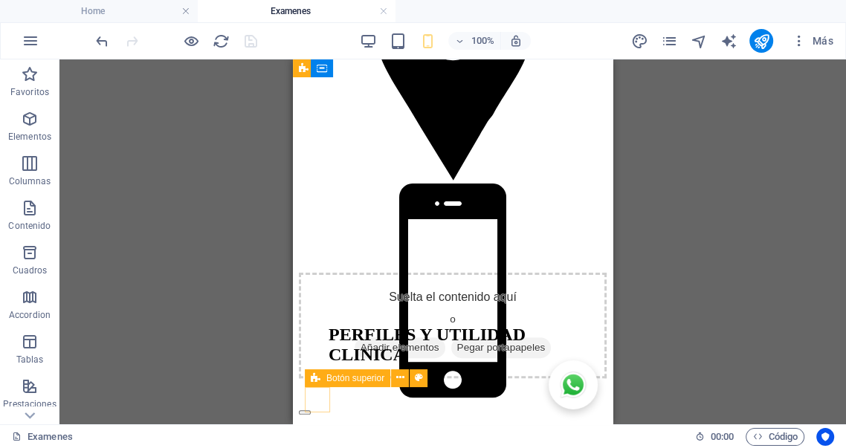
click at [299, 114] on figure at bounding box center [299, 106] width 0 height 13
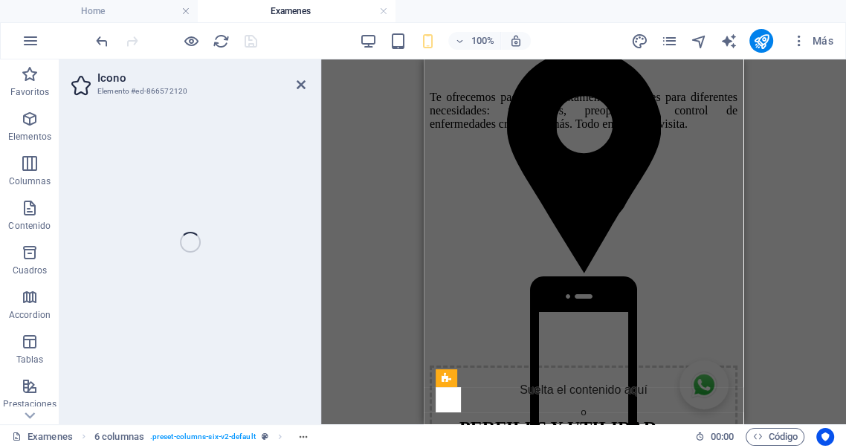
select select "xMidYMid"
select select "px"
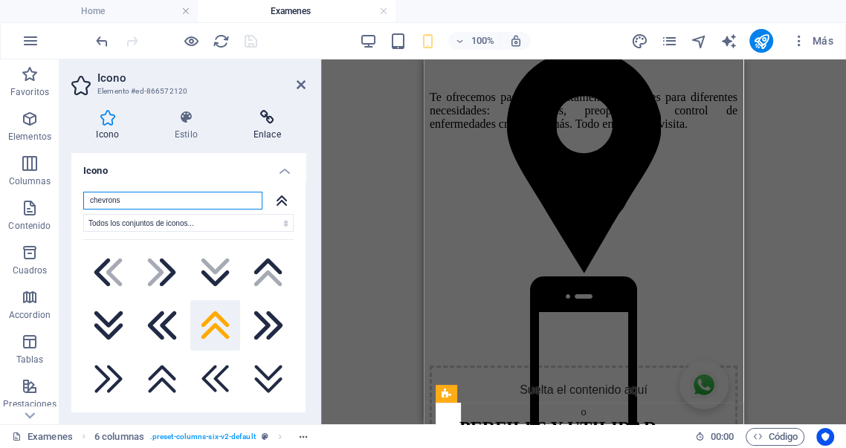
select select "rem"
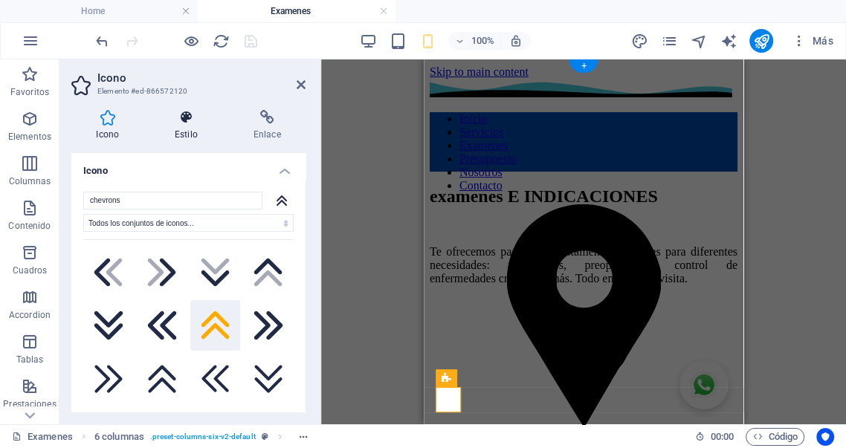
click at [184, 124] on icon at bounding box center [186, 117] width 73 height 15
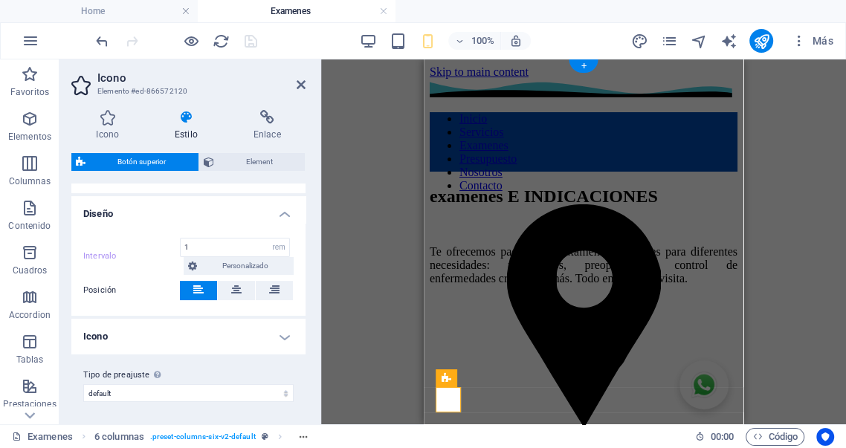
scroll to position [140, 0]
click at [278, 335] on h4 "Icono" at bounding box center [188, 336] width 234 height 36
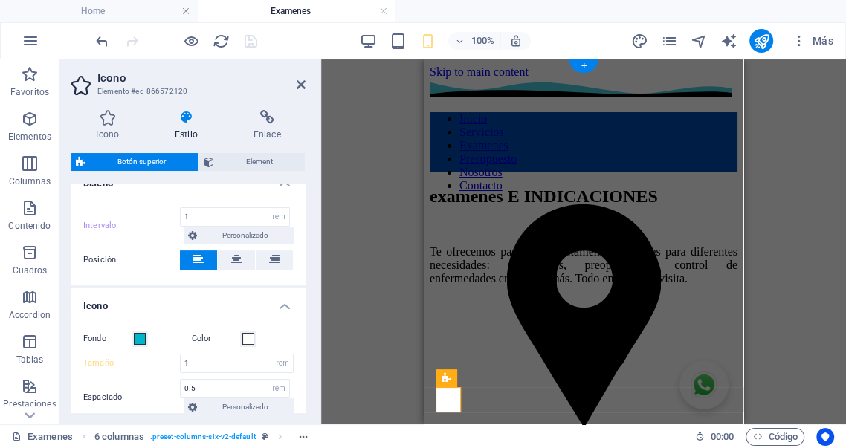
scroll to position [167, 0]
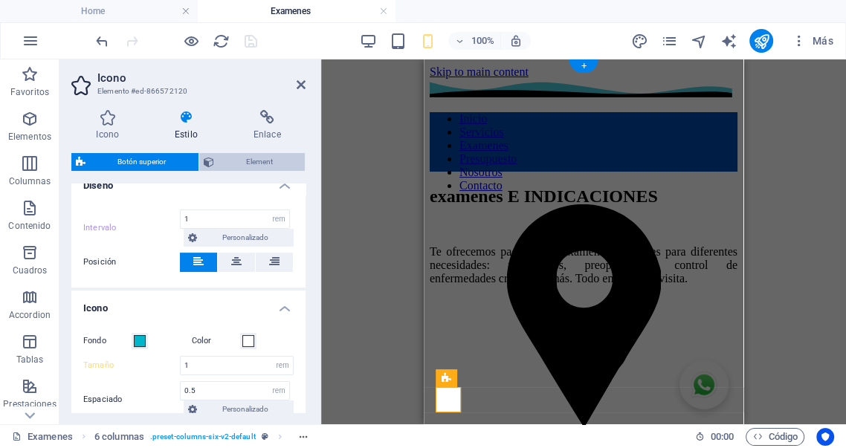
click at [253, 163] on span "Element" at bounding box center [260, 162] width 83 height 18
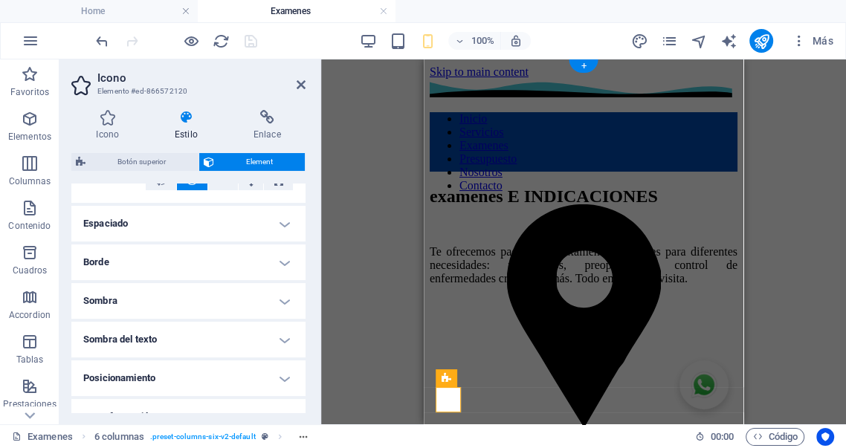
scroll to position [275, 0]
click at [190, 247] on h4 "Borde" at bounding box center [188, 261] width 234 height 36
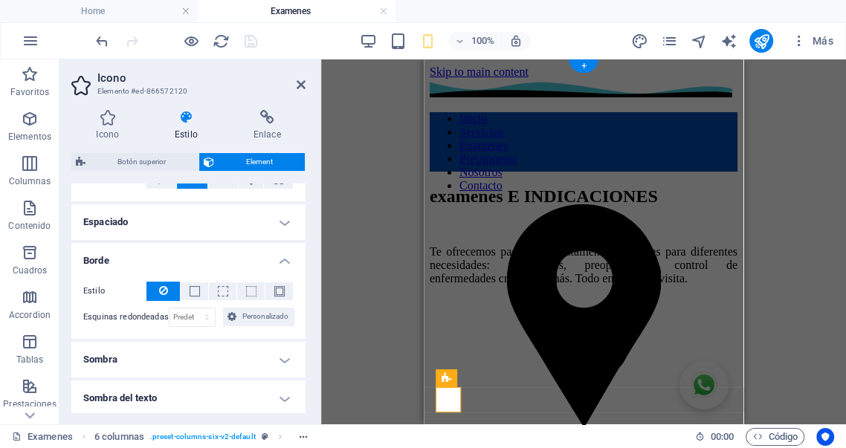
click at [188, 252] on h4 "Borde" at bounding box center [188, 256] width 234 height 27
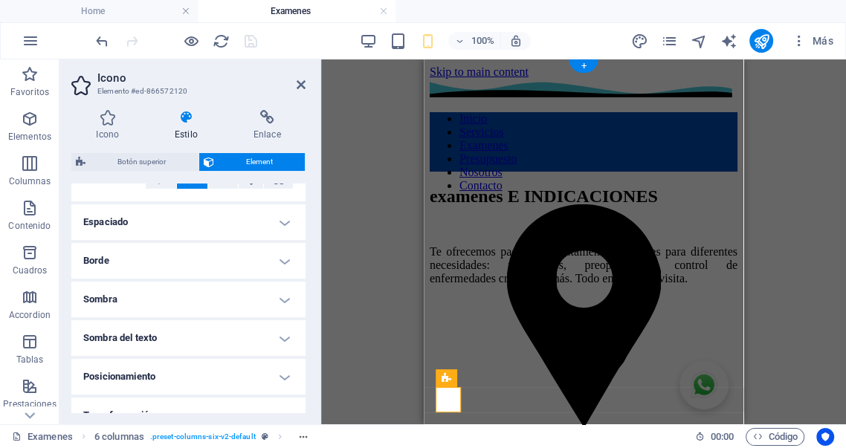
click at [158, 294] on h4 "Sombra" at bounding box center [188, 300] width 234 height 36
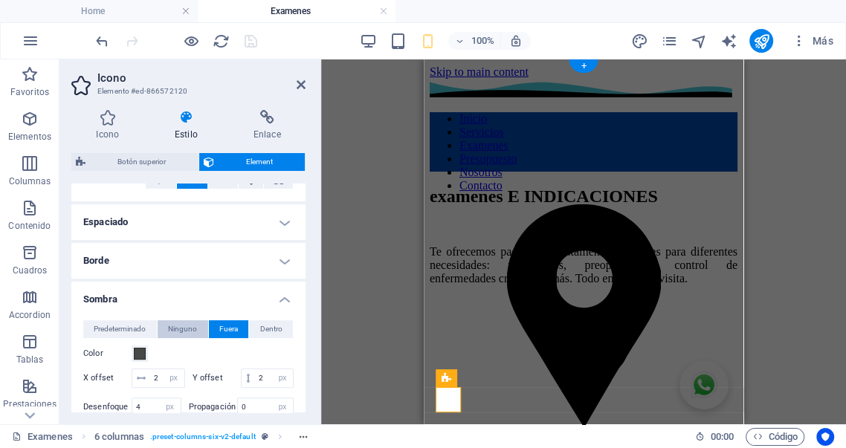
click at [180, 327] on span "Ninguno" at bounding box center [182, 329] width 29 height 18
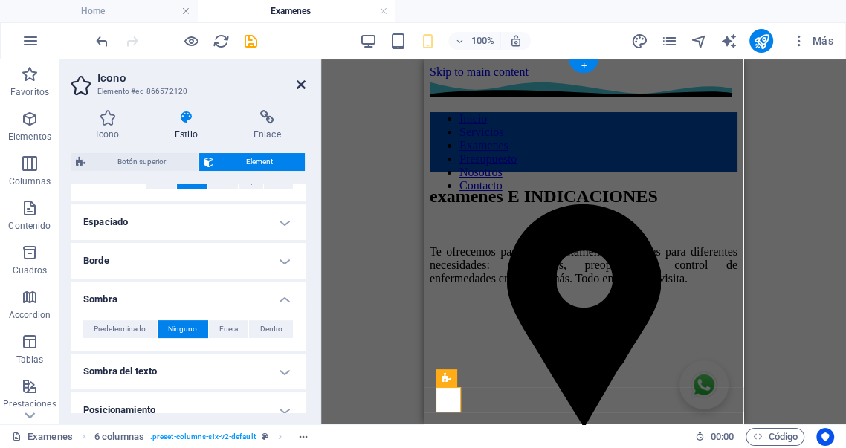
click at [304, 83] on icon at bounding box center [301, 85] width 9 height 12
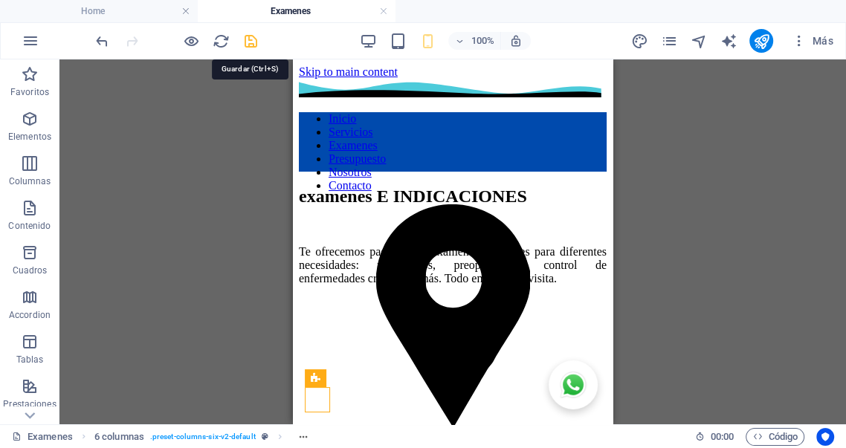
click at [251, 40] on icon "save" at bounding box center [250, 41] width 17 height 17
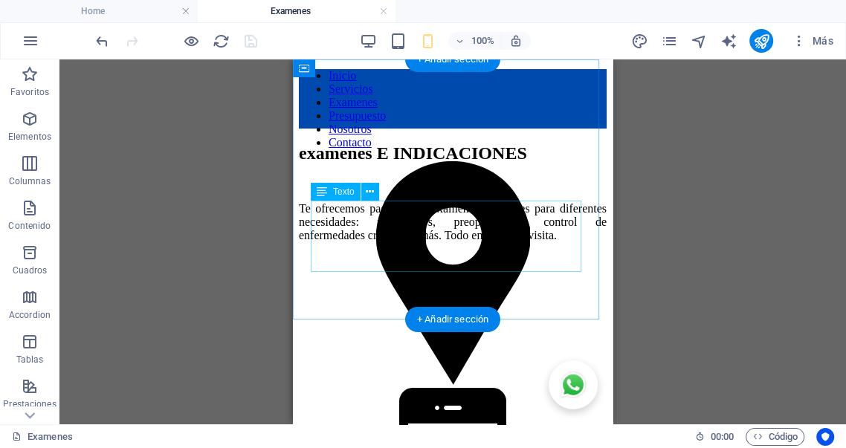
scroll to position [0, 0]
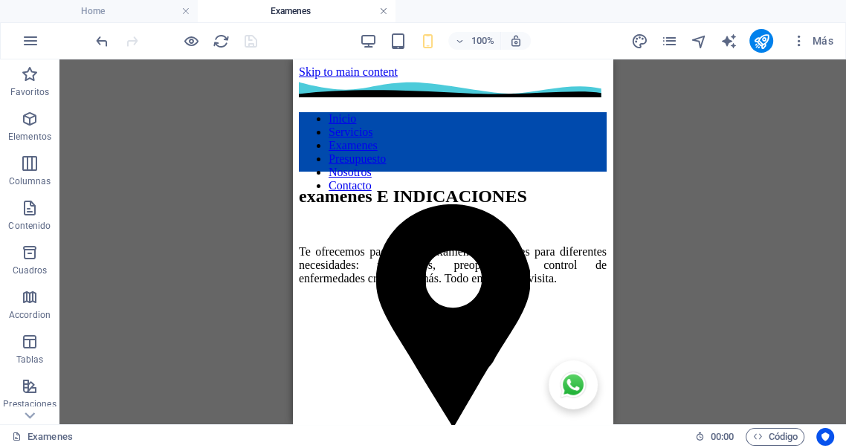
click at [384, 12] on link at bounding box center [383, 11] width 9 height 14
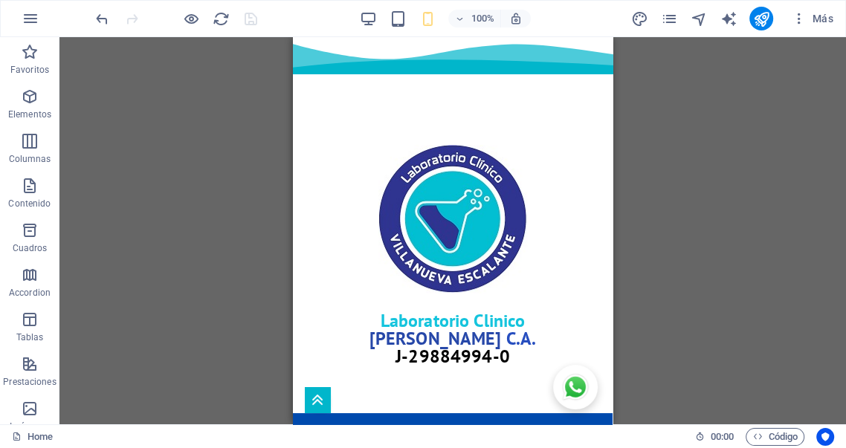
scroll to position [243, 0]
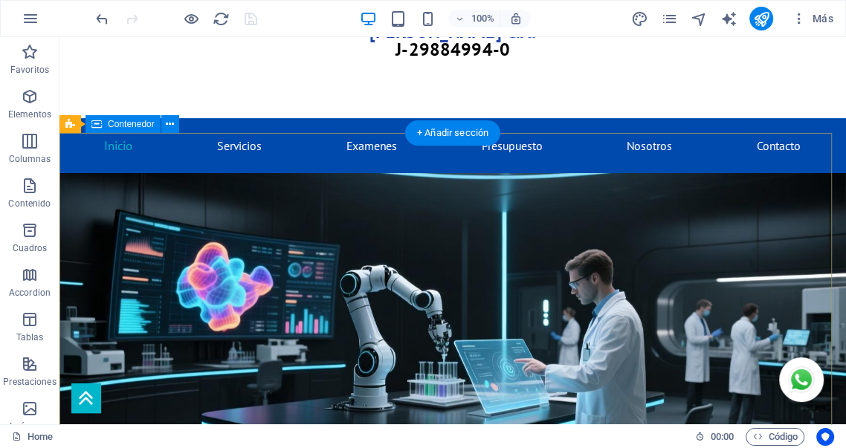
scroll to position [321, 0]
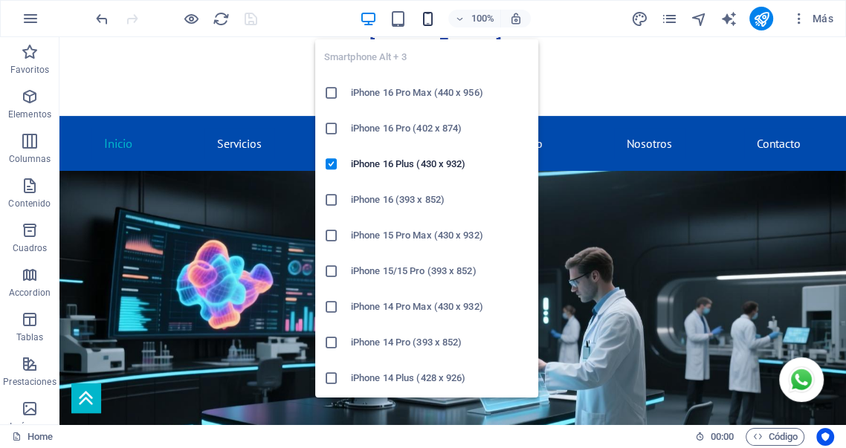
click at [428, 19] on icon "button" at bounding box center [427, 18] width 17 height 17
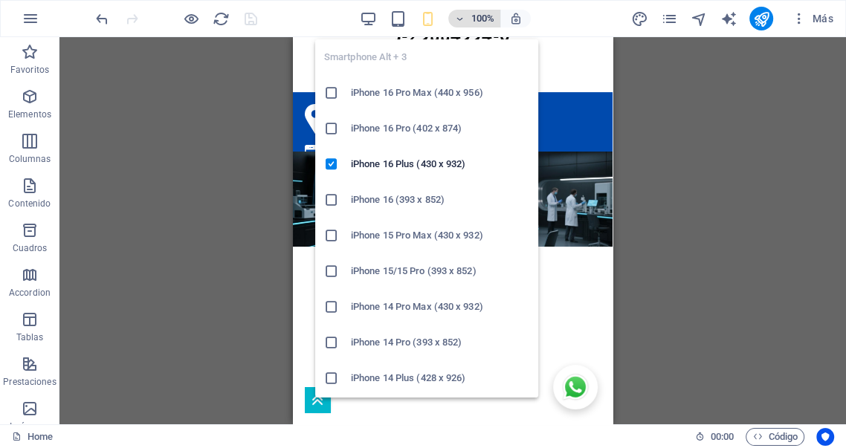
scroll to position [297, 0]
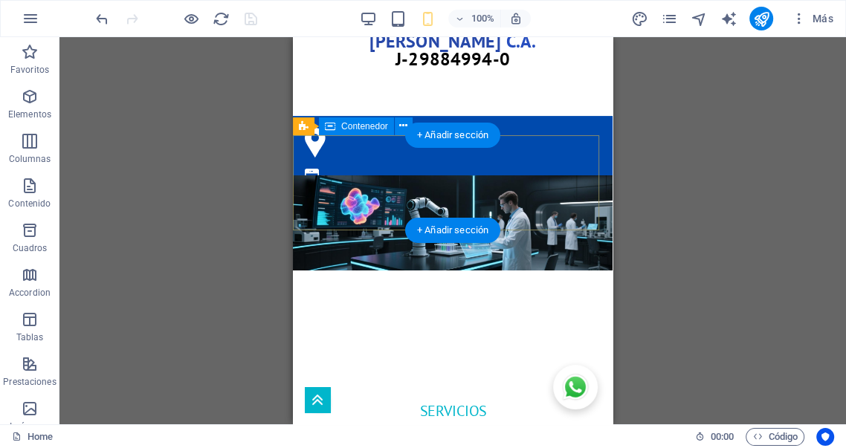
click at [392, 271] on div at bounding box center [453, 318] width 320 height 95
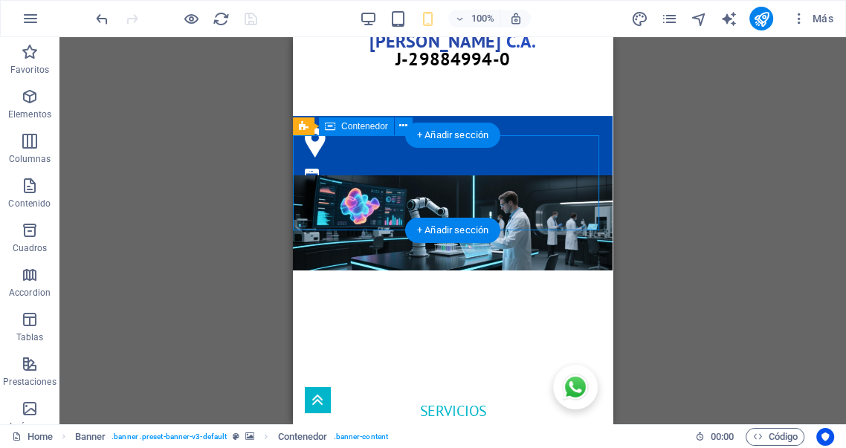
click at [392, 271] on div at bounding box center [453, 318] width 320 height 95
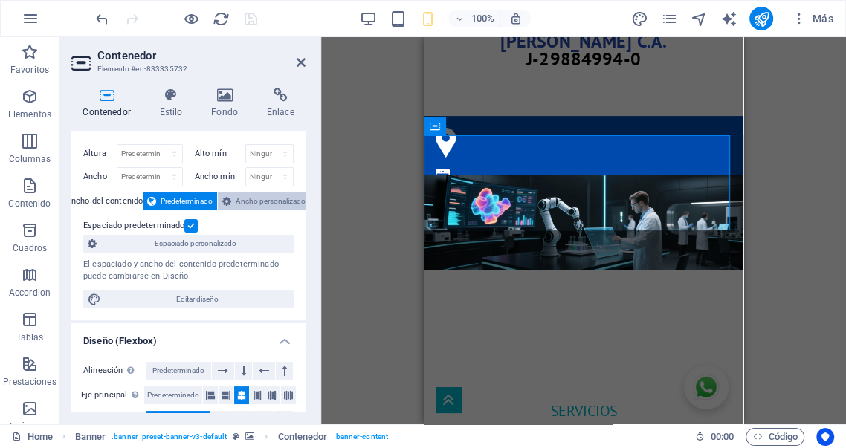
scroll to position [54, 0]
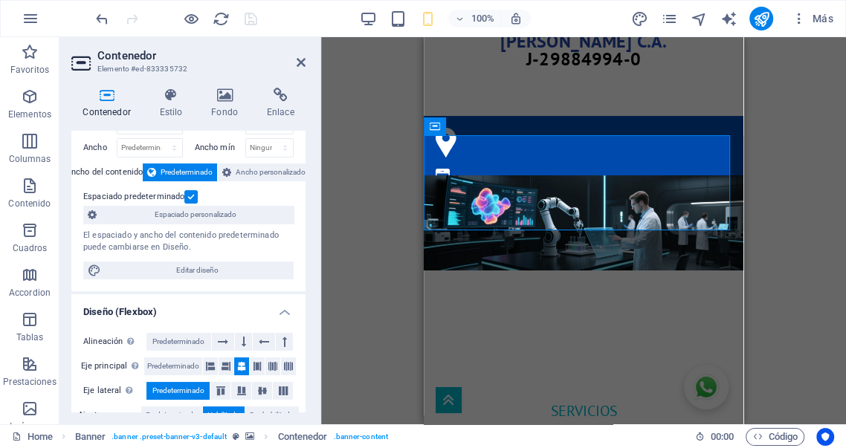
click at [190, 195] on label at bounding box center [190, 196] width 13 height 13
click at [0, 0] on input "Espaciado predeterminado" at bounding box center [0, 0] width 0 height 0
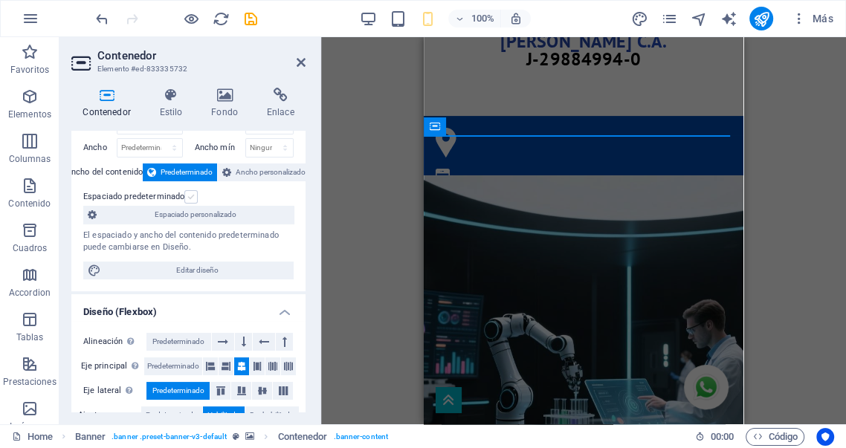
click at [190, 195] on label at bounding box center [190, 196] width 13 height 13
click at [0, 0] on input "Espaciado predeterminado" at bounding box center [0, 0] width 0 height 0
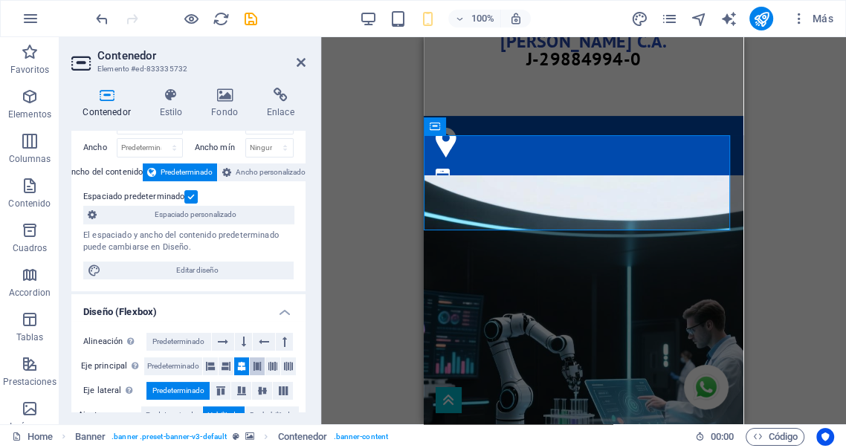
click at [253, 366] on icon at bounding box center [257, 367] width 9 height 18
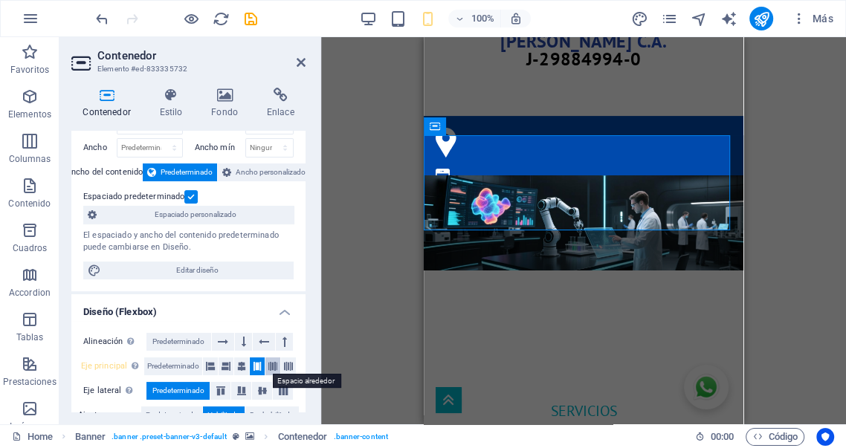
click at [271, 366] on icon at bounding box center [272, 367] width 9 height 18
click at [240, 366] on icon at bounding box center [241, 367] width 9 height 18
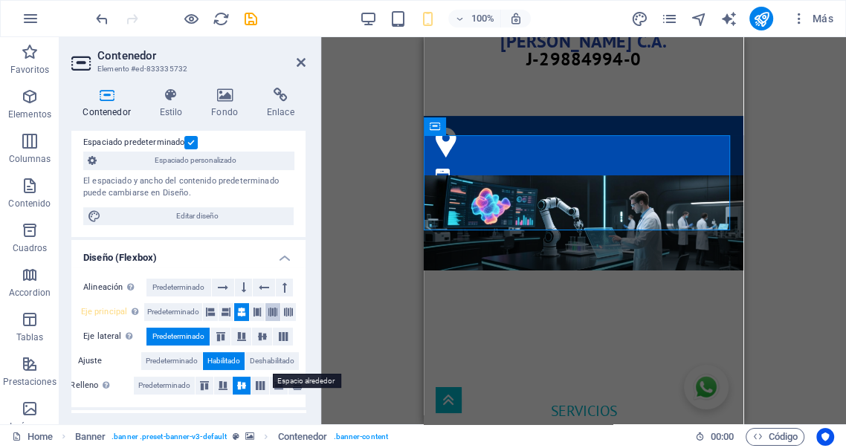
scroll to position [110, 0]
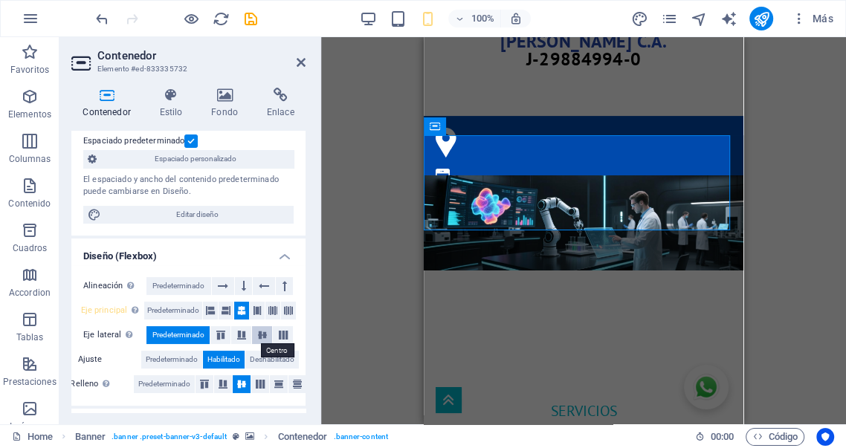
click at [261, 336] on icon at bounding box center [262, 335] width 18 height 9
click at [188, 334] on span "Predeterminado" at bounding box center [178, 335] width 52 height 18
click at [274, 357] on span "Deshabilitado" at bounding box center [272, 360] width 45 height 18
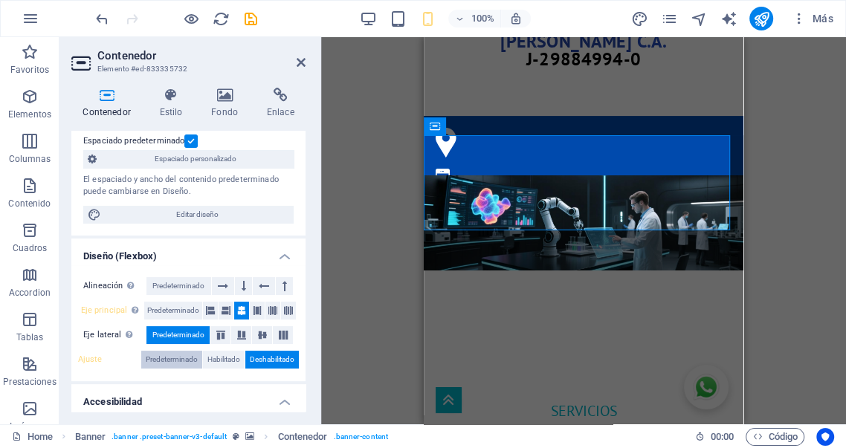
click at [177, 357] on span "Predeterminado" at bounding box center [172, 360] width 52 height 18
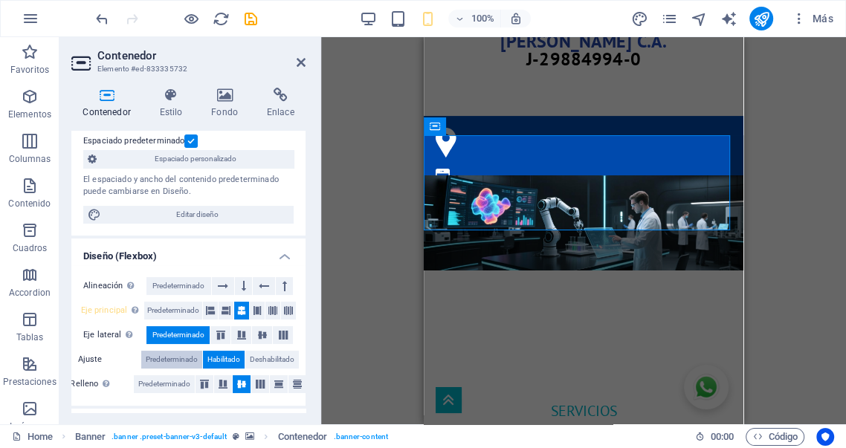
click at [177, 356] on span "Predeterminado" at bounding box center [172, 360] width 52 height 18
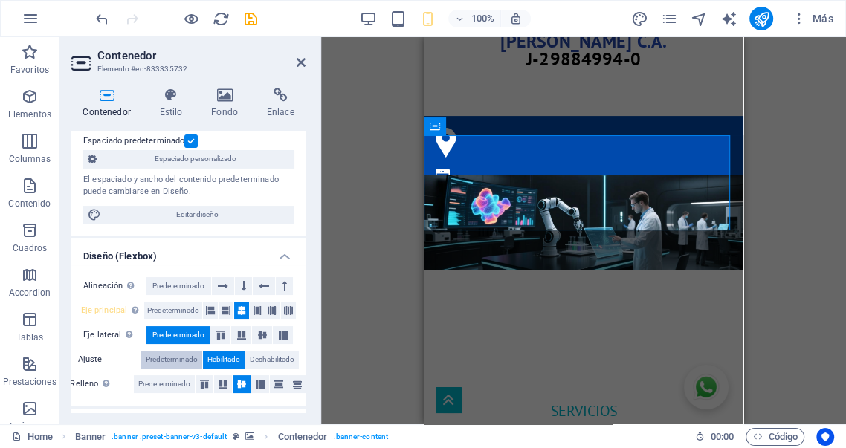
click at [177, 356] on span "Predeterminado" at bounding box center [172, 360] width 52 height 18
click at [167, 384] on span "Predeterminado" at bounding box center [164, 384] width 52 height 18
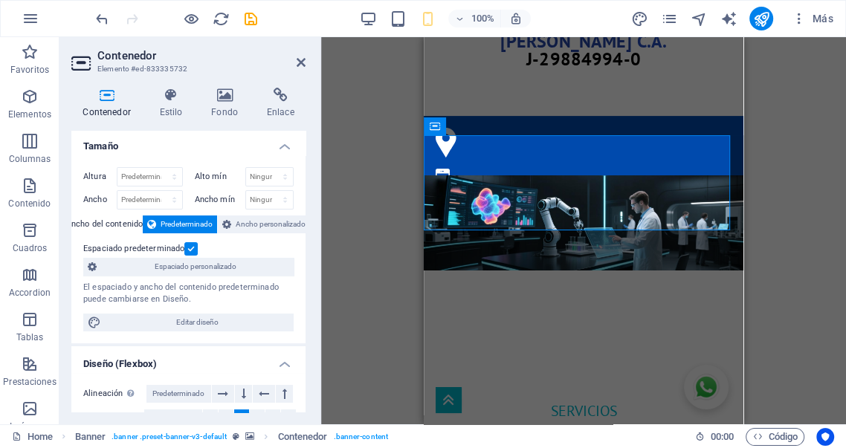
scroll to position [0, 0]
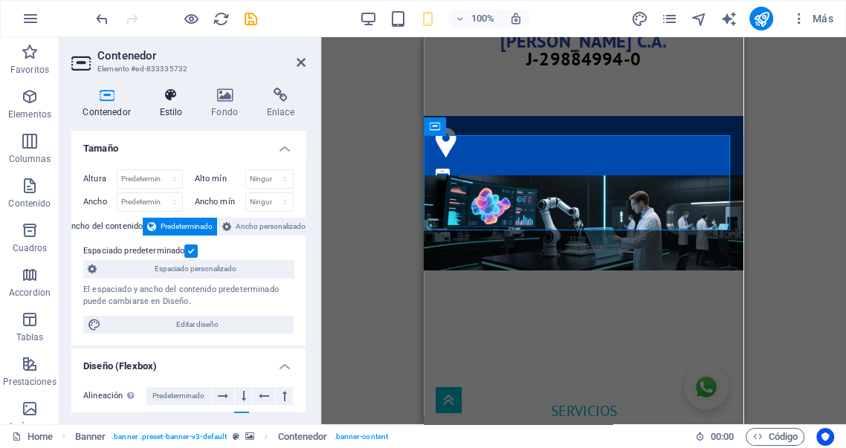
click at [173, 107] on h4 "Estilo" at bounding box center [174, 103] width 52 height 31
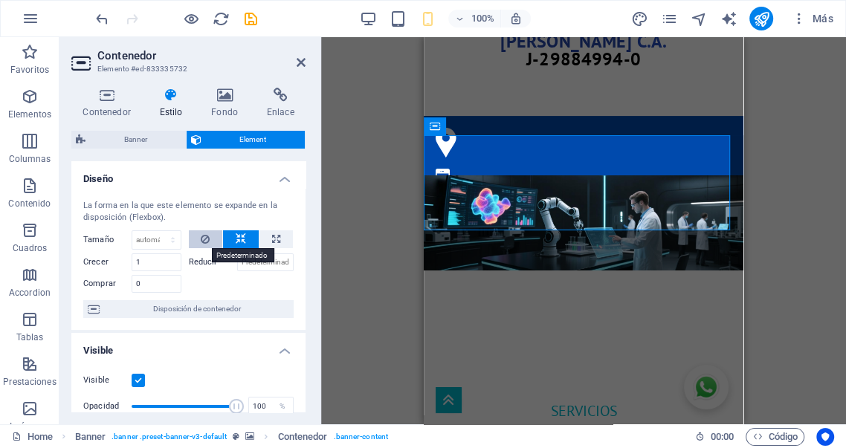
click at [202, 239] on icon at bounding box center [205, 239] width 9 height 18
click at [274, 237] on icon at bounding box center [276, 239] width 8 height 18
type input "100"
select select "%"
click at [242, 239] on icon at bounding box center [241, 239] width 10 height 18
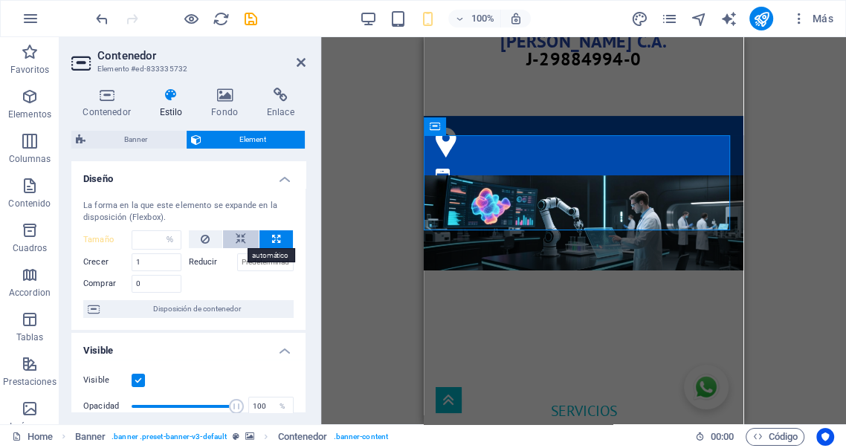
select select "DISABLED_OPTION_VALUE"
click at [208, 241] on button at bounding box center [206, 239] width 34 height 18
click at [242, 240] on icon at bounding box center [241, 239] width 10 height 18
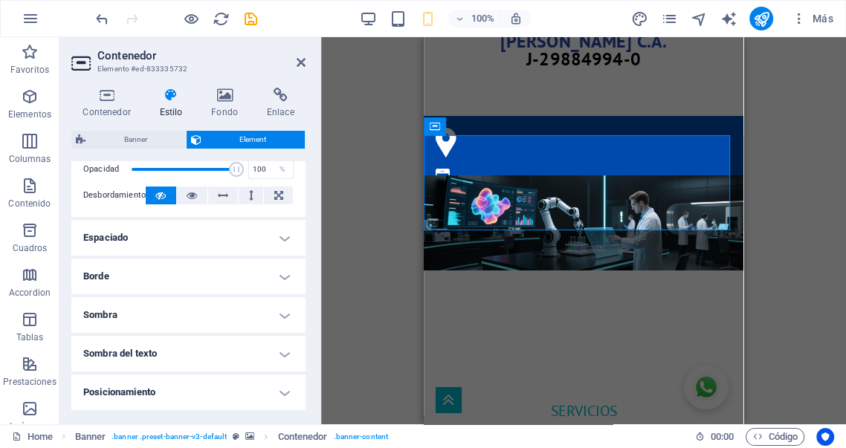
scroll to position [248, 0]
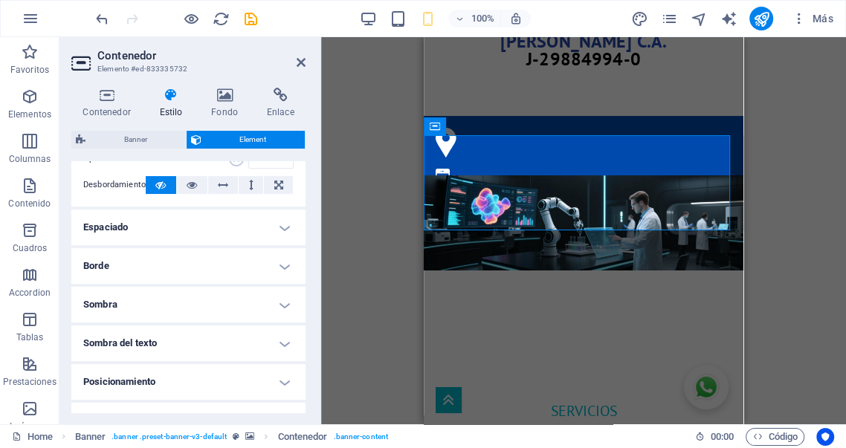
click at [222, 227] on h4 "Espaciado" at bounding box center [188, 228] width 234 height 36
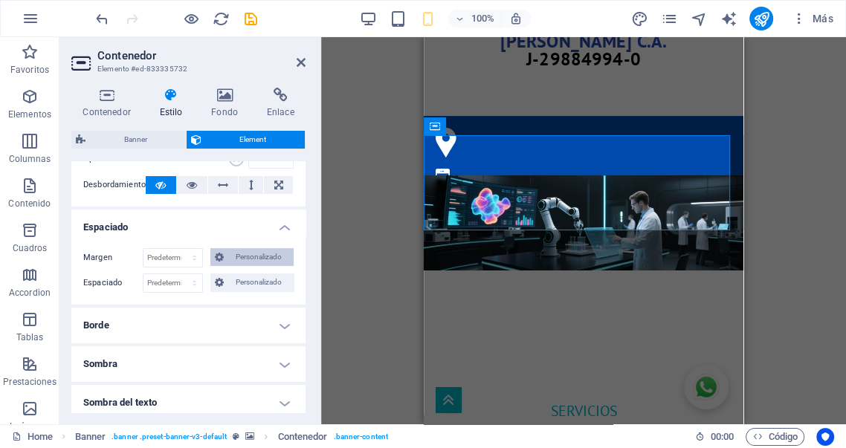
click at [240, 253] on span "Personalizado" at bounding box center [258, 257] width 61 height 18
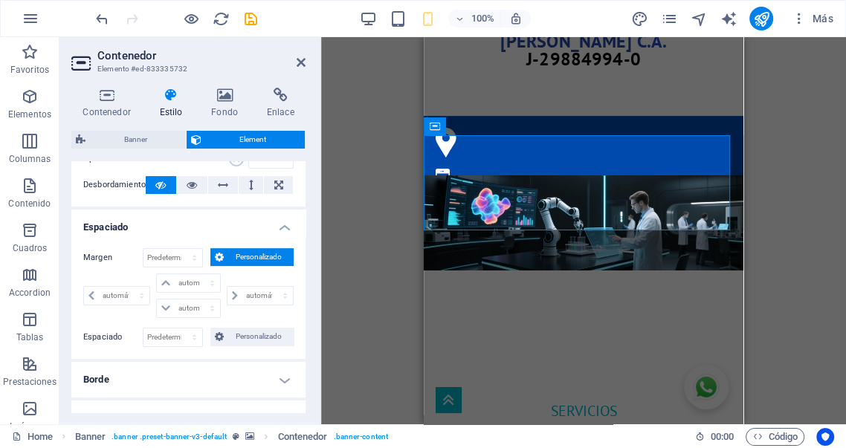
click at [240, 253] on span "Personalizado" at bounding box center [258, 257] width 61 height 18
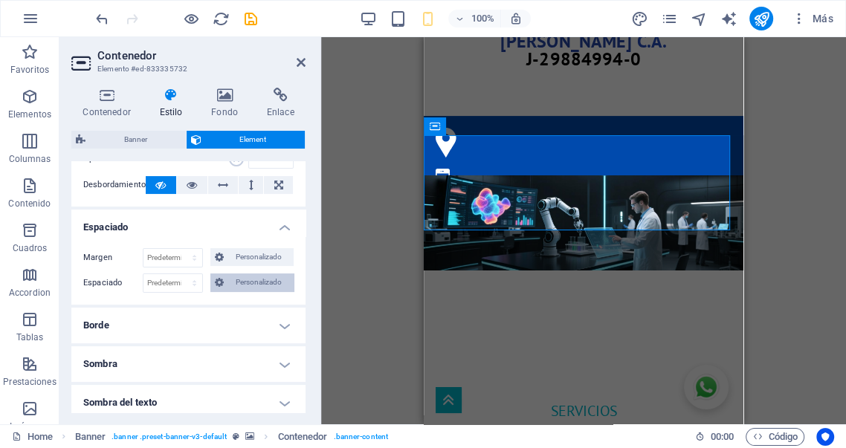
click at [245, 279] on span "Personalizado" at bounding box center [258, 283] width 61 height 18
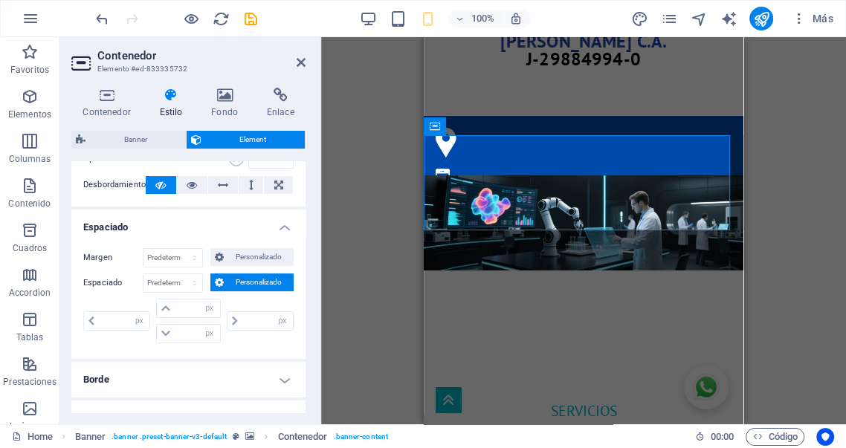
click at [245, 279] on span "Personalizado" at bounding box center [258, 283] width 61 height 18
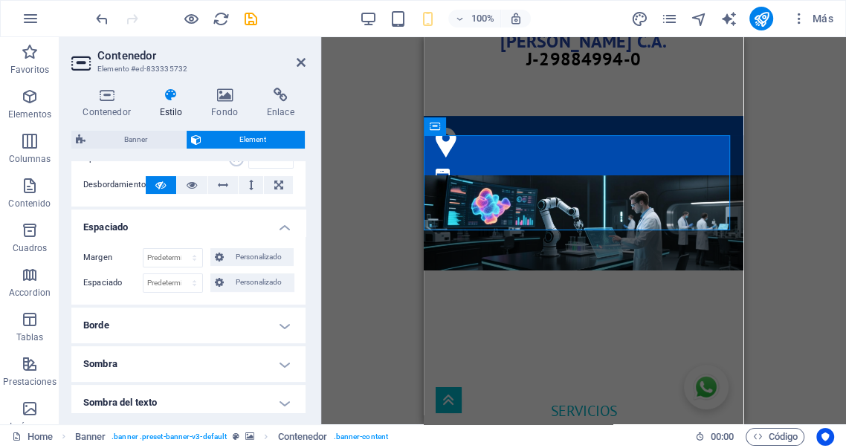
click at [148, 232] on h4 "Espaciado" at bounding box center [188, 223] width 234 height 27
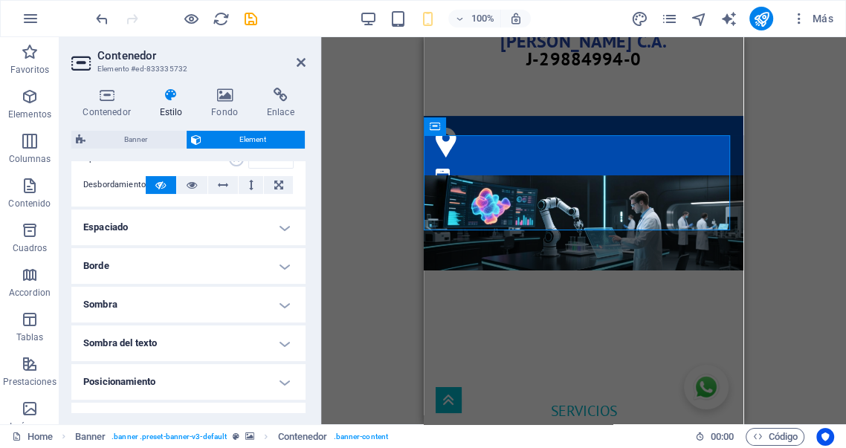
click at [157, 265] on h4 "Borde" at bounding box center [188, 266] width 234 height 36
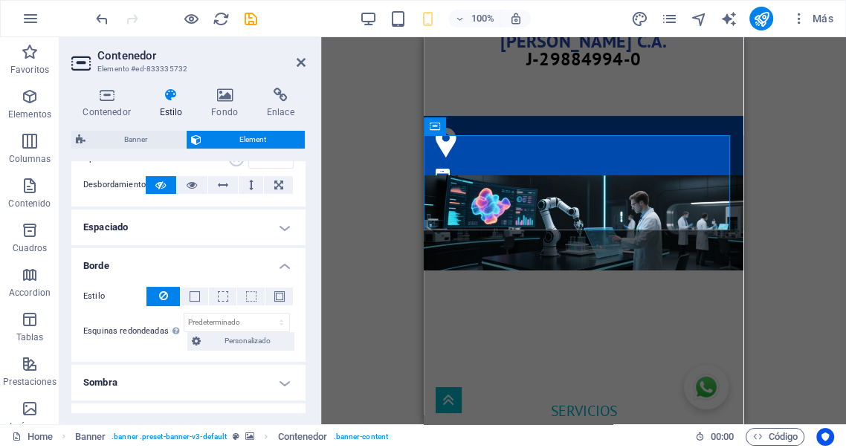
click at [213, 265] on h4 "Borde" at bounding box center [188, 261] width 234 height 27
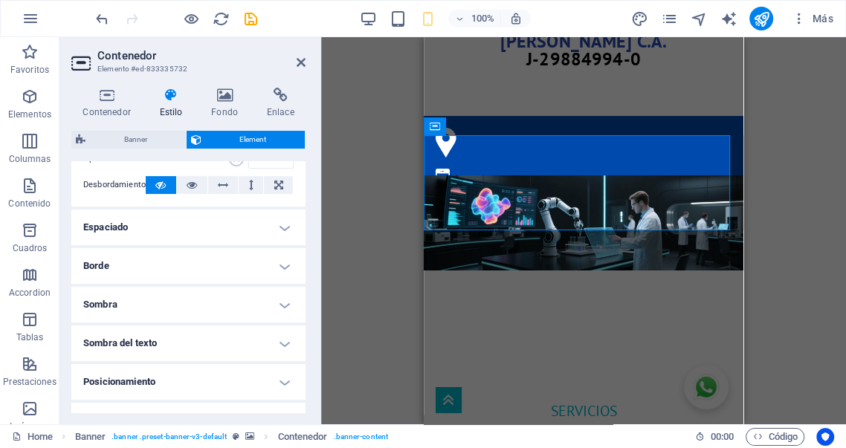
click at [206, 300] on h4 "Sombra" at bounding box center [188, 305] width 234 height 36
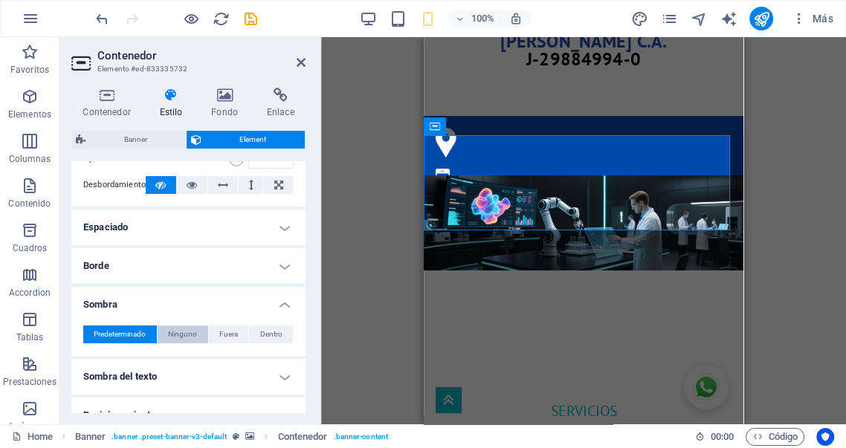
click at [184, 336] on span "Ninguno" at bounding box center [182, 335] width 29 height 18
click at [221, 299] on h4 "Sombra" at bounding box center [188, 300] width 234 height 27
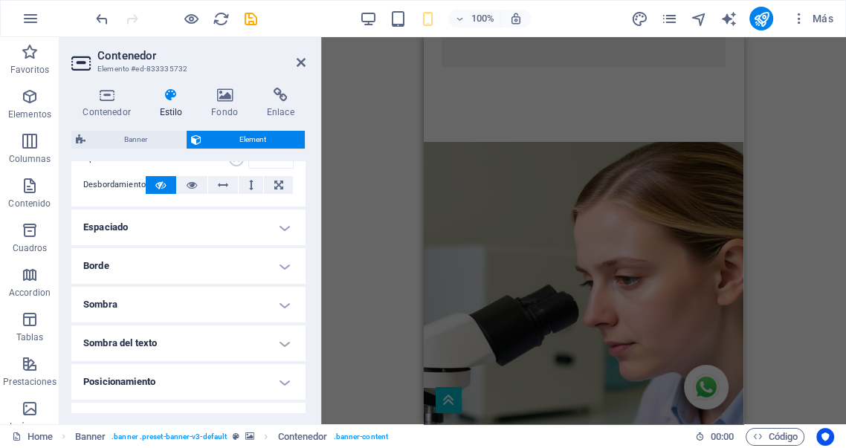
scroll to position [4174, 0]
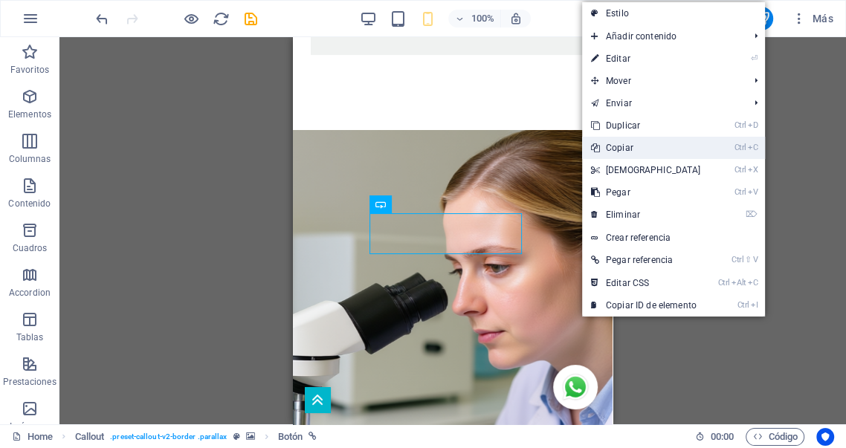
click at [618, 149] on link "Ctrl C Copiar" at bounding box center [646, 148] width 128 height 22
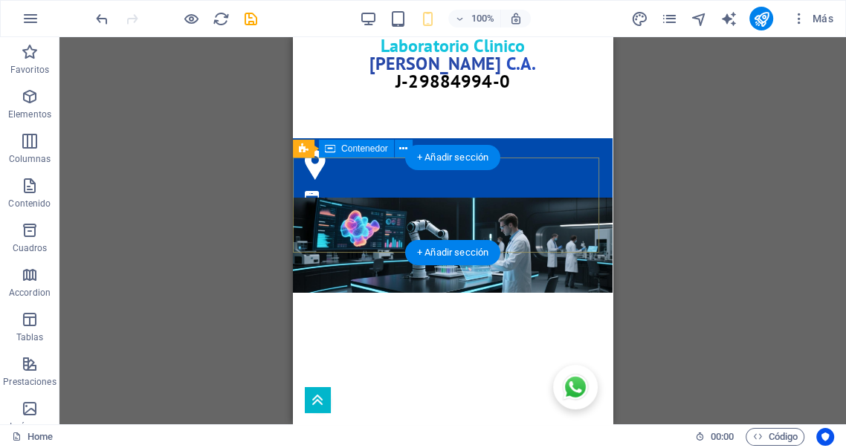
scroll to position [303, 0]
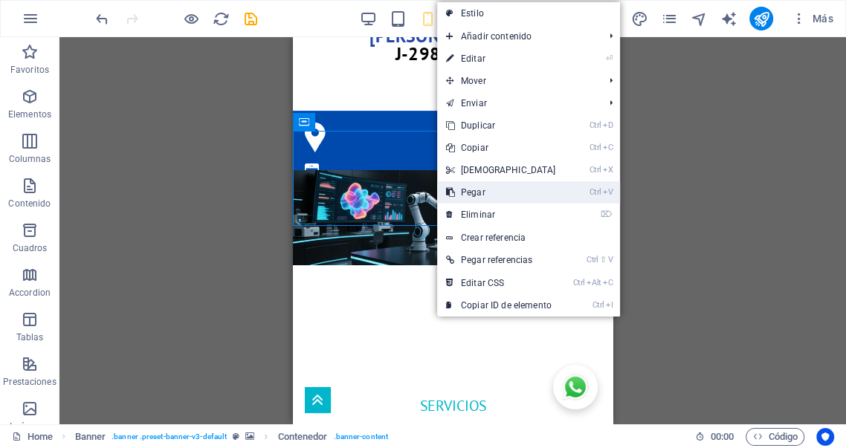
click at [484, 190] on link "Ctrl V Pegar" at bounding box center [501, 192] width 128 height 22
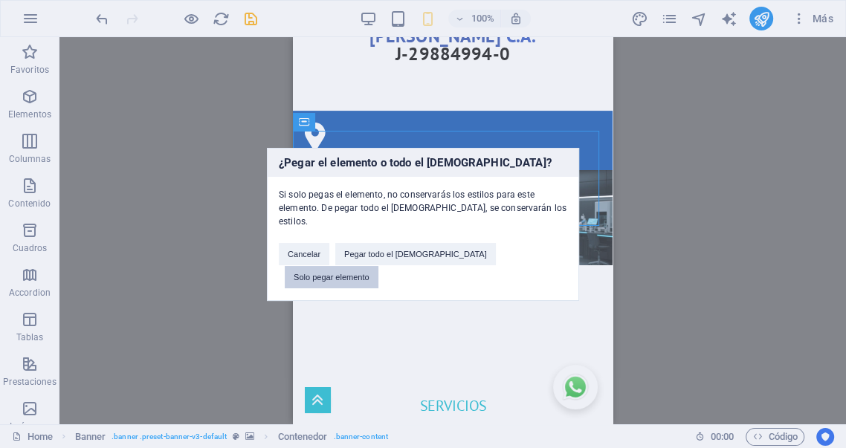
click at [378, 266] on button "Solo pegar elemento" at bounding box center [332, 277] width 94 height 22
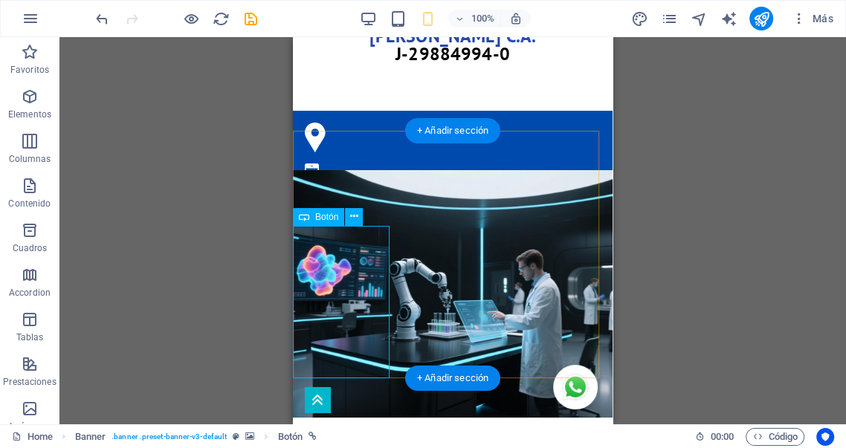
drag, startPoint x: 362, startPoint y: 283, endPoint x: 655, endPoint y: 318, distance: 294.9
select select "px"
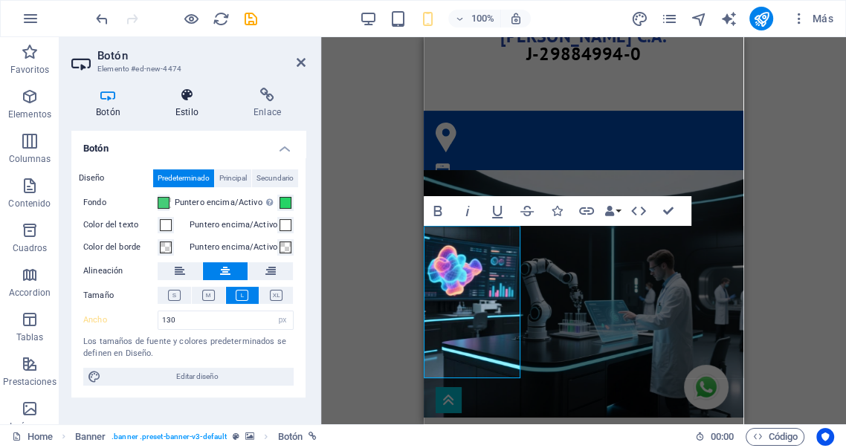
click at [184, 103] on h4 "Estilo" at bounding box center [190, 103] width 78 height 31
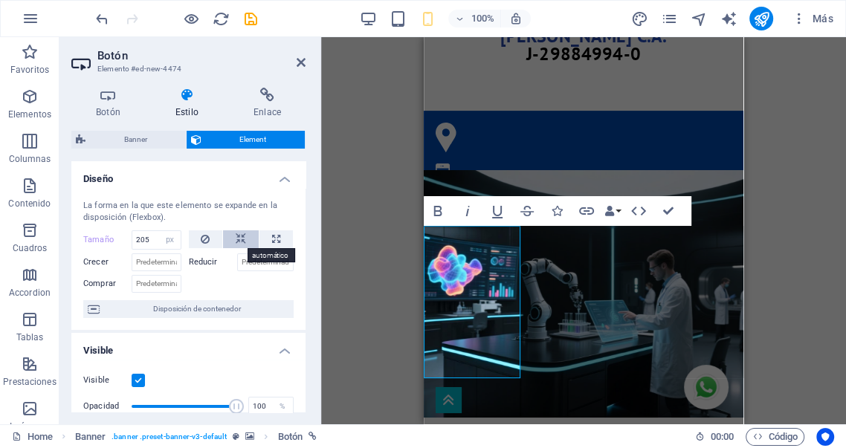
click at [238, 241] on icon at bounding box center [241, 239] width 10 height 18
select select "DISABLED_OPTION_VALUE"
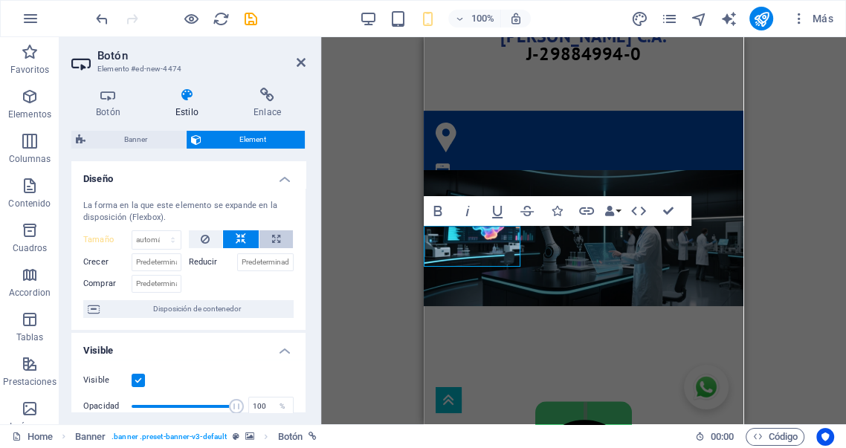
click at [274, 242] on icon at bounding box center [276, 239] width 8 height 18
type input "100"
select select "%"
click at [202, 241] on icon at bounding box center [205, 239] width 9 height 18
type input "205"
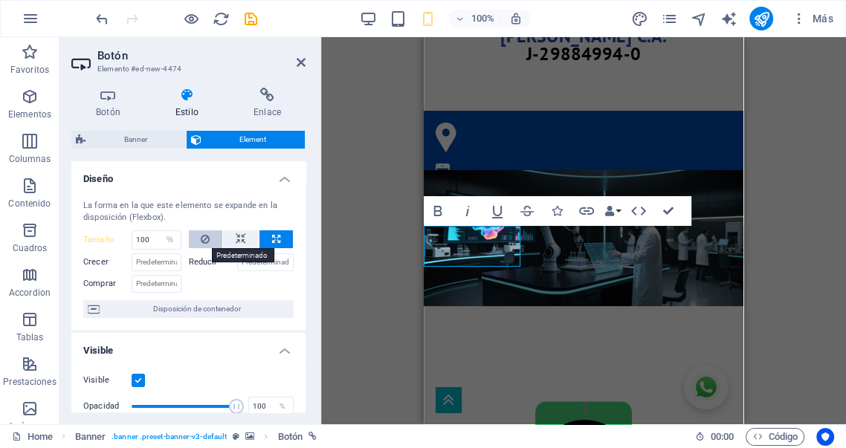
select select "px"
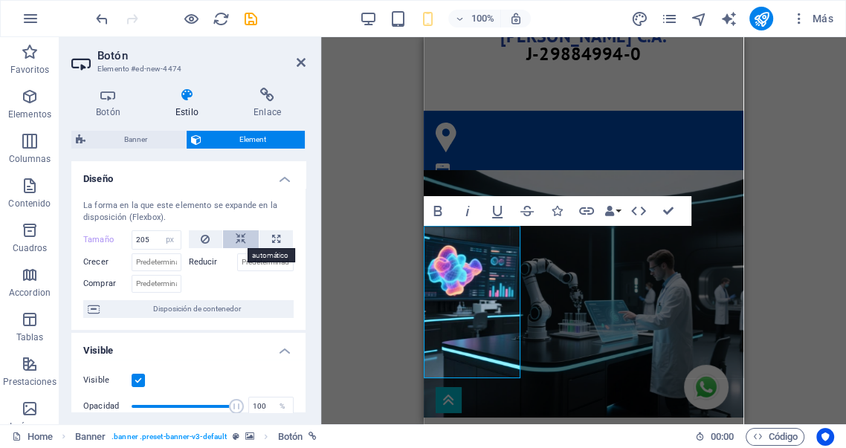
click at [239, 239] on icon at bounding box center [241, 239] width 10 height 18
select select "DISABLED_OPTION_VALUE"
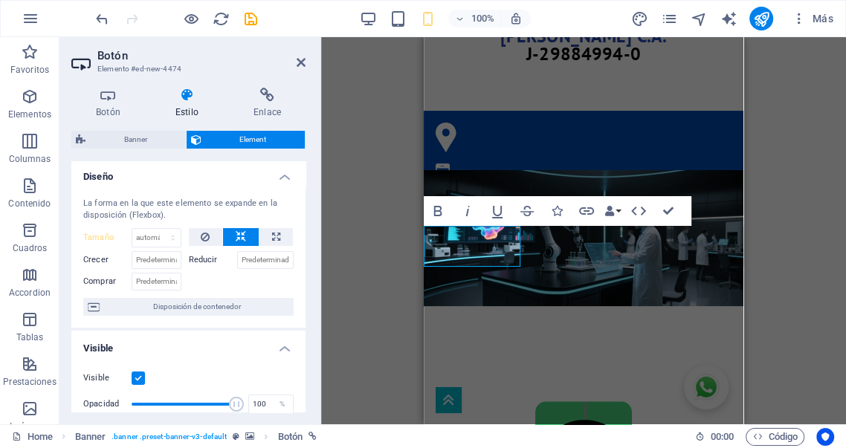
scroll to position [0, 0]
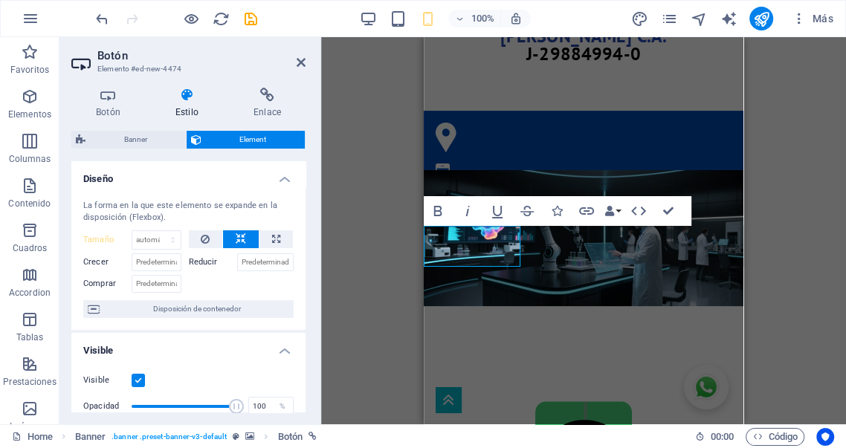
click at [183, 111] on h4 "Estilo" at bounding box center [190, 103] width 78 height 31
click at [111, 103] on h4 "Botón" at bounding box center [111, 103] width 80 height 31
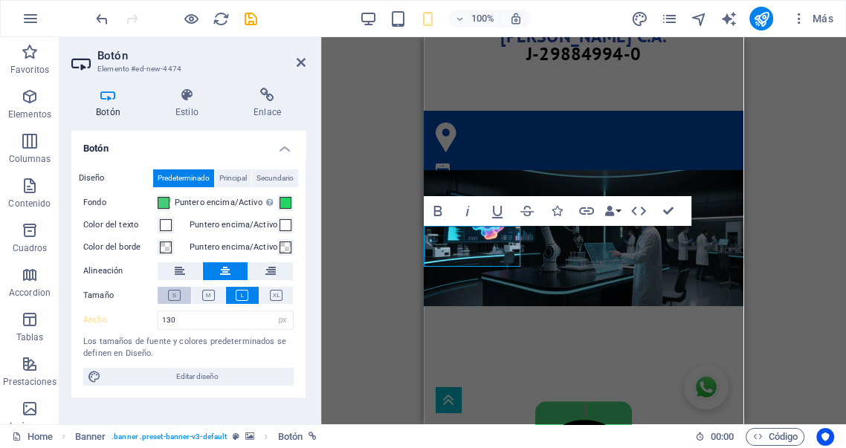
click at [176, 296] on icon at bounding box center [174, 295] width 13 height 11
click at [206, 297] on icon at bounding box center [208, 295] width 13 height 11
click at [238, 297] on icon at bounding box center [242, 295] width 13 height 11
click at [279, 323] on select "Predeterminado px rem % em vh vw" at bounding box center [282, 320] width 21 height 18
select select "default"
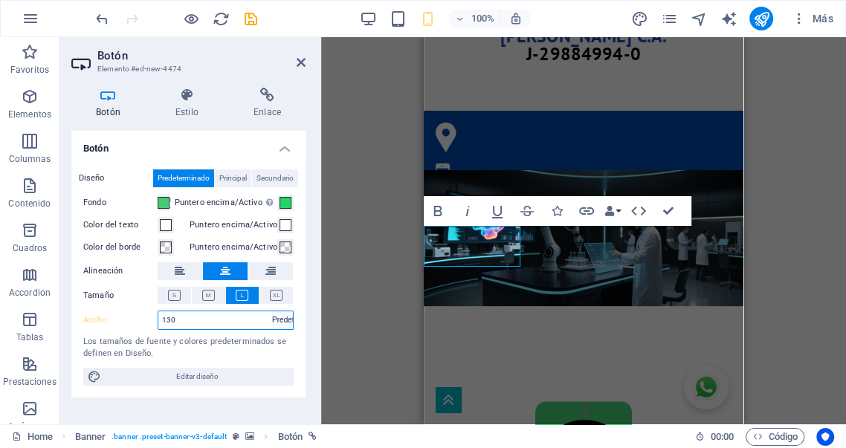
click at [272, 311] on select "Predeterminado px rem % em vh vw" at bounding box center [282, 320] width 21 height 18
type input "130"
click at [284, 320] on select "Predeterminado px rem % em vh vw" at bounding box center [282, 320] width 21 height 18
select select "default"
click at [272, 311] on select "Predeterminado px rem % em vh vw" at bounding box center [282, 320] width 21 height 18
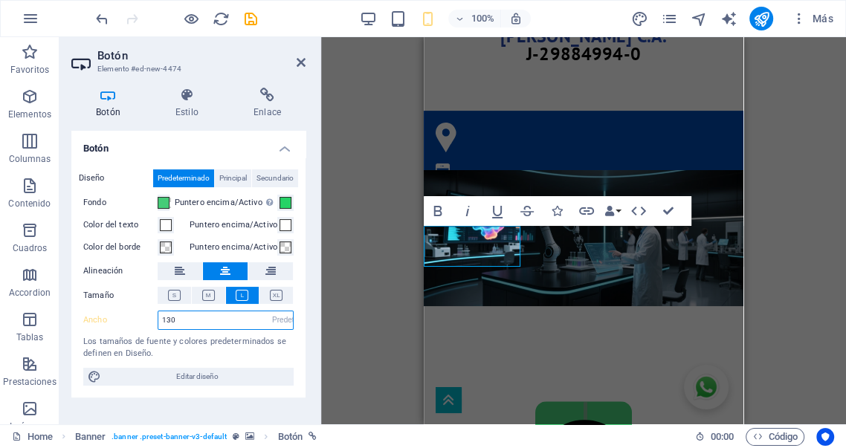
type input "130"
select select "px"
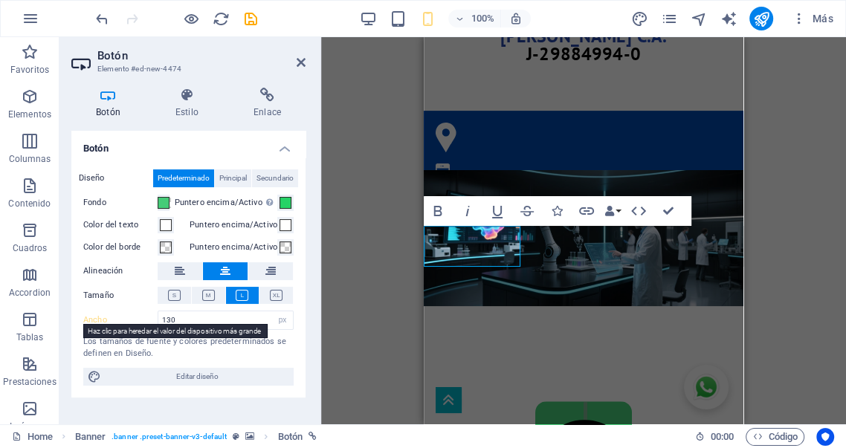
click at [95, 322] on label "Ancho" at bounding box center [120, 320] width 74 height 8
type input "250"
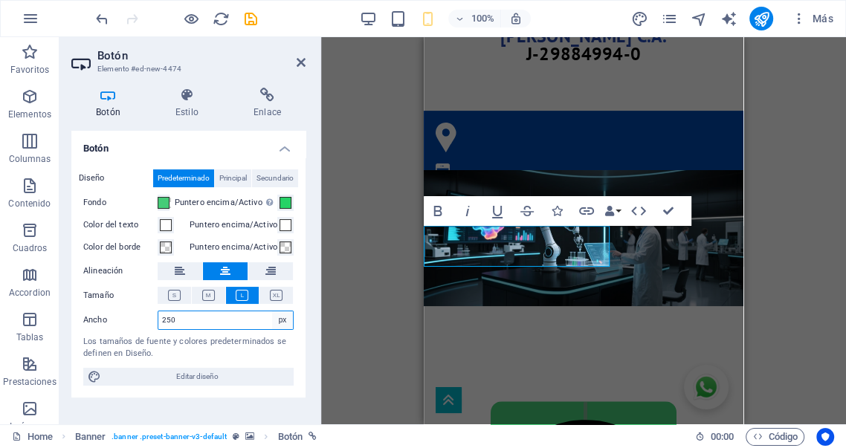
click at [279, 323] on select "Predeterminado px rem % em vh vw" at bounding box center [282, 320] width 21 height 18
select select "default"
click at [272, 311] on select "Predeterminado px rem % em vh vw" at bounding box center [282, 320] width 21 height 18
type input "250"
click at [286, 321] on select "Predeterminado px rem % em vh vw" at bounding box center [282, 320] width 21 height 18
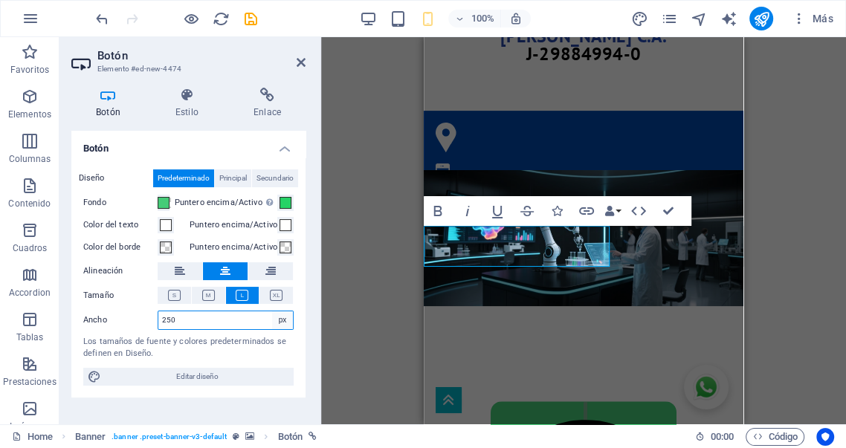
select select "%"
click at [272, 311] on select "Predeterminado px rem % em vh vw" at bounding box center [282, 320] width 21 height 18
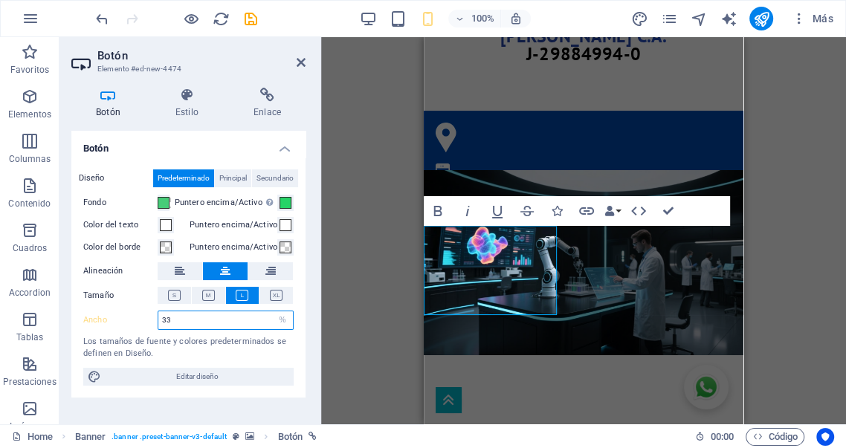
drag, startPoint x: 172, startPoint y: 324, endPoint x: 131, endPoint y: 319, distance: 41.9
click at [131, 319] on div "Ancho 33 Predeterminado px rem % em vh vw" at bounding box center [188, 320] width 210 height 19
type input "50"
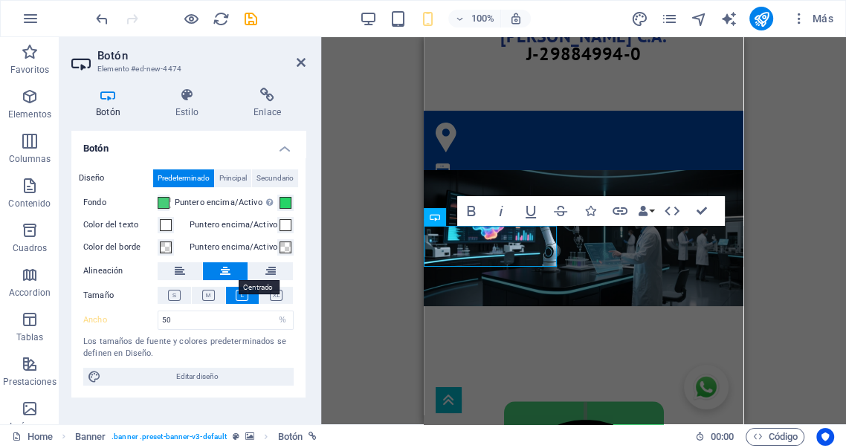
click at [225, 265] on icon at bounding box center [225, 271] width 10 height 18
click at [184, 98] on icon at bounding box center [187, 95] width 72 height 15
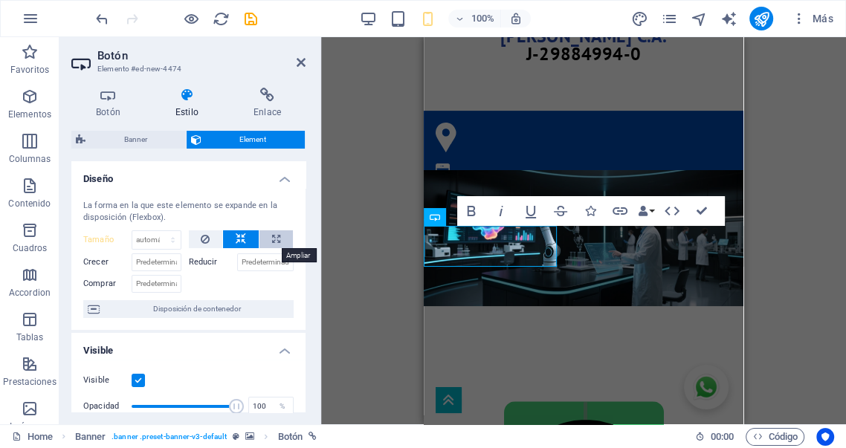
click at [272, 238] on icon at bounding box center [276, 239] width 8 height 18
type input "100"
select select "%"
click at [203, 237] on icon at bounding box center [205, 239] width 9 height 18
type input "205"
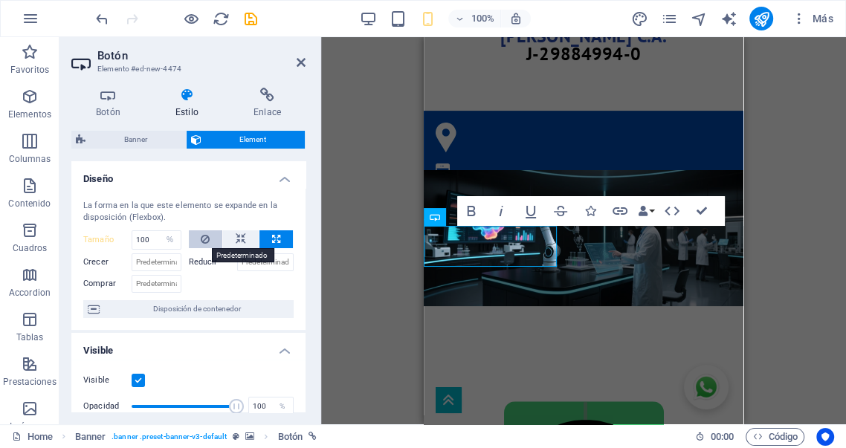
select select "px"
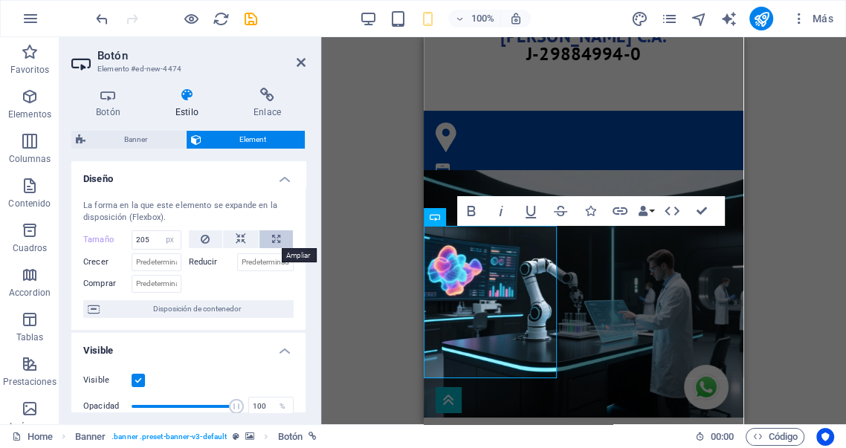
click at [279, 243] on button at bounding box center [275, 239] width 33 height 18
type input "100"
select select "%"
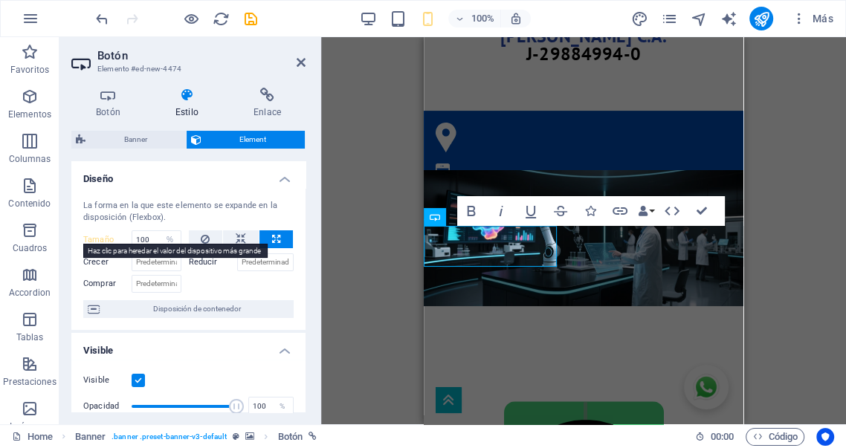
click at [100, 241] on label "Tamaño" at bounding box center [107, 240] width 48 height 8
type input "205"
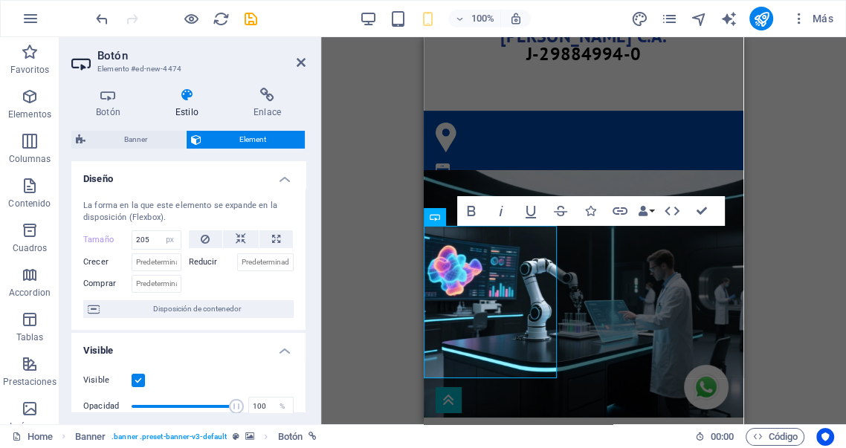
click at [100, 241] on label "Tamaño" at bounding box center [107, 240] width 48 height 8
click at [172, 240] on select "Predeterminado automático px % 1/1 1/2 1/3 1/4 1/5 1/6 1/7 1/8 1/9 1/10" at bounding box center [170, 240] width 21 height 18
select select "1/2"
click at [160, 231] on select "Predeterminado automático px % 1/1 1/2 1/3 1/4 1/5 1/6 1/7 1/8 1/9 1/10" at bounding box center [170, 240] width 21 height 18
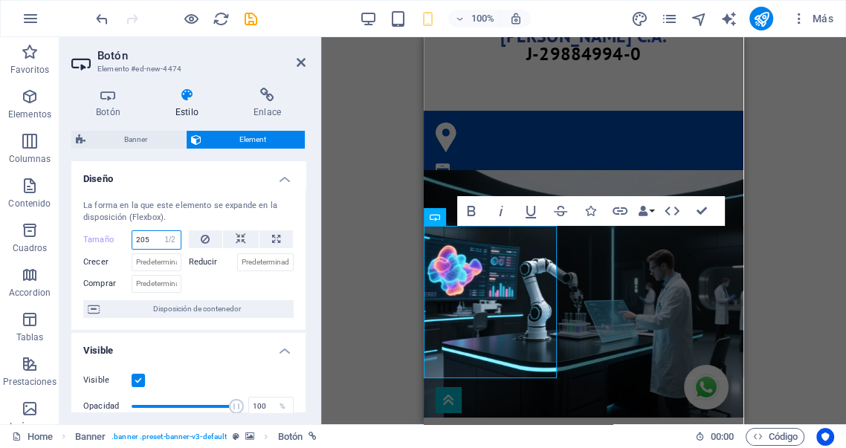
type input "50"
select select "%"
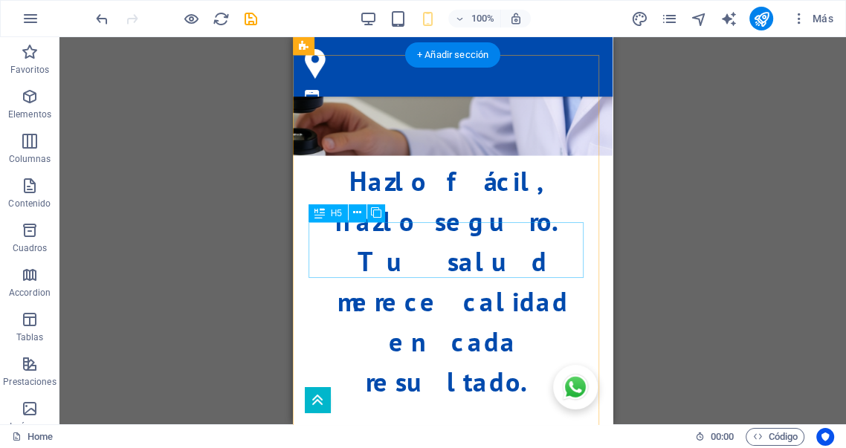
scroll to position [4365, 0]
